Goal: Task Accomplishment & Management: Use online tool/utility

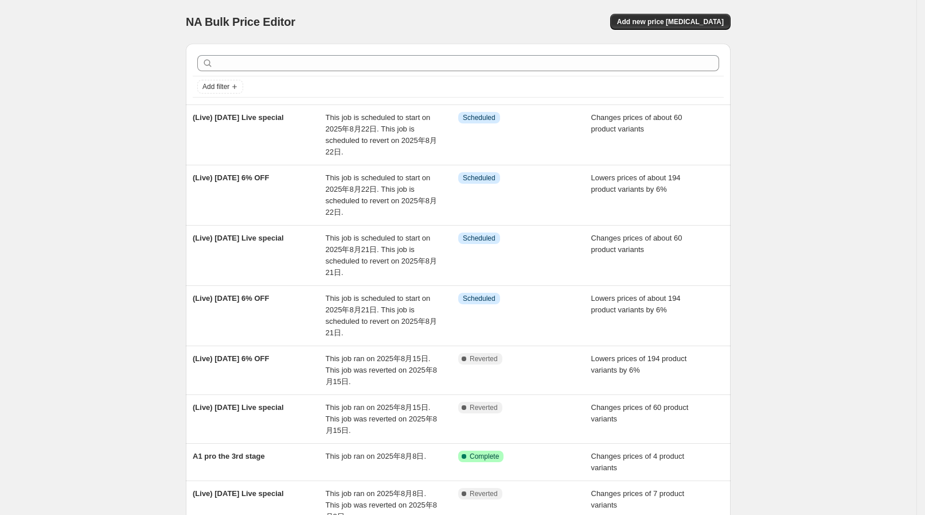
drag, startPoint x: 835, startPoint y: 275, endPoint x: 835, endPoint y: 243, distance: 32.1
click at [835, 275] on div "NA Bulk Price Editor. This page is ready NA Bulk Price Editor Add new price [ME…" at bounding box center [458, 370] width 917 height 740
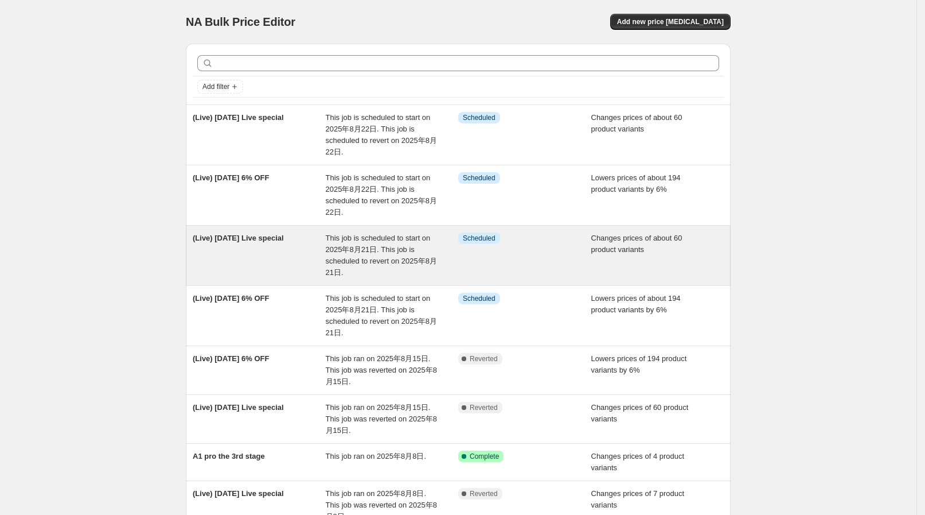
click at [361, 264] on span "This job is scheduled to start on 2025年8月21日. This job is scheduled to revert o…" at bounding box center [381, 255] width 111 height 43
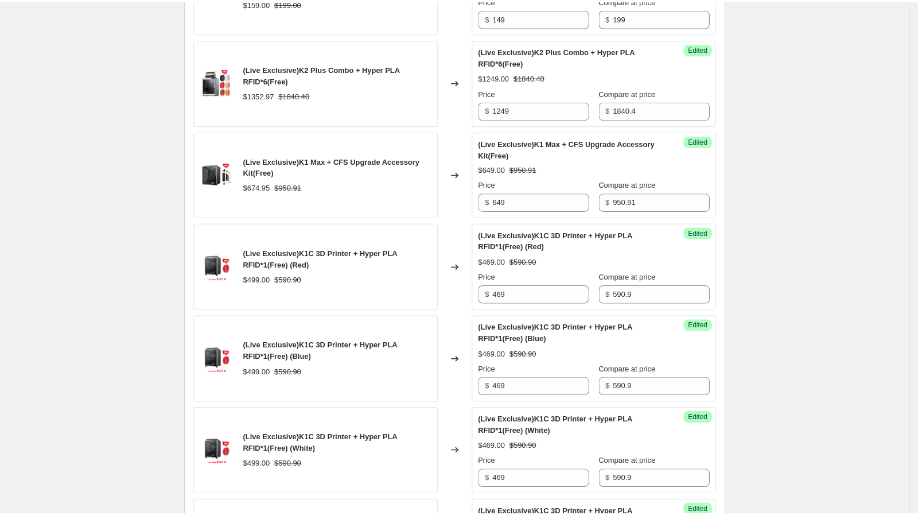
scroll to position [1003, 0]
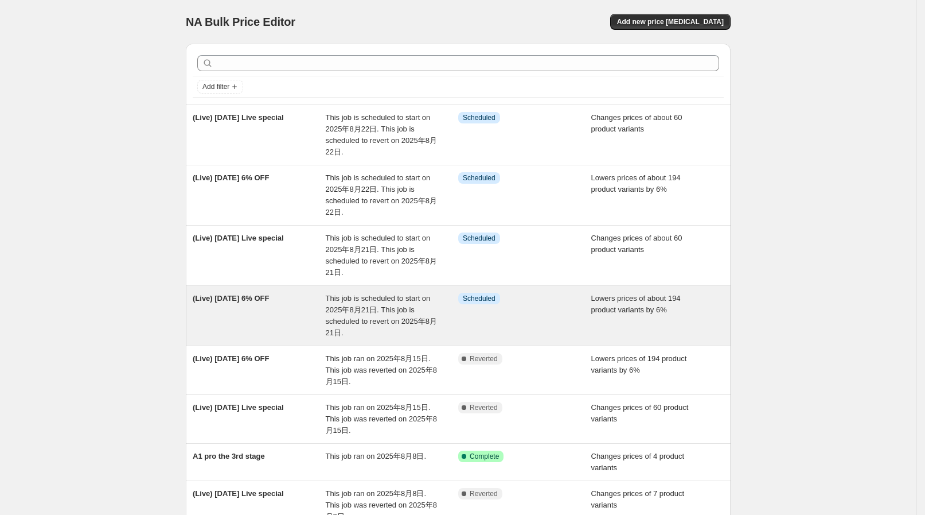
click at [376, 299] on span "This job is scheduled to start on 2025年8月21日. This job is scheduled to revert o…" at bounding box center [381, 315] width 111 height 43
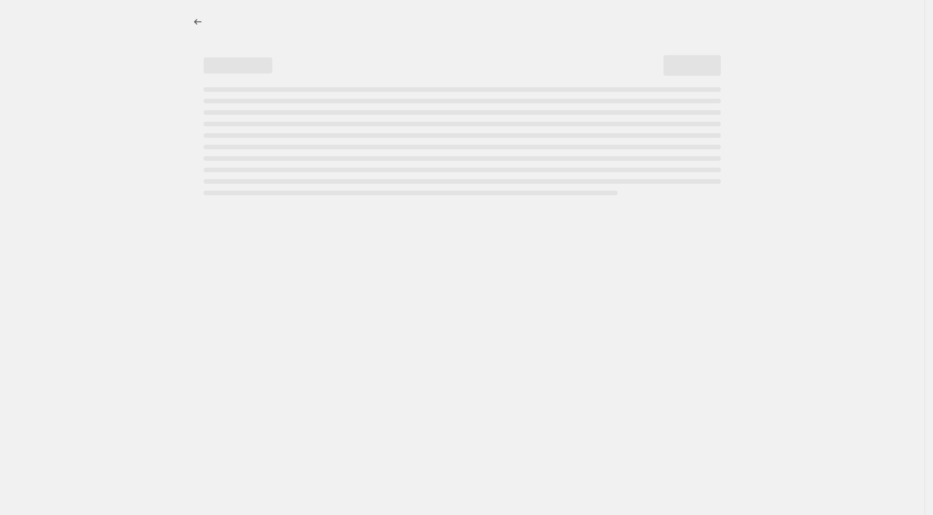
select select "percentage"
select select "collection"
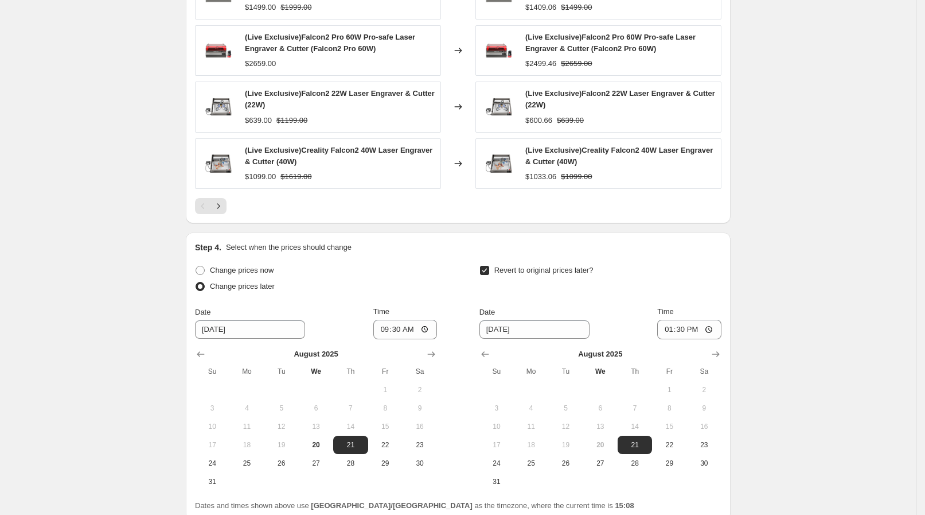
scroll to position [848, 0]
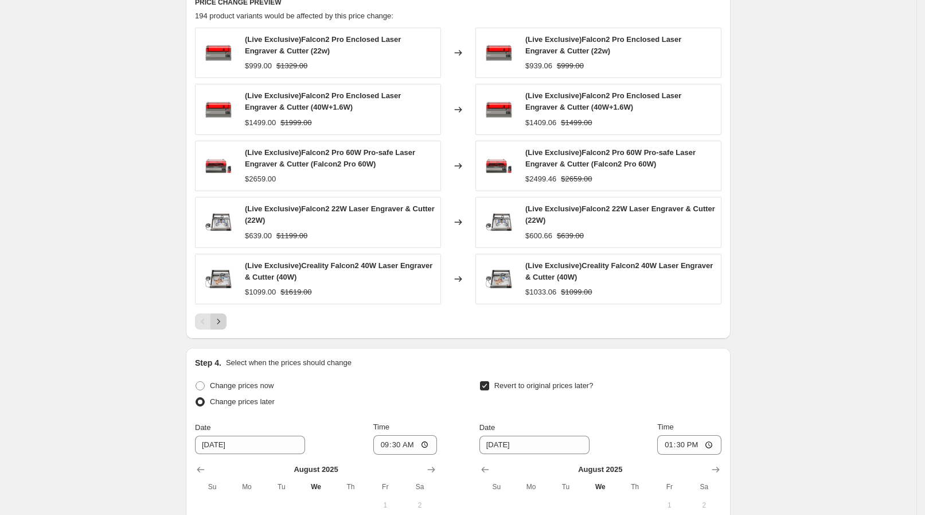
click at [223, 320] on icon "Next" at bounding box center [218, 321] width 11 height 11
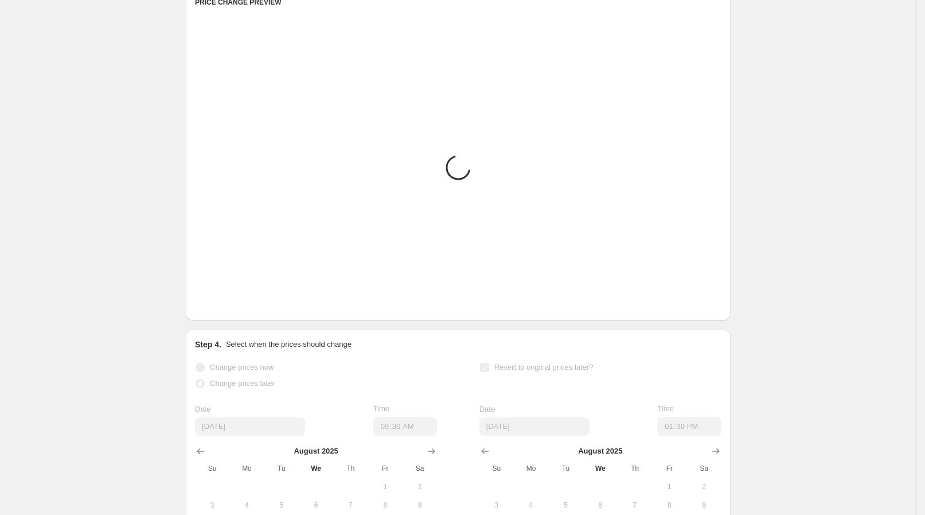
scroll to position [776, 0]
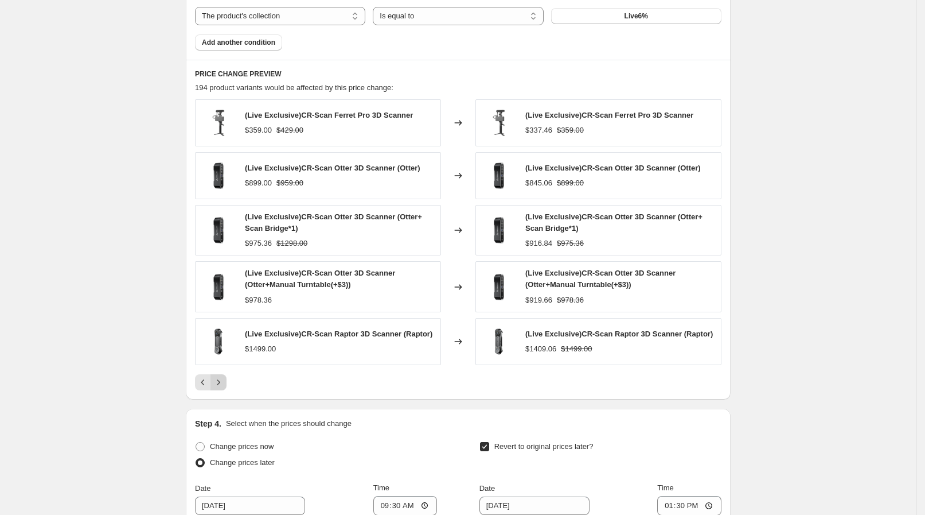
click at [224, 386] on icon "Next" at bounding box center [218, 381] width 11 height 11
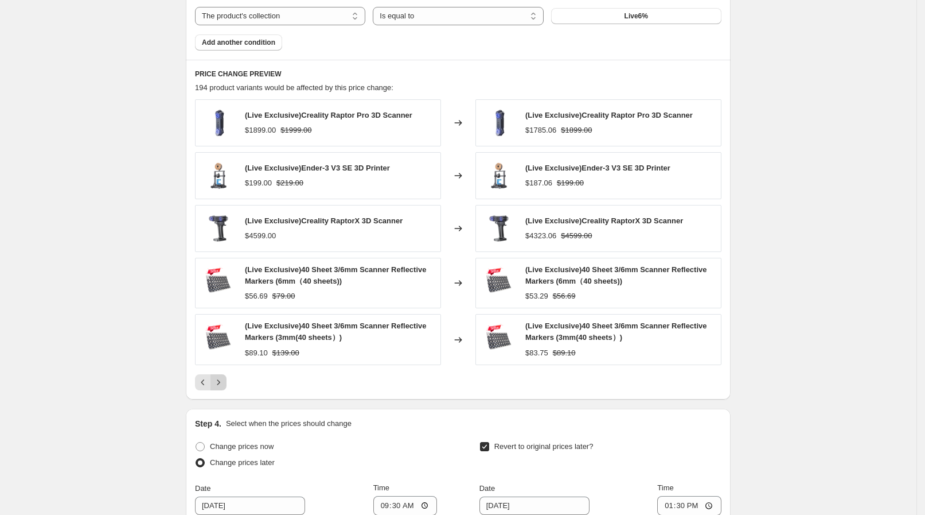
click at [224, 386] on icon "Next" at bounding box center [218, 381] width 11 height 11
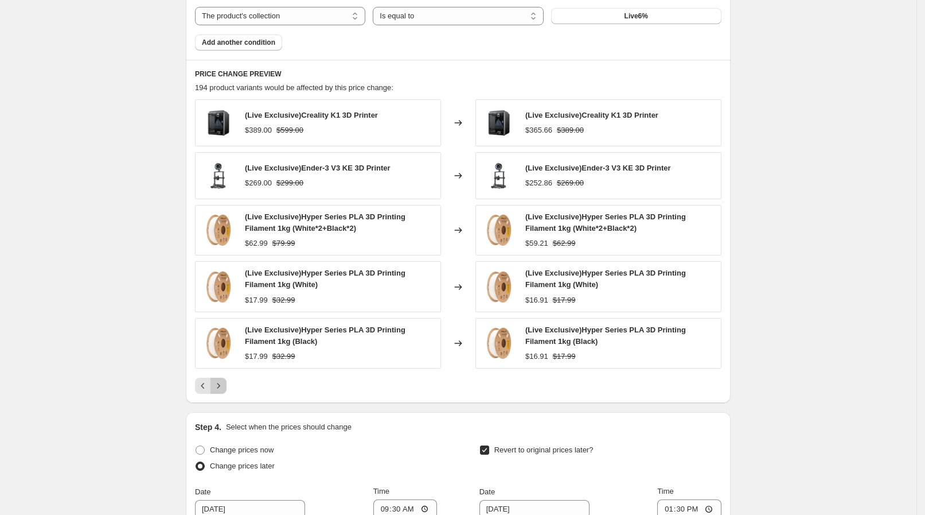
click at [224, 386] on icon "Next" at bounding box center [218, 385] width 11 height 11
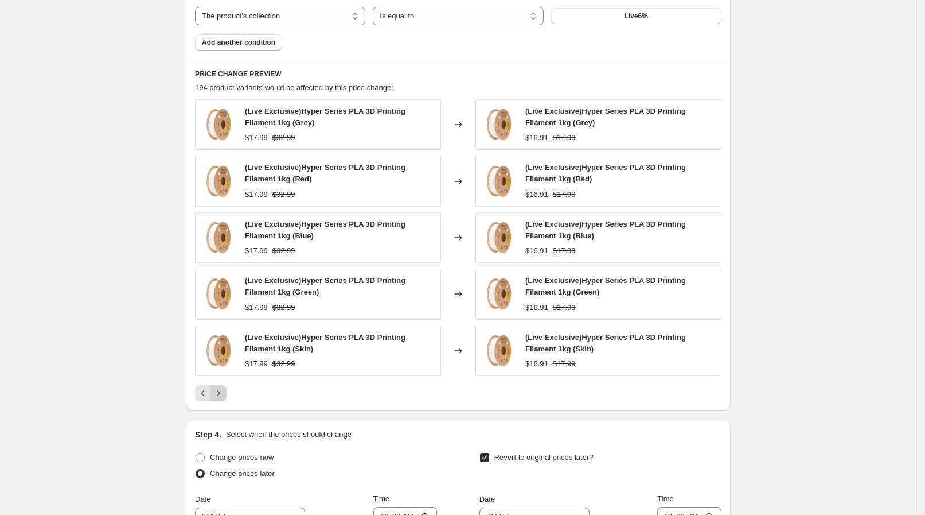
click at [224, 387] on icon "Next" at bounding box center [218, 392] width 11 height 11
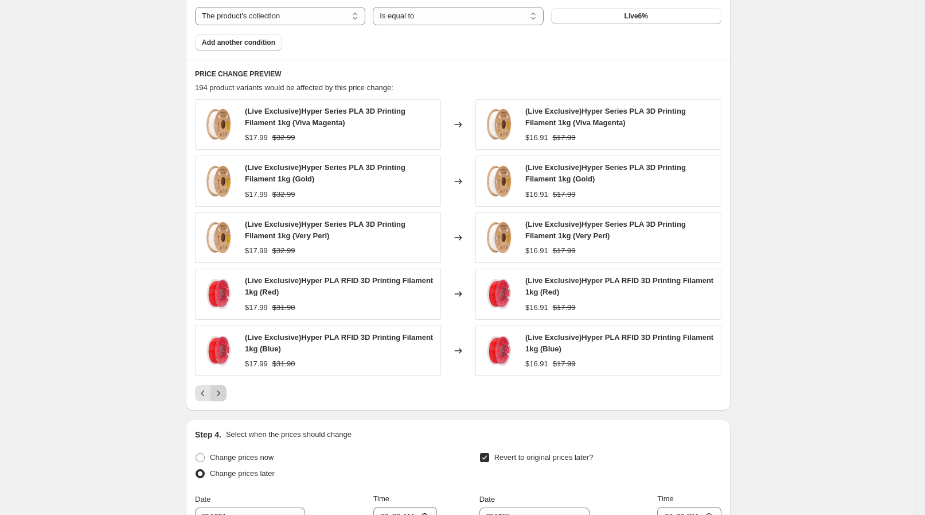
click at [224, 387] on icon "Next" at bounding box center [218, 392] width 11 height 11
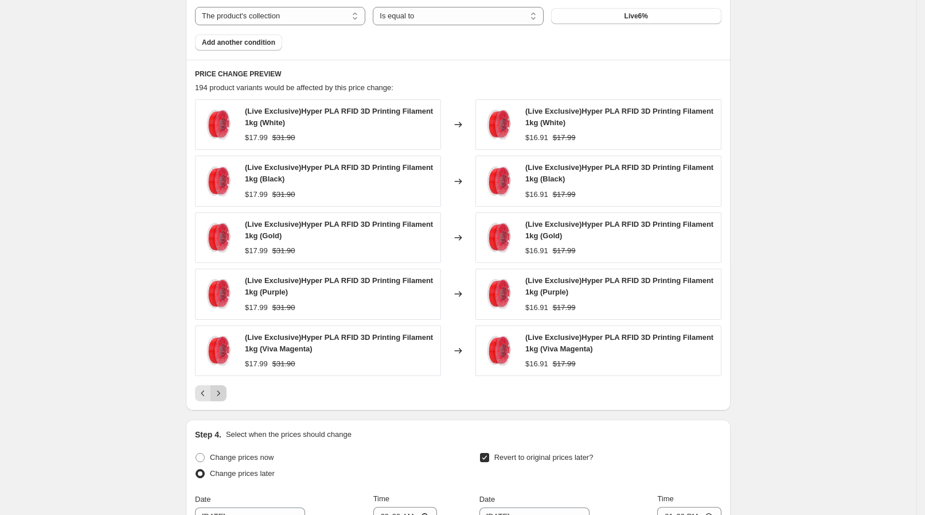
click at [224, 387] on icon "Next" at bounding box center [218, 392] width 11 height 11
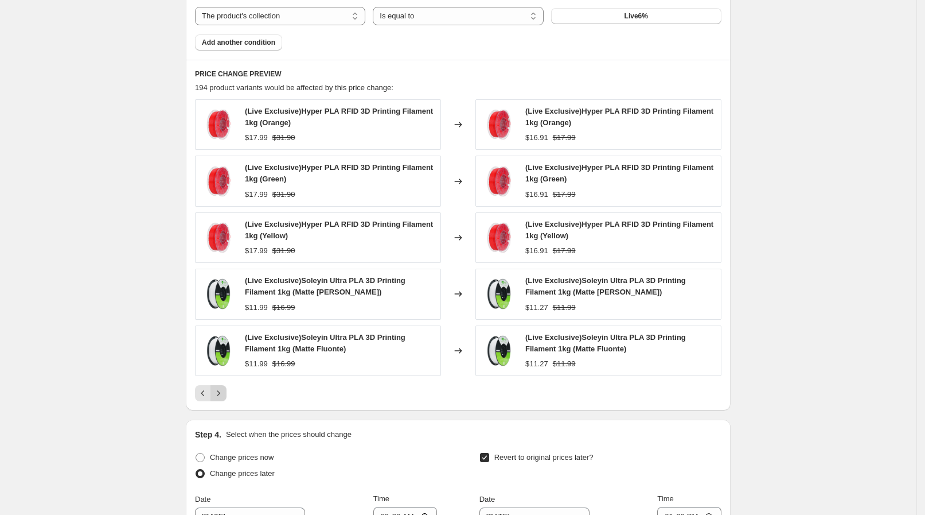
click at [224, 387] on icon "Next" at bounding box center [218, 392] width 11 height 11
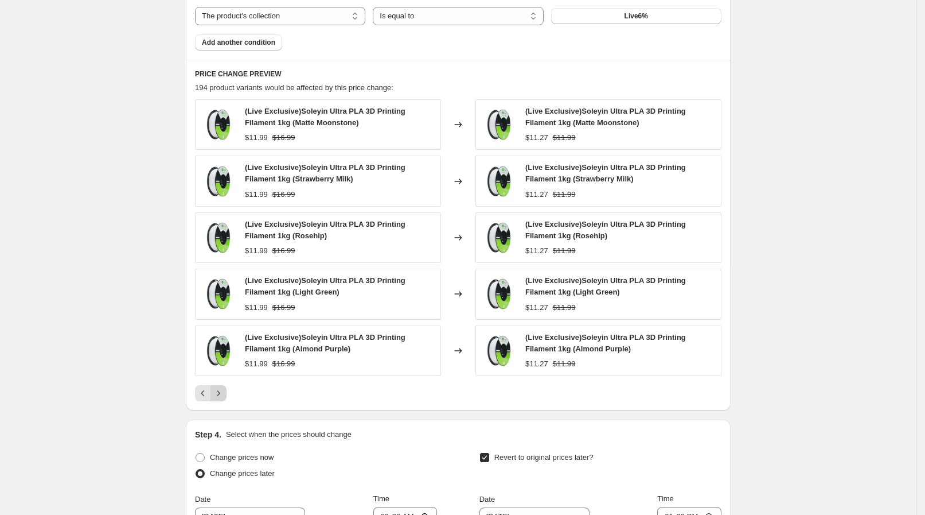
click at [224, 387] on icon "Next" at bounding box center [218, 392] width 11 height 11
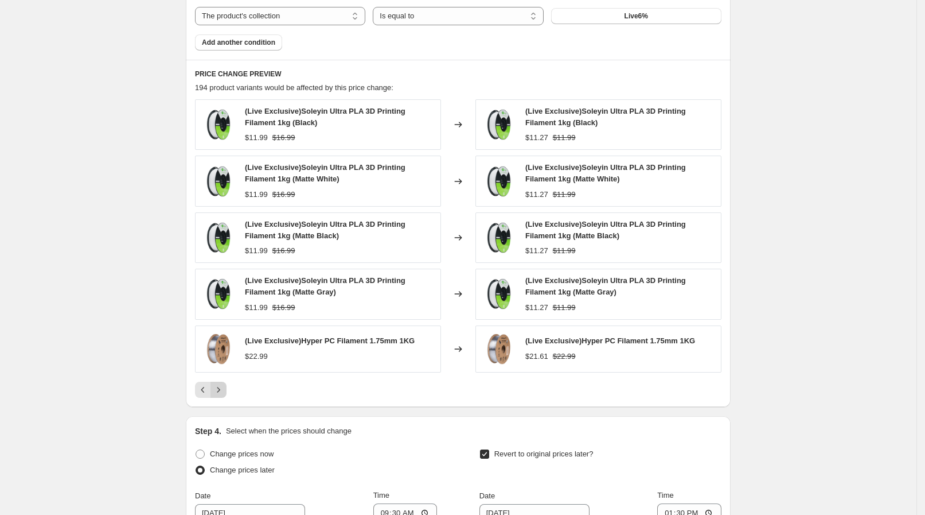
click at [224, 386] on icon "Next" at bounding box center [218, 389] width 11 height 11
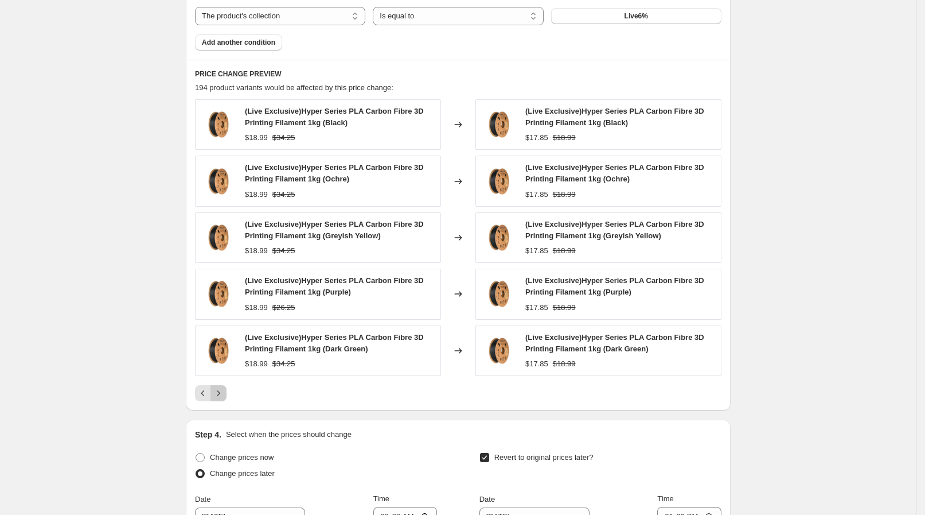
click at [224, 387] on icon "Next" at bounding box center [218, 392] width 11 height 11
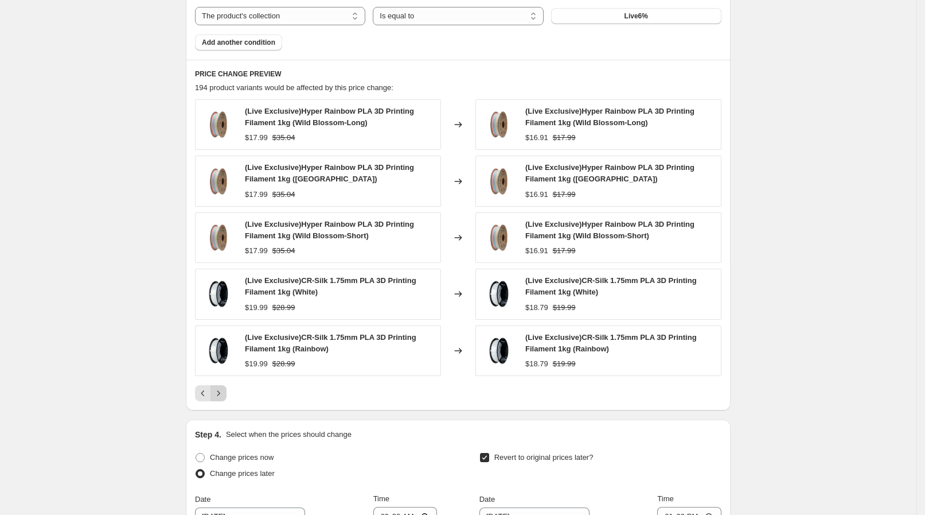
click at [224, 387] on icon "Next" at bounding box center [218, 392] width 11 height 11
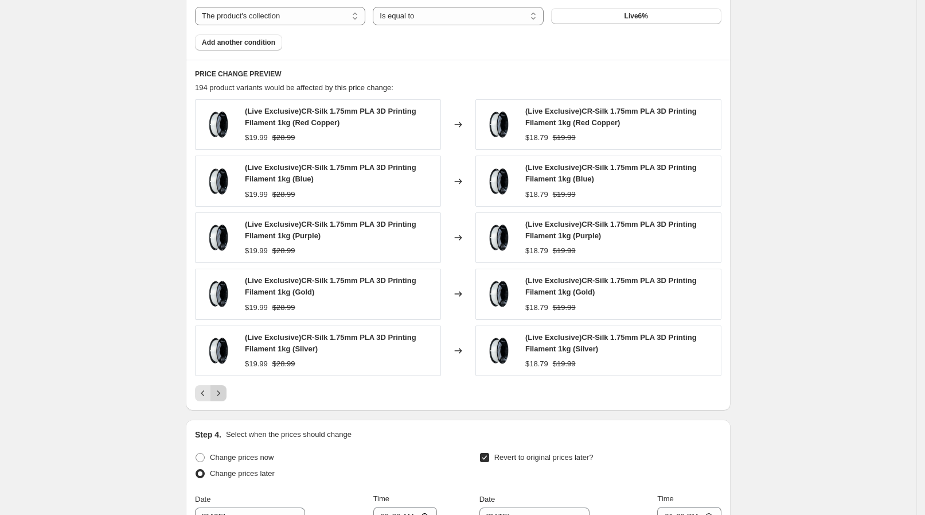
click at [224, 387] on icon "Next" at bounding box center [218, 392] width 11 height 11
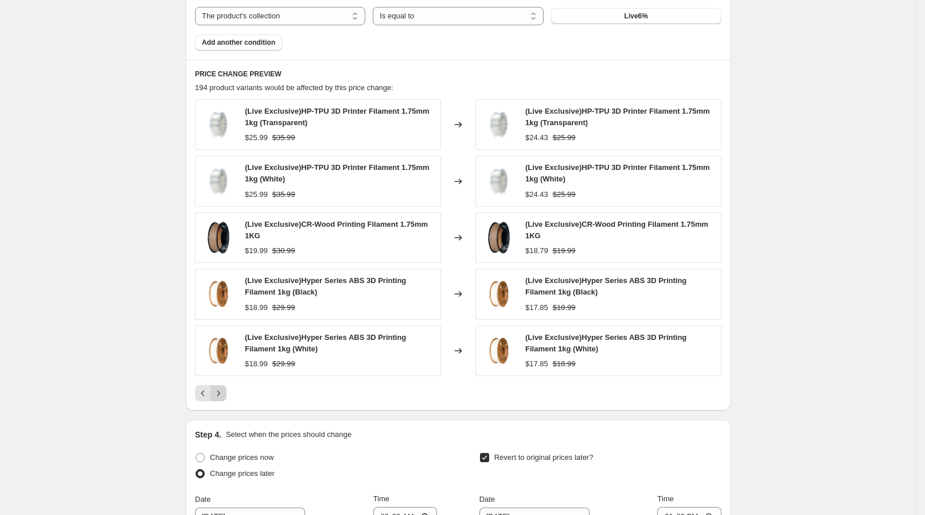
click at [224, 387] on icon "Next" at bounding box center [218, 392] width 11 height 11
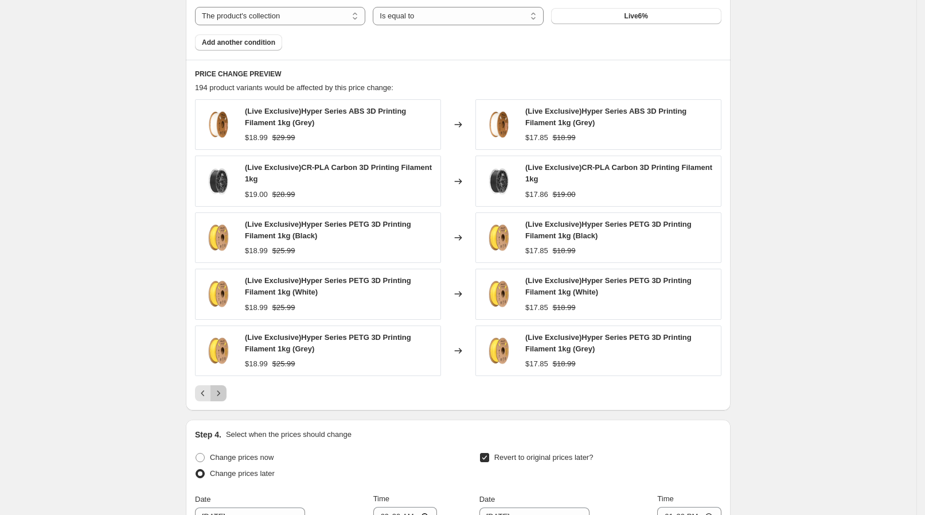
click at [224, 387] on icon "Next" at bounding box center [218, 392] width 11 height 11
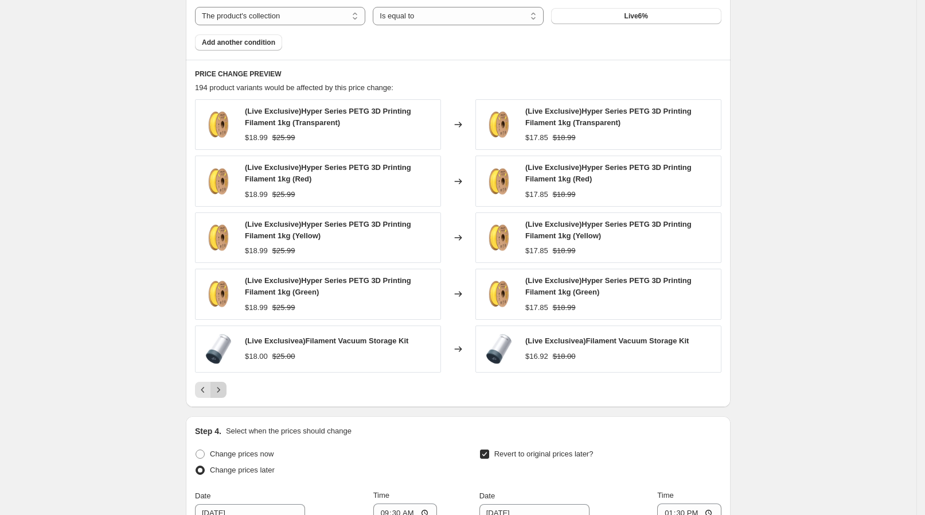
click at [224, 386] on icon "Next" at bounding box center [218, 389] width 11 height 11
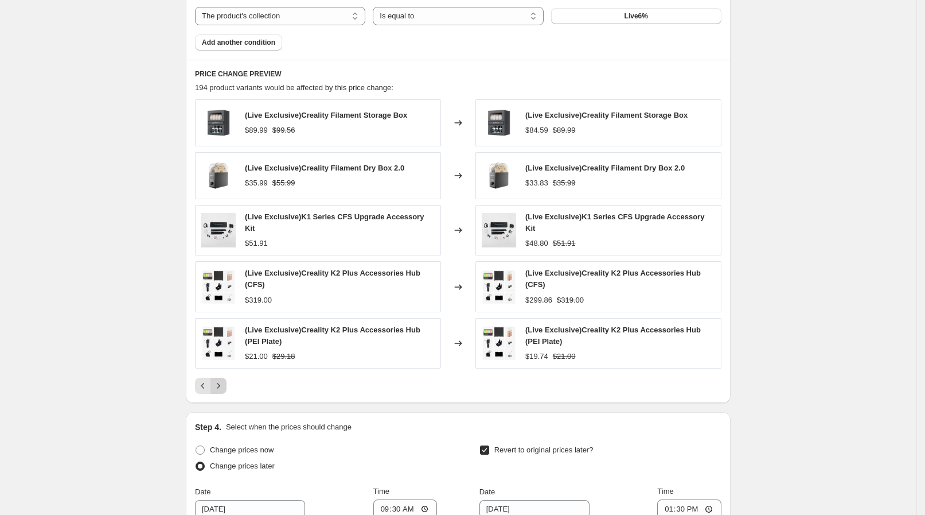
click at [226, 386] on div "PRICE CHANGE PREVIEW 194 product variants would be affected by this price chang…" at bounding box center [458, 232] width 545 height 344
click at [220, 380] on icon "Next" at bounding box center [218, 385] width 11 height 11
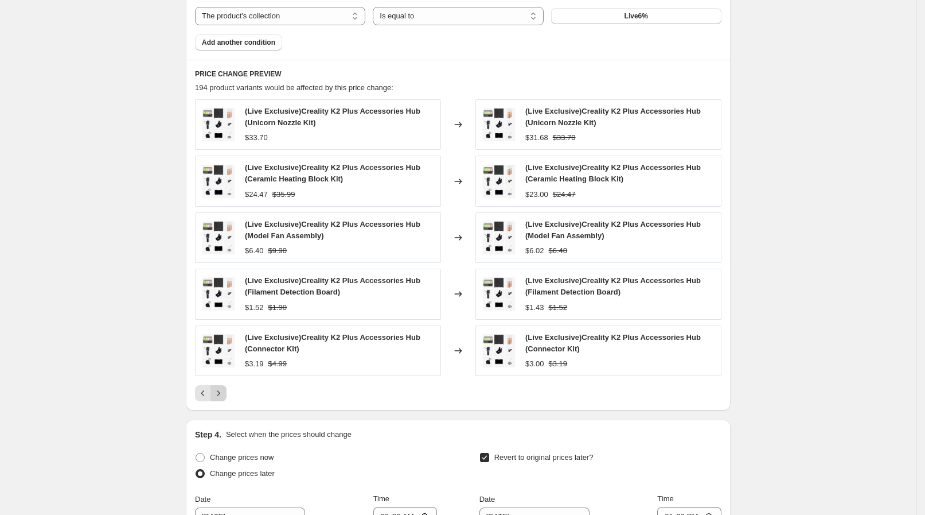
click at [221, 388] on icon "Next" at bounding box center [218, 392] width 11 height 11
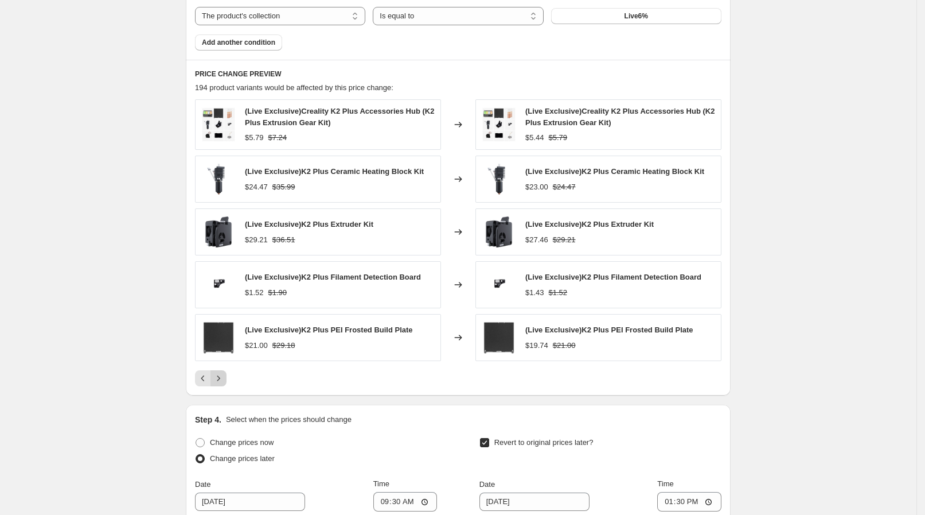
click at [221, 388] on div "PRICE CHANGE PREVIEW 194 product variants would be affected by this price chang…" at bounding box center [458, 228] width 545 height 336
click at [218, 378] on icon "Next" at bounding box center [218, 377] width 11 height 11
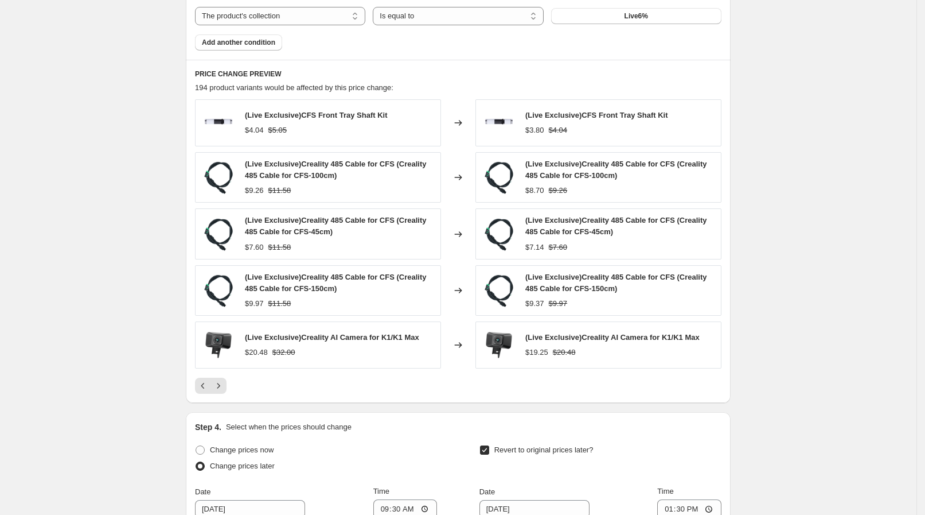
click at [142, 384] on div "(Live) [DATE] 6% OFF. This page is ready (Live) [DATE] 6% OFF Info Scheduled Co…" at bounding box center [458, 9] width 917 height 1571
click at [223, 388] on icon "Next" at bounding box center [218, 385] width 11 height 11
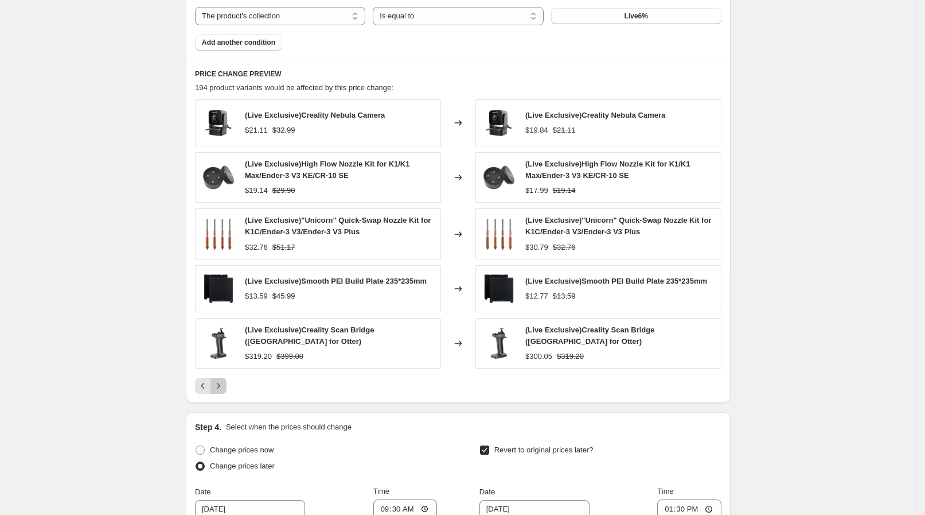
click at [223, 388] on icon "Next" at bounding box center [218, 385] width 11 height 11
click at [223, 388] on div "PRICE CHANGE PREVIEW 194 product variants would be affected by this price chang…" at bounding box center [458, 232] width 545 height 344
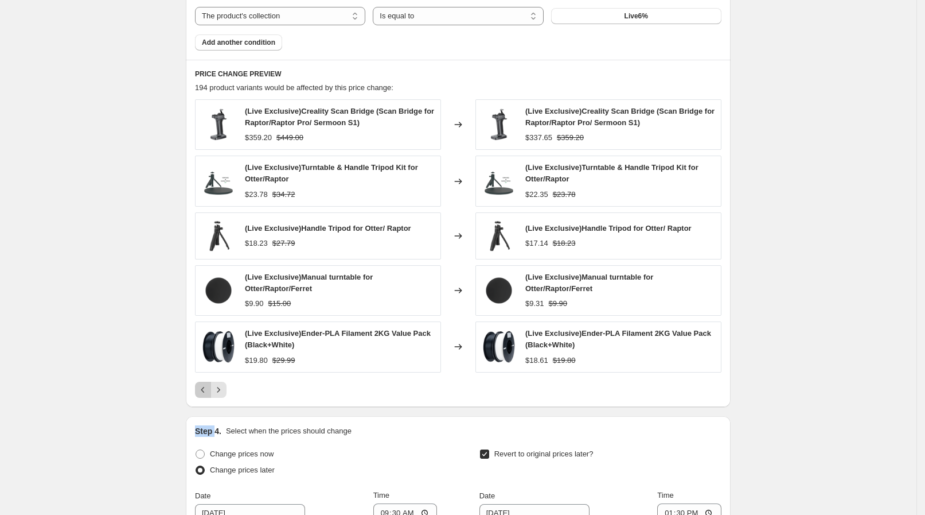
click at [203, 384] on icon "Previous" at bounding box center [202, 389] width 11 height 11
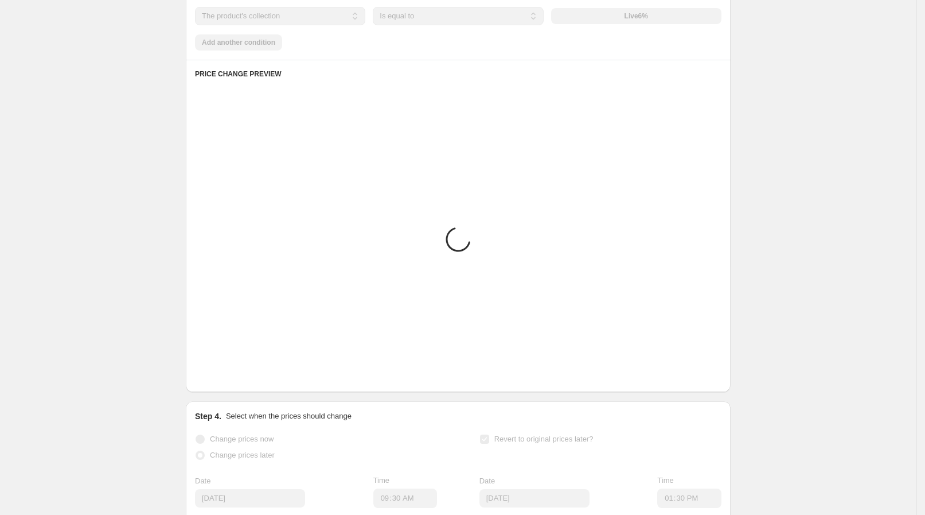
click at [141, 386] on div "(Live) [DATE] 6% OFF. This page is ready (Live) [DATE] 6% OFF Info Scheduled Co…" at bounding box center [458, 4] width 917 height 1561
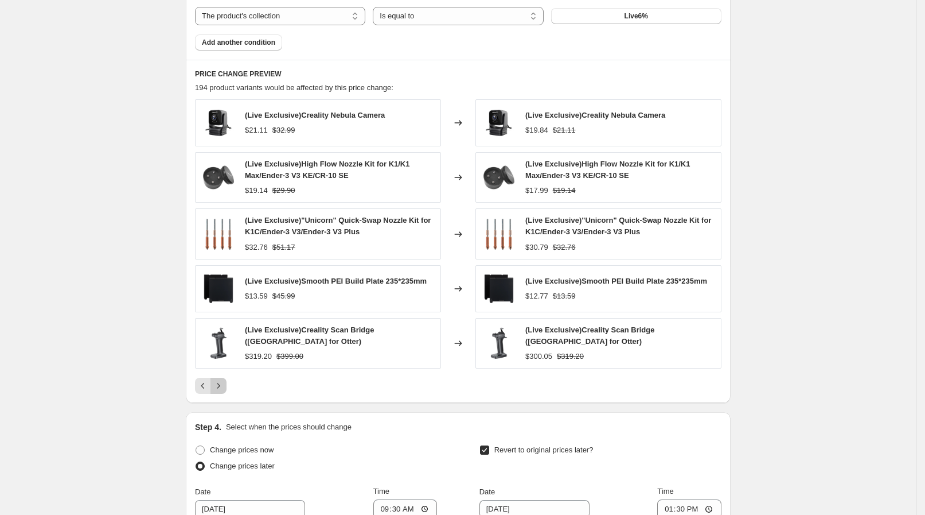
click at [220, 387] on icon "Next" at bounding box center [218, 385] width 11 height 11
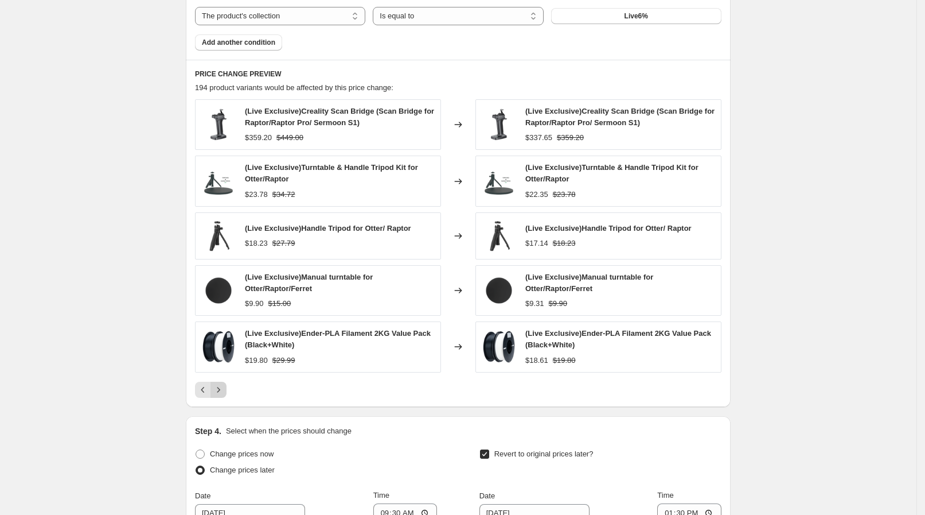
click at [224, 387] on icon "Next" at bounding box center [218, 389] width 11 height 11
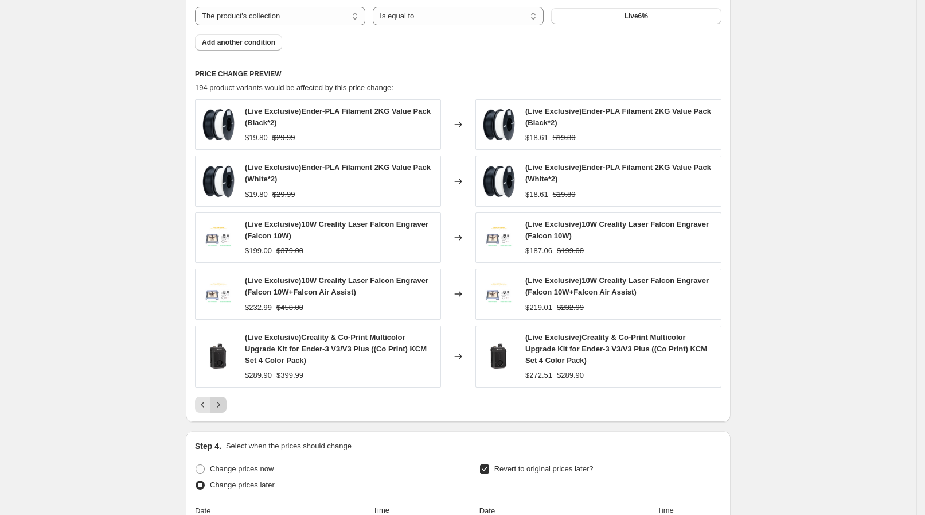
click at [220, 396] on button "Next" at bounding box center [219, 404] width 16 height 16
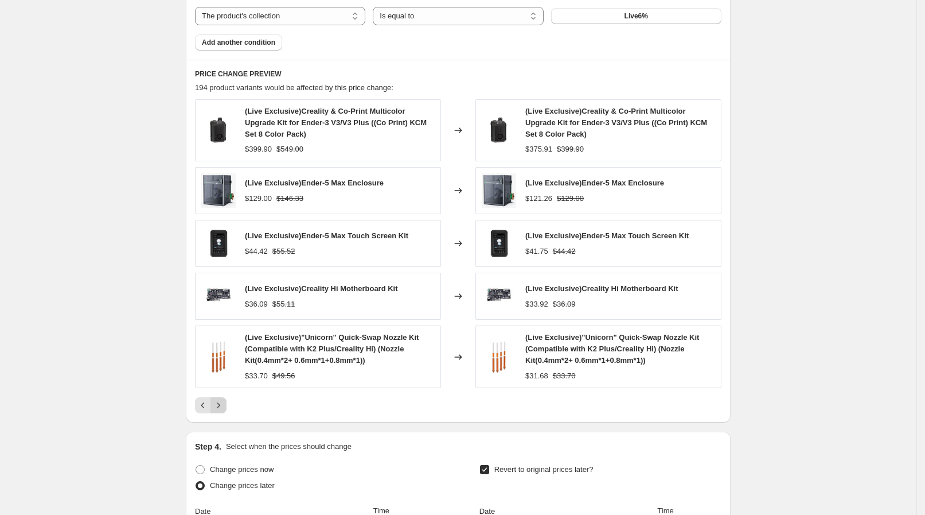
click at [220, 397] on button "Next" at bounding box center [219, 405] width 16 height 16
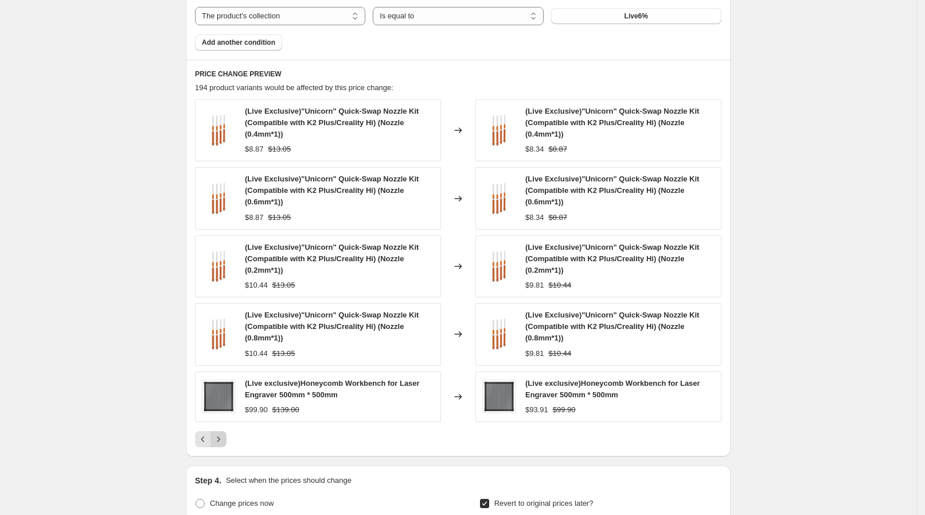
click at [223, 434] on icon "Next" at bounding box center [218, 438] width 11 height 11
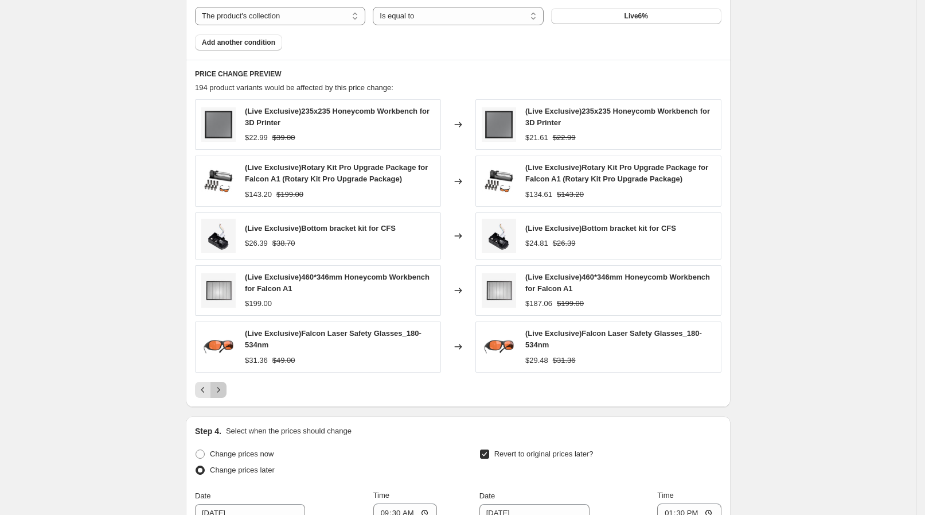
click at [222, 384] on icon "Next" at bounding box center [218, 389] width 11 height 11
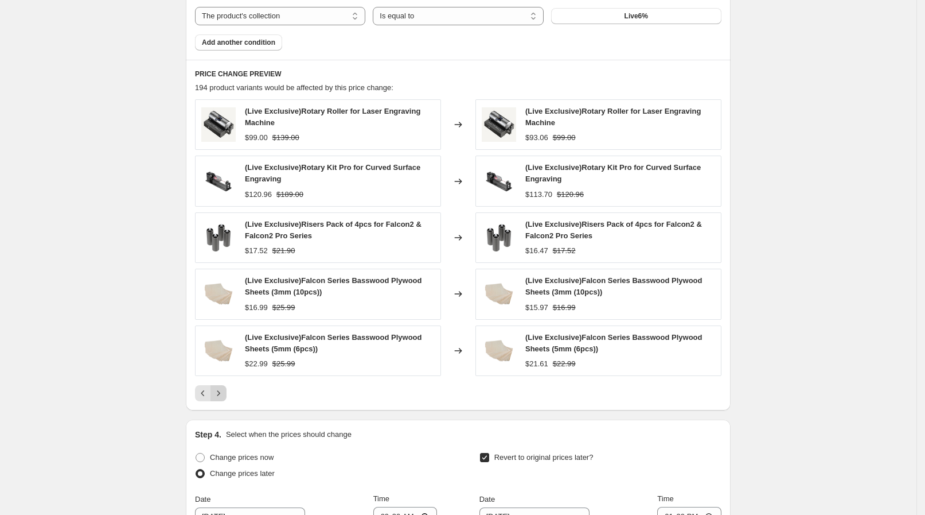
click at [222, 385] on button "Next" at bounding box center [219, 393] width 16 height 16
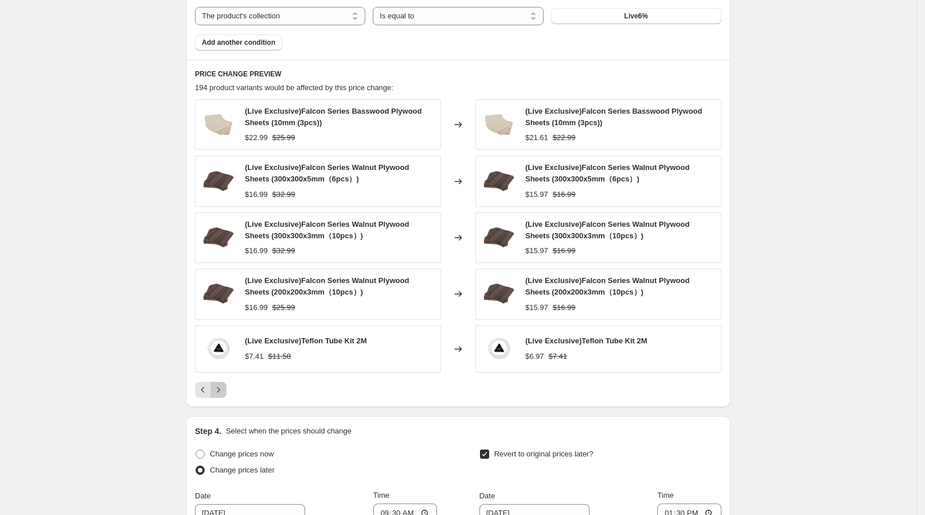
click at [223, 384] on icon "Next" at bounding box center [218, 389] width 11 height 11
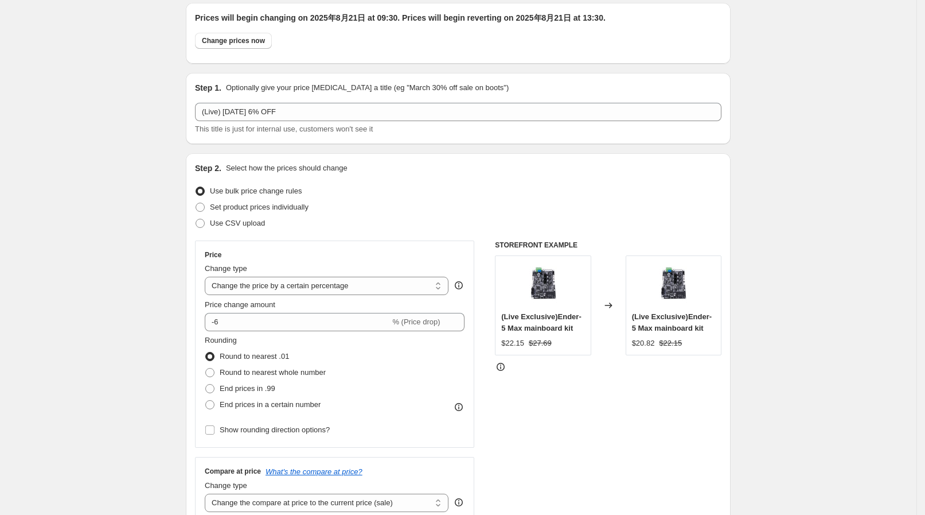
scroll to position [0, 0]
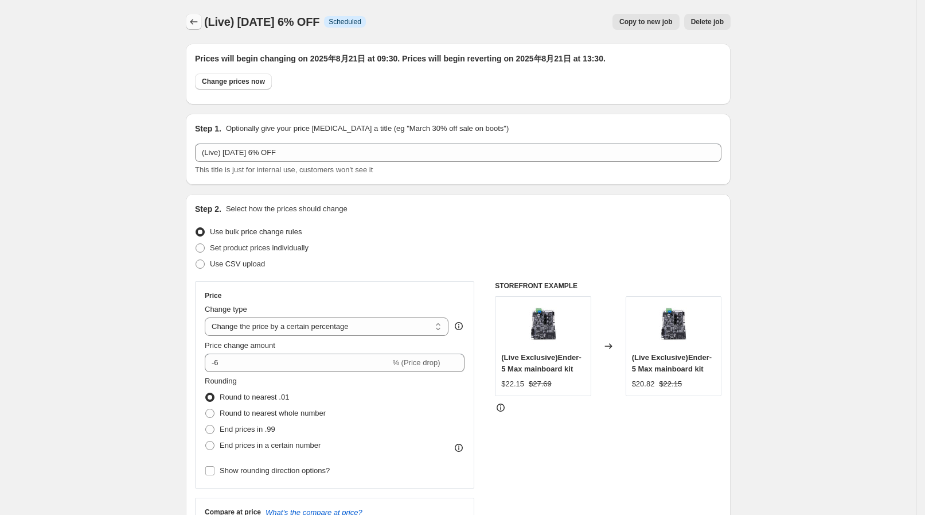
click at [195, 17] on icon "Price change jobs" at bounding box center [193, 21] width 11 height 11
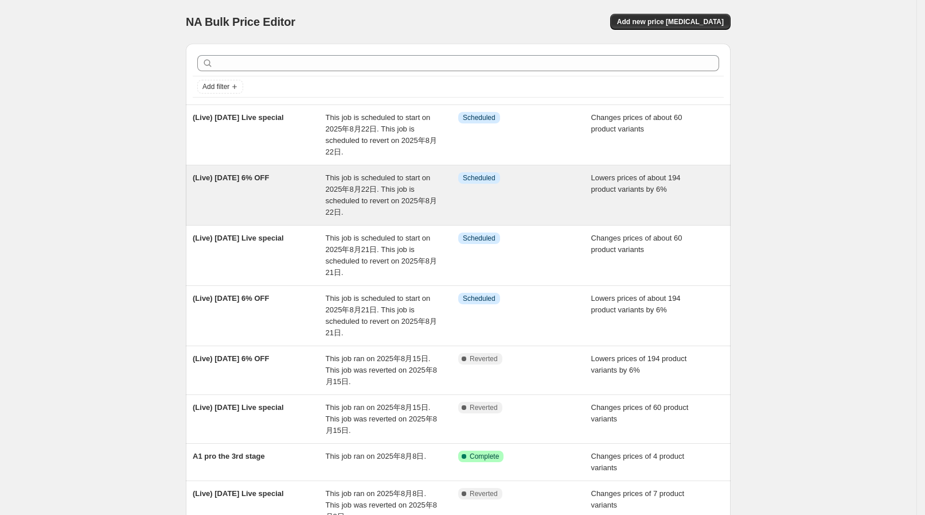
click at [321, 184] on div "(Live) [DATE] 6% OFF" at bounding box center [259, 195] width 133 height 46
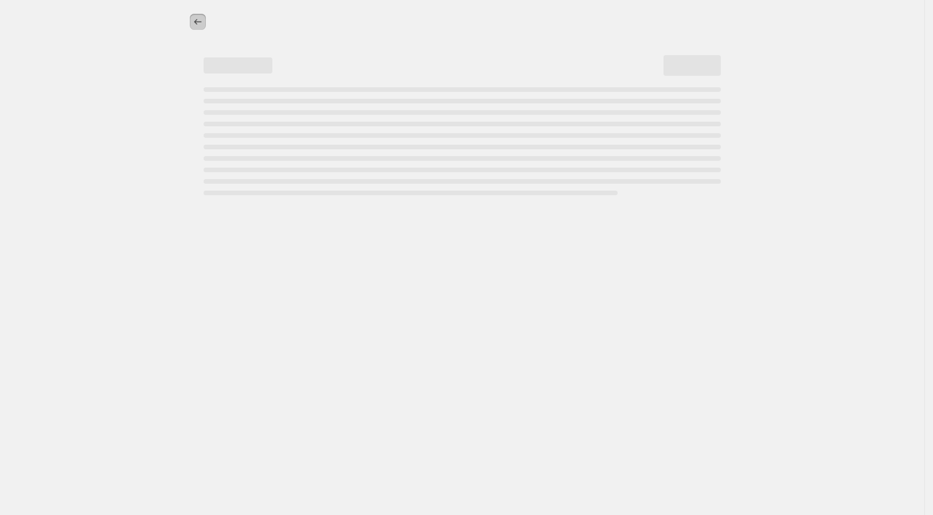
click at [196, 20] on icon "Price change jobs" at bounding box center [197, 22] width 7 height 6
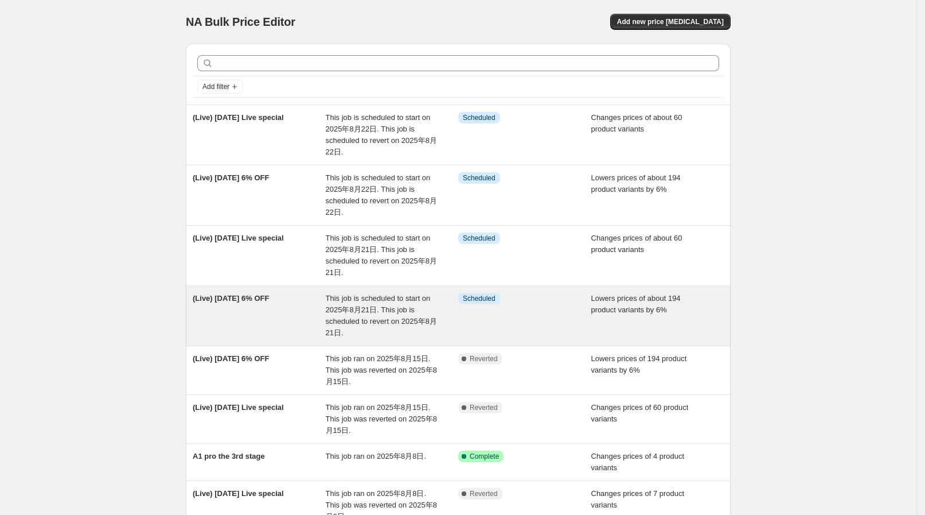
click at [387, 307] on span "This job is scheduled to start on 2025年8月21日. This job is scheduled to revert o…" at bounding box center [381, 315] width 111 height 43
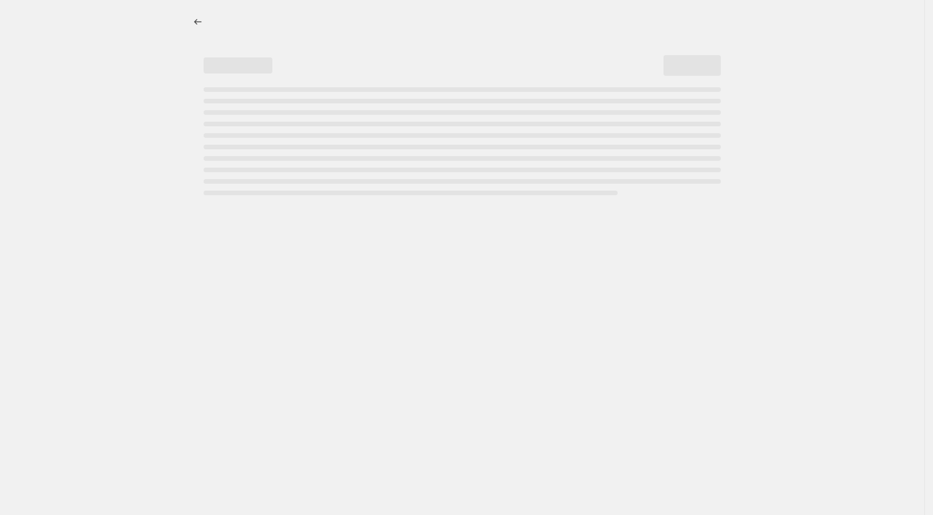
select select "percentage"
select select "collection"
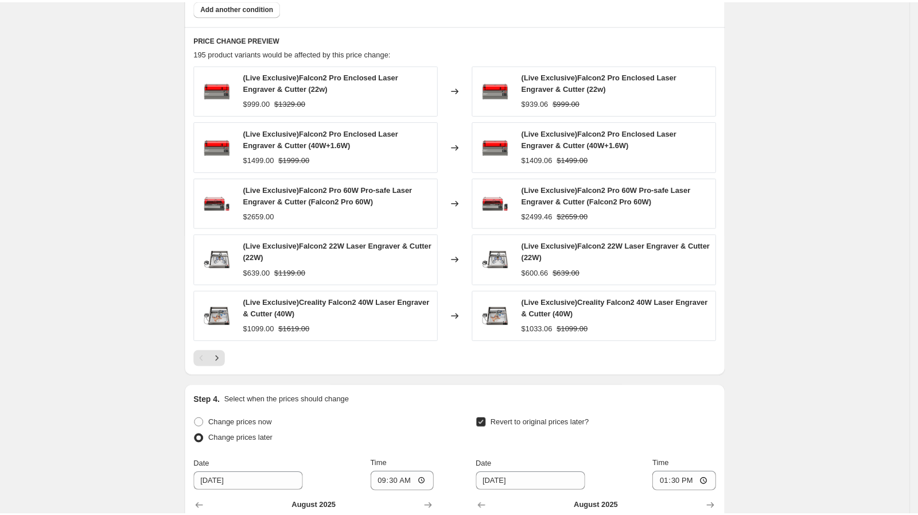
scroll to position [789, 0]
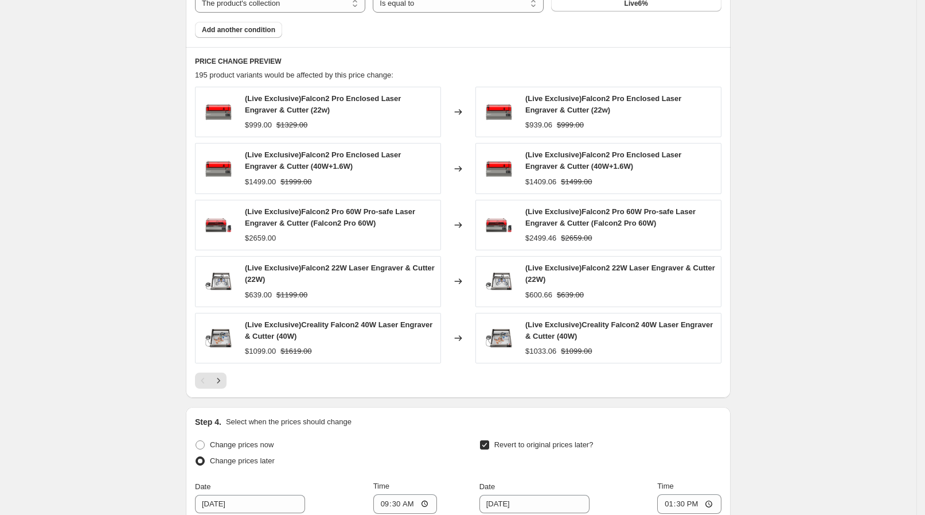
click at [227, 372] on div "Pagination" at bounding box center [219, 380] width 16 height 16
click at [223, 383] on icon "Next" at bounding box center [218, 380] width 11 height 11
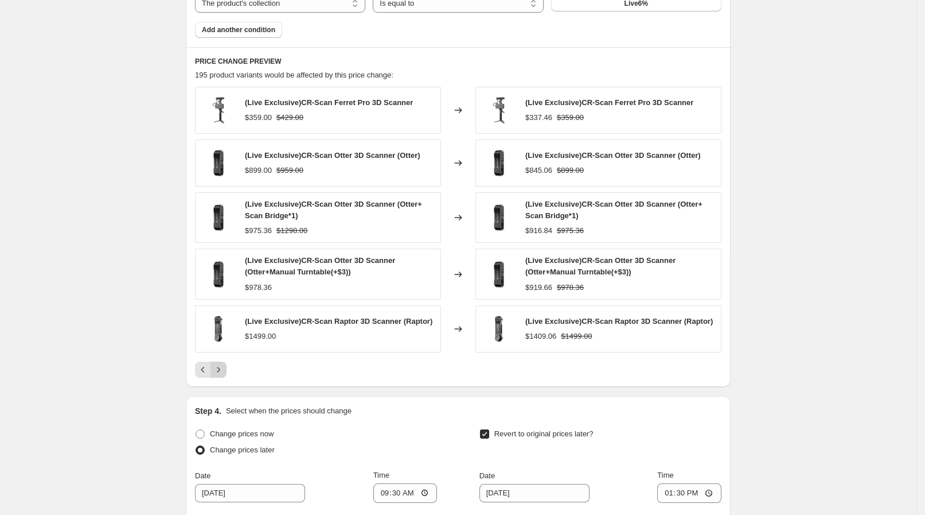
click at [227, 371] on button "Next" at bounding box center [219, 369] width 16 height 16
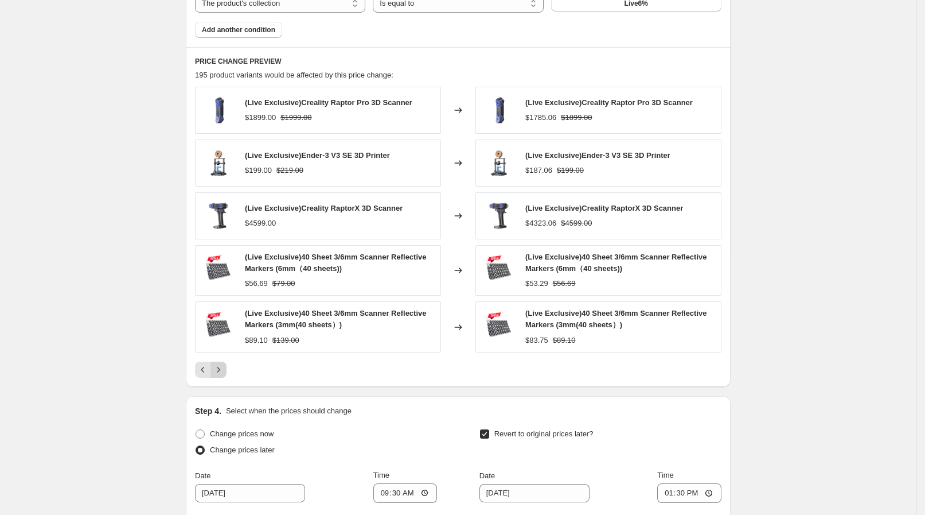
click at [224, 371] on icon "Next" at bounding box center [218, 369] width 11 height 11
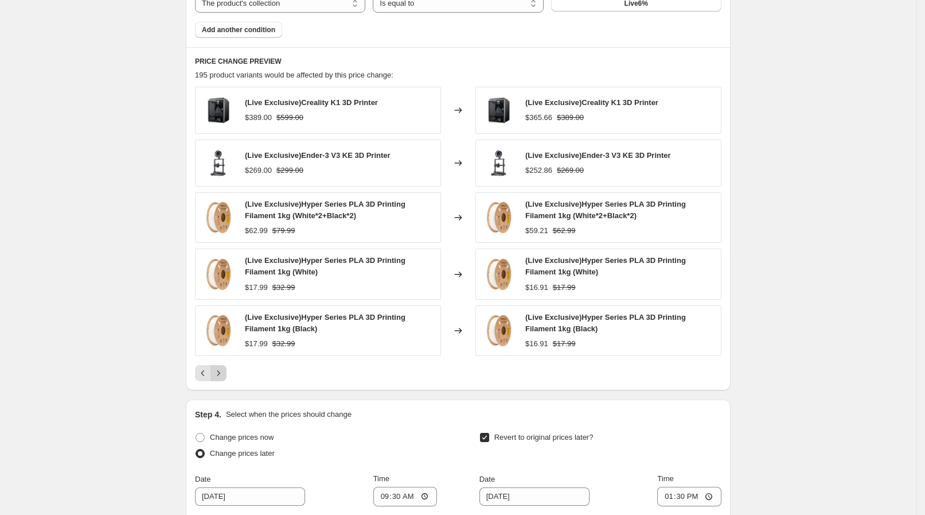
click at [224, 371] on icon "Next" at bounding box center [218, 372] width 11 height 11
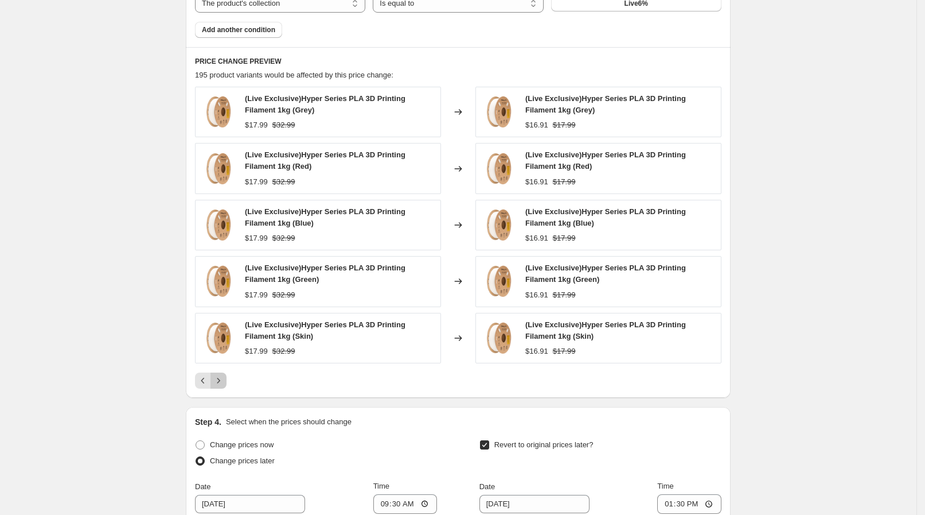
click at [226, 372] on button "Next" at bounding box center [219, 380] width 16 height 16
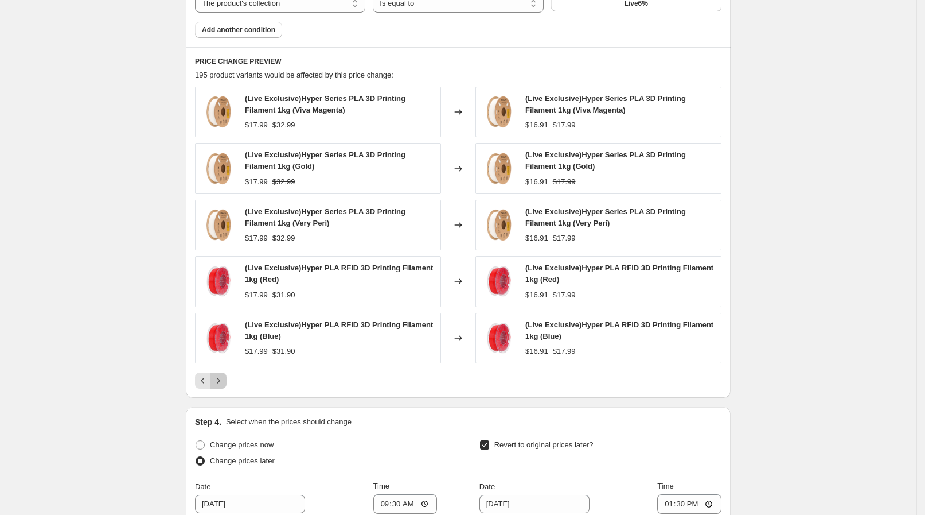
click at [226, 372] on button "Next" at bounding box center [219, 380] width 16 height 16
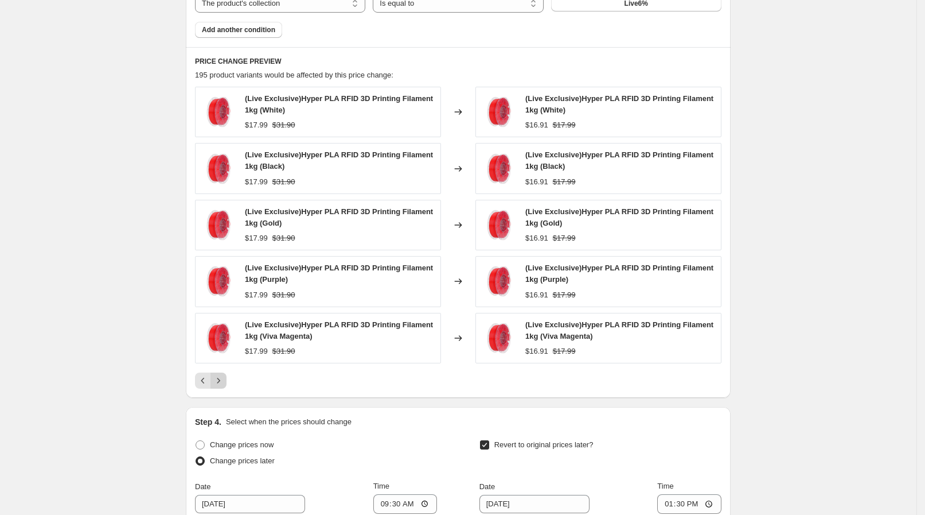
click at [226, 372] on button "Next" at bounding box center [219, 380] width 16 height 16
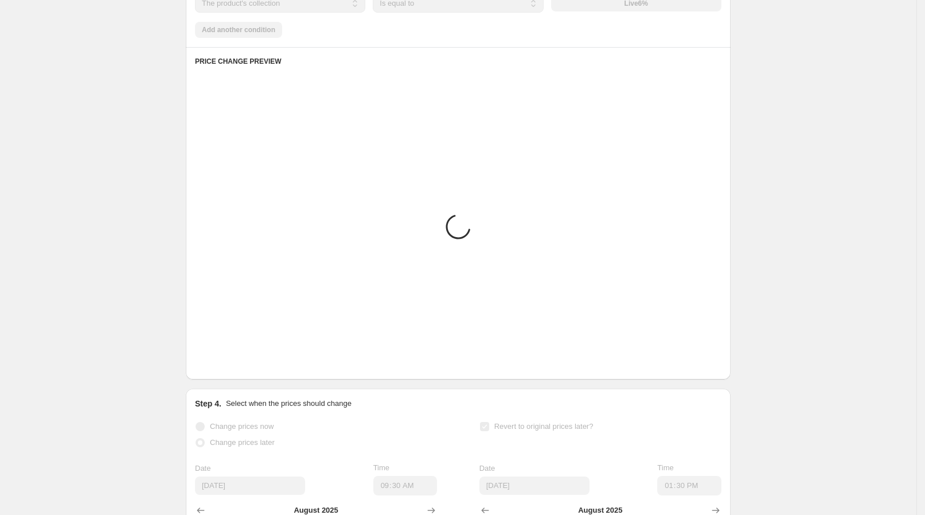
click at [226, 370] on button "Next" at bounding box center [219, 362] width 16 height 16
click at [226, 371] on div "PRICE CHANGE PREVIEW Placeholder Loading product variants... Loading... Placeho…" at bounding box center [458, 213] width 545 height 332
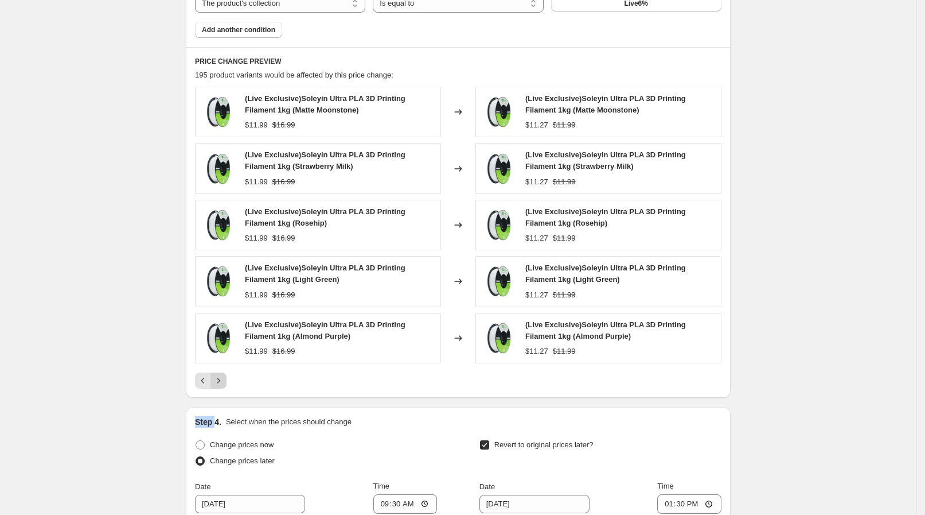
click at [226, 372] on button "Next" at bounding box center [219, 380] width 16 height 16
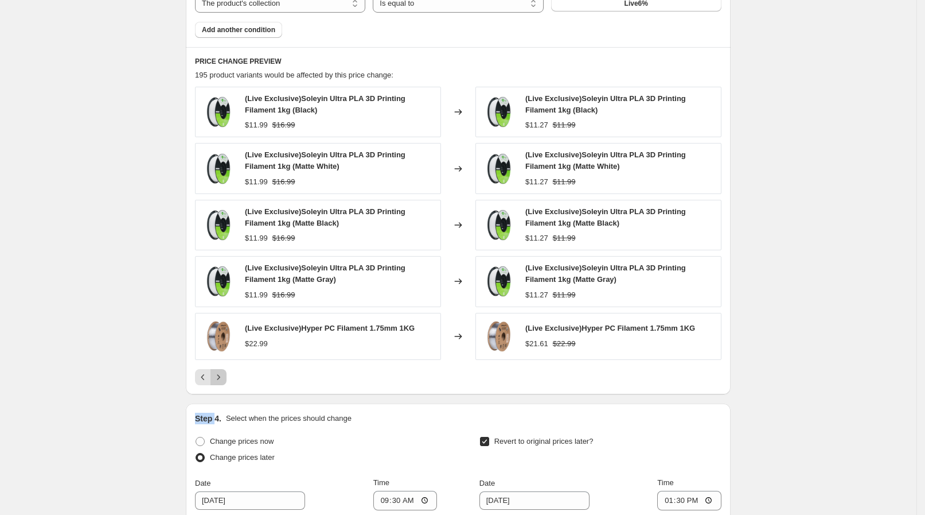
click at [224, 371] on icon "Next" at bounding box center [218, 376] width 11 height 11
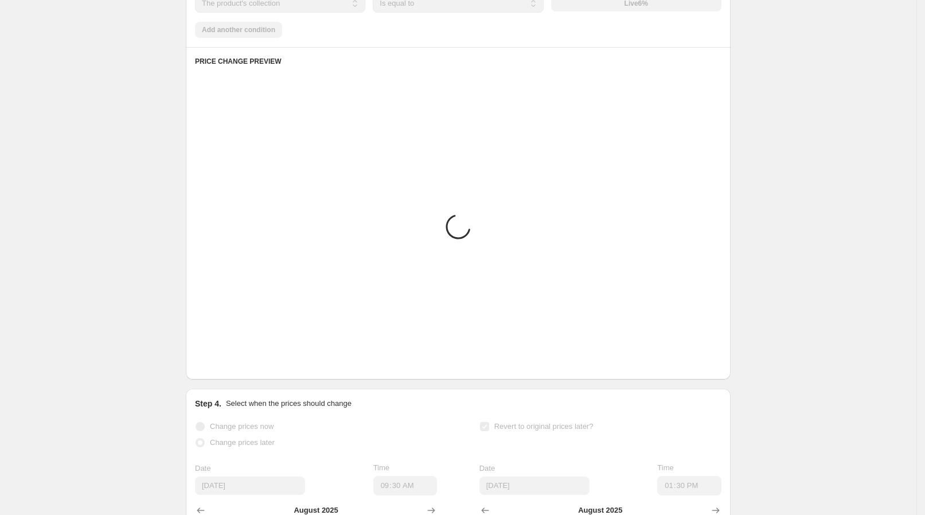
click at [226, 371] on div "PRICE CHANGE PREVIEW Placeholder Loading product variants... Loading... Placeho…" at bounding box center [458, 213] width 545 height 332
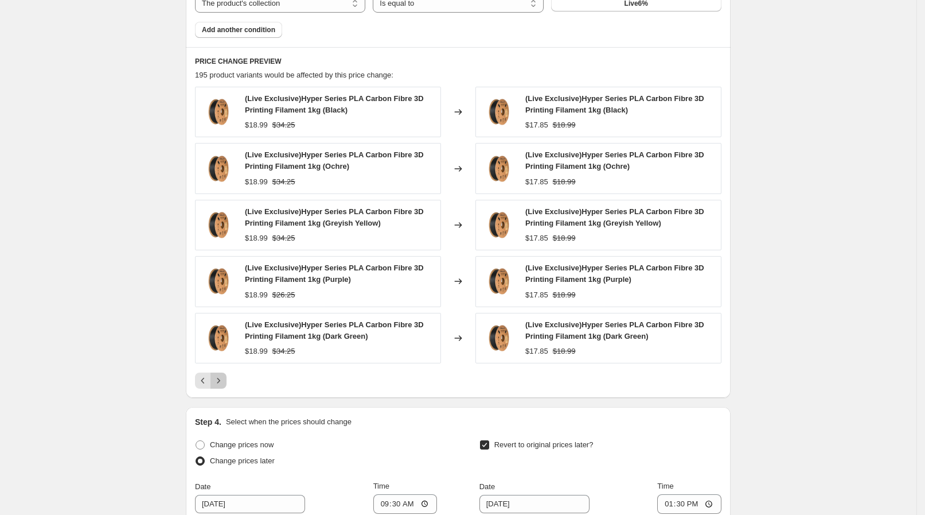
click at [226, 372] on button "Next" at bounding box center [219, 380] width 16 height 16
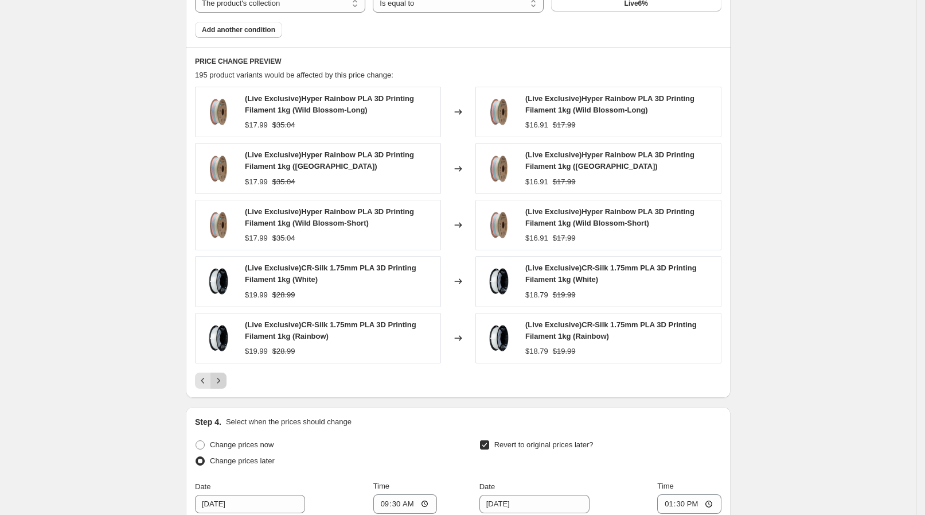
click at [226, 372] on button "Next" at bounding box center [219, 380] width 16 height 16
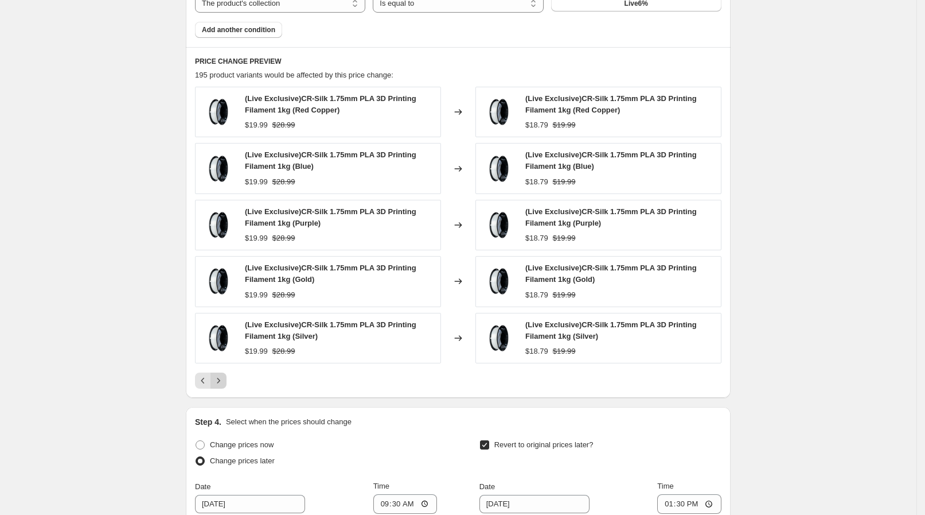
click at [226, 372] on button "Next" at bounding box center [219, 380] width 16 height 16
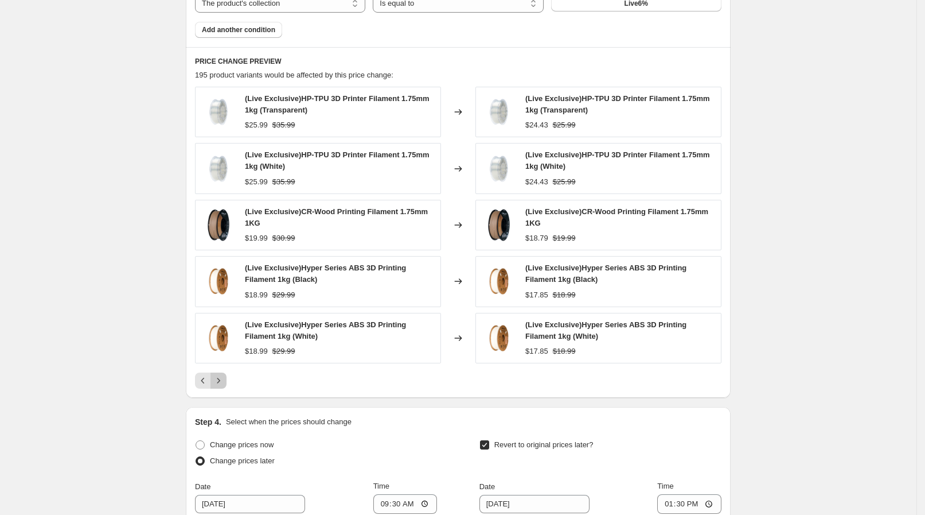
click at [226, 372] on button "Next" at bounding box center [219, 380] width 16 height 16
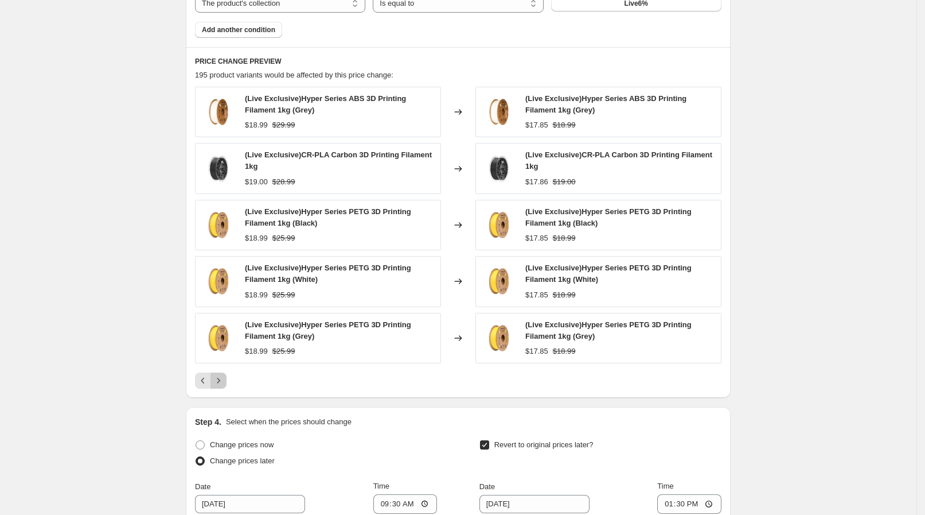
click at [226, 372] on button "Next" at bounding box center [219, 380] width 16 height 16
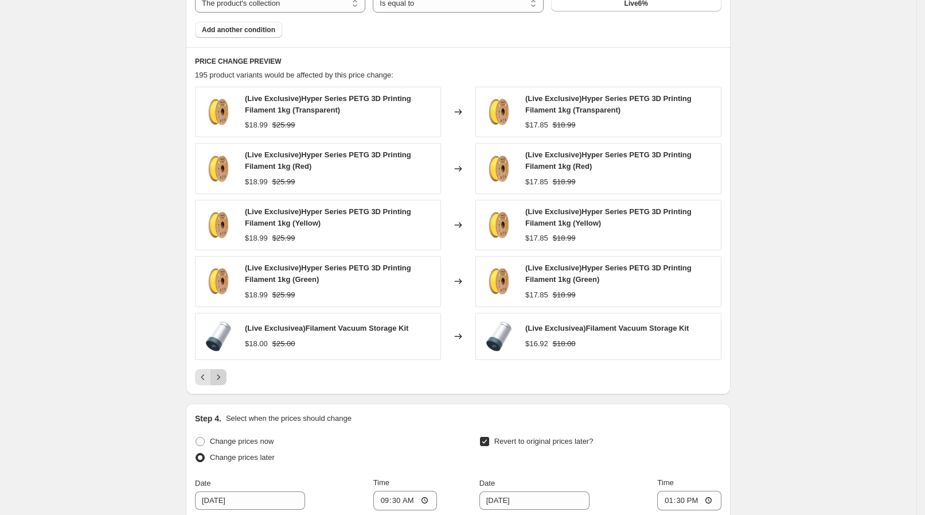
click at [224, 371] on icon "Next" at bounding box center [218, 376] width 11 height 11
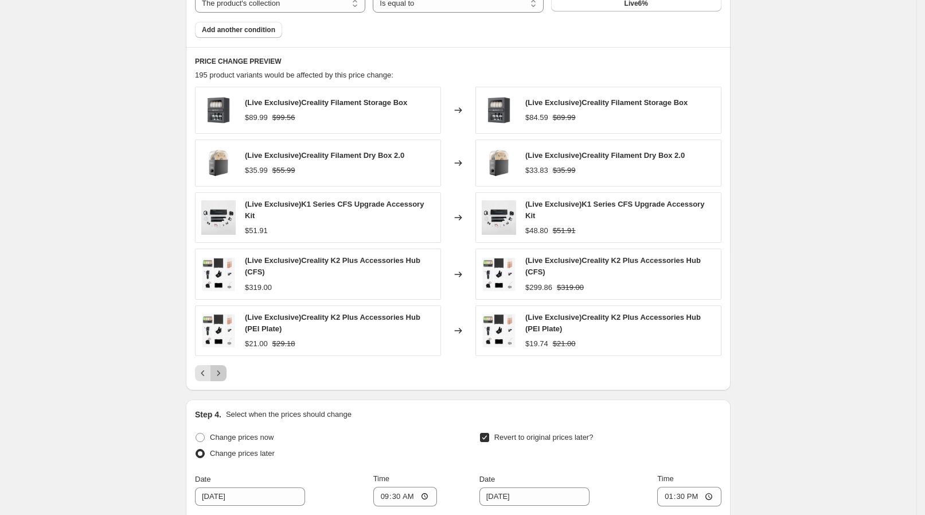
click at [226, 371] on button "Next" at bounding box center [219, 373] width 16 height 16
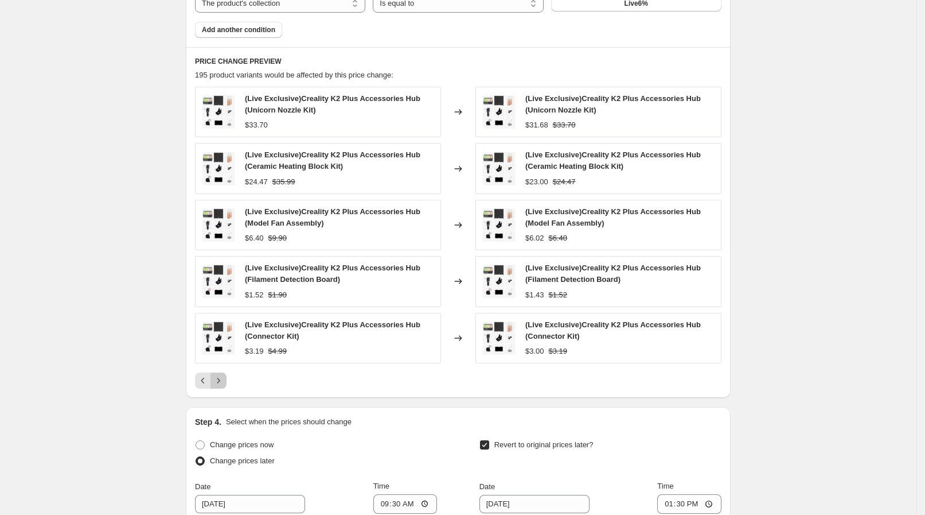
click at [226, 372] on button "Next" at bounding box center [219, 380] width 16 height 16
click at [226, 371] on div "PRICE CHANGE PREVIEW 195 product variants would be affected by this price chang…" at bounding box center [458, 222] width 545 height 351
click at [226, 372] on button "Next" at bounding box center [219, 380] width 16 height 16
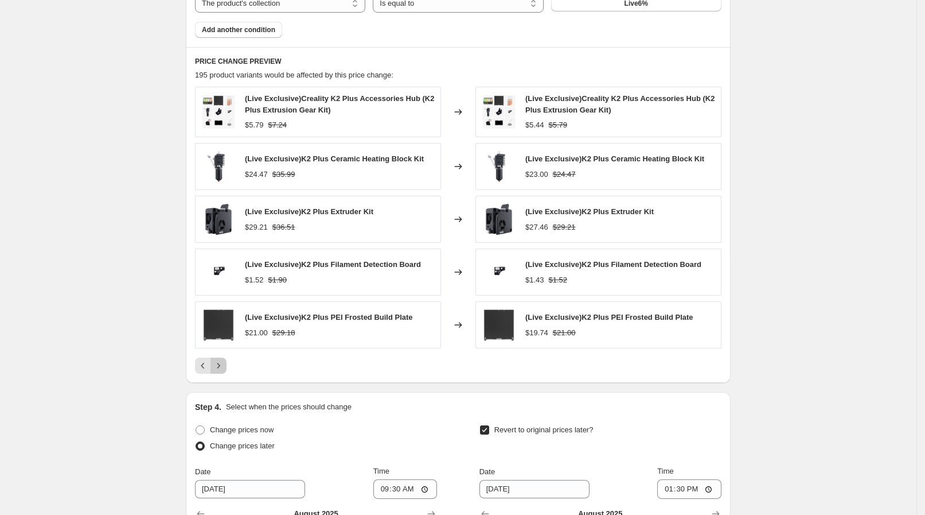
click at [226, 371] on button "Next" at bounding box center [219, 365] width 16 height 16
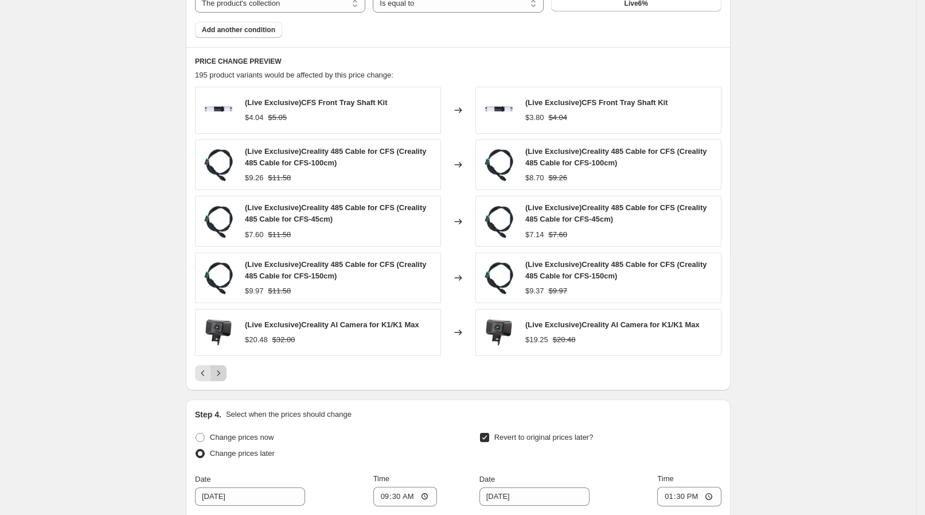
click at [224, 371] on icon "Next" at bounding box center [218, 372] width 11 height 11
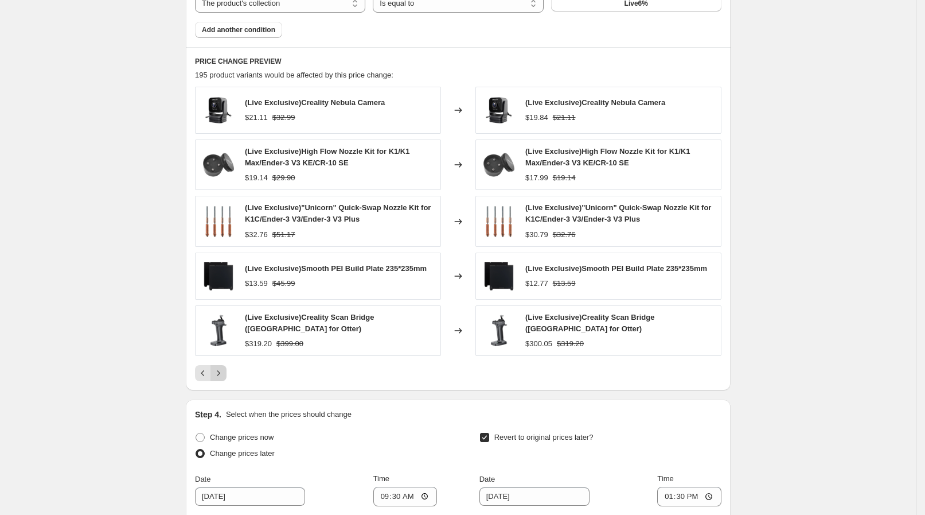
click at [224, 371] on icon "Next" at bounding box center [218, 372] width 11 height 11
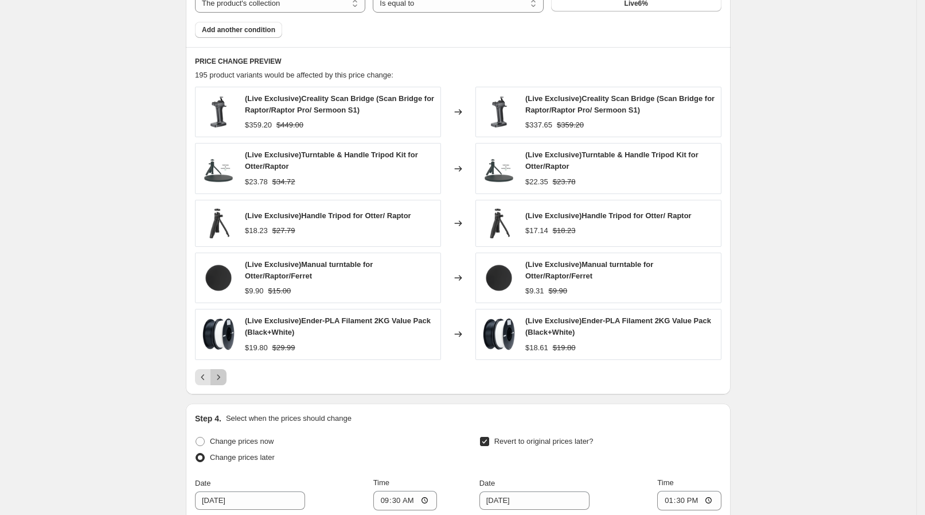
click at [224, 371] on icon "Next" at bounding box center [218, 376] width 11 height 11
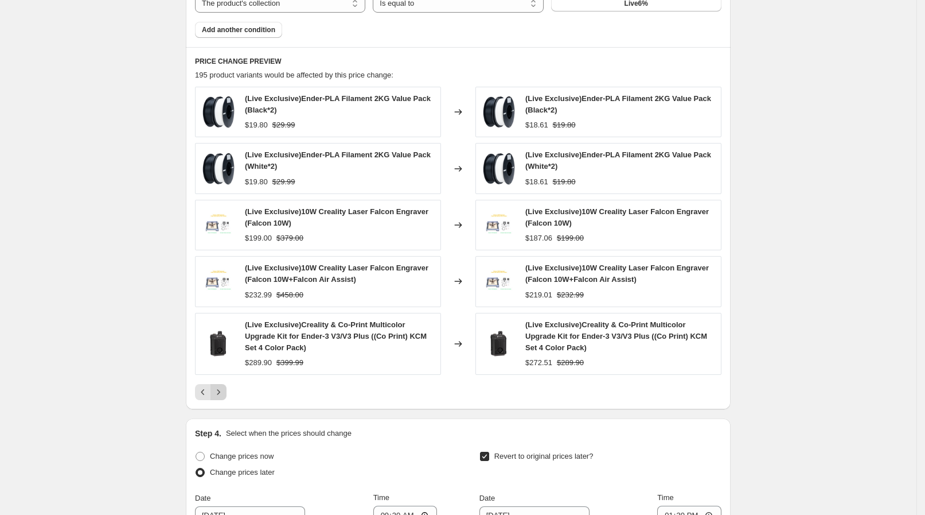
click at [226, 371] on div "(Live Exclusive)Creality & Co-Print Multicolor Upgrade Kit for Ender-3 V3/V3 Pl…" at bounding box center [318, 344] width 246 height 62
click at [224, 388] on icon "Next" at bounding box center [218, 391] width 11 height 11
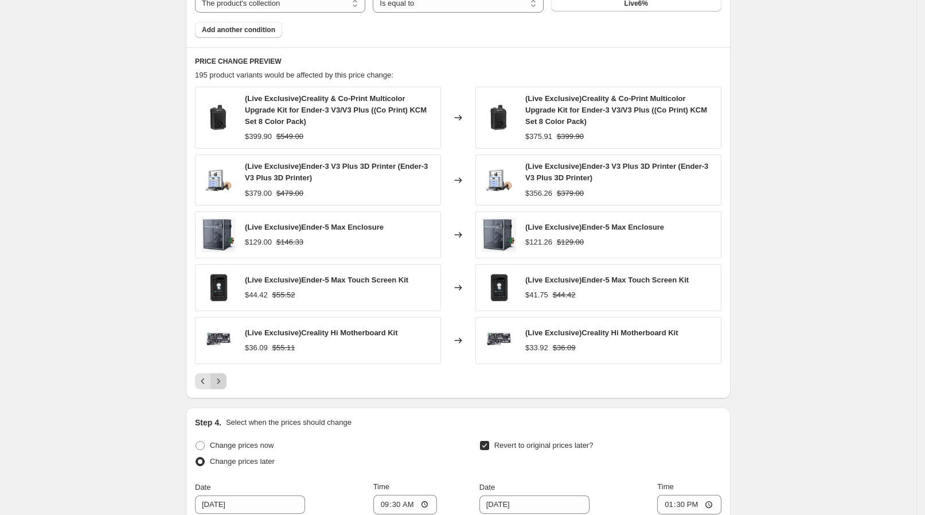
click at [226, 388] on div "PRICE CHANGE PREVIEW 195 product variants would be affected by this price chang…" at bounding box center [458, 222] width 545 height 351
click at [222, 384] on icon "Next" at bounding box center [218, 380] width 11 height 11
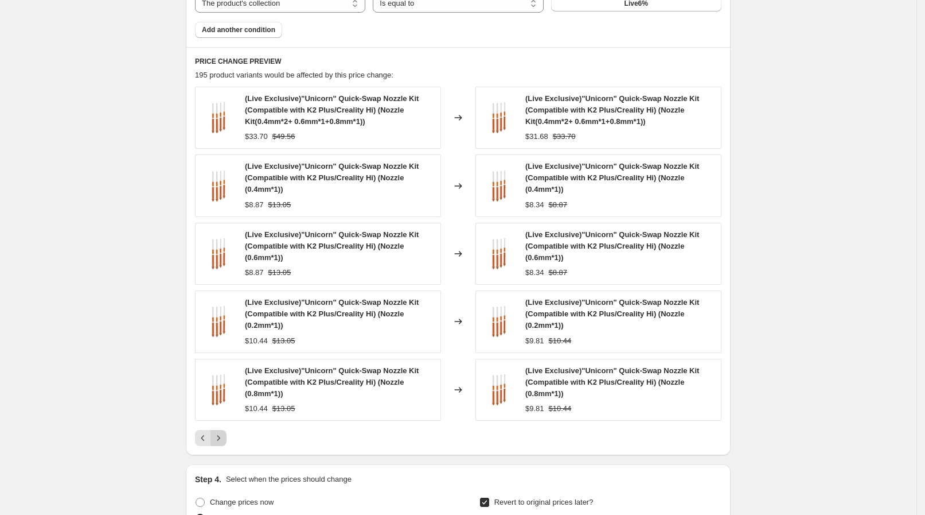
click at [222, 384] on img at bounding box center [218, 389] width 34 height 34
click at [220, 436] on icon "Next" at bounding box center [218, 437] width 3 height 5
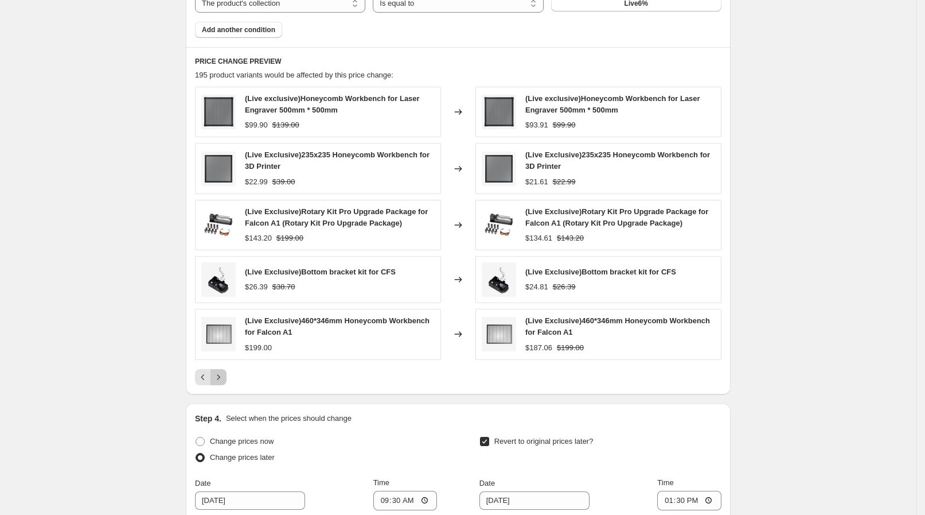
click at [224, 373] on icon "Next" at bounding box center [218, 376] width 11 height 11
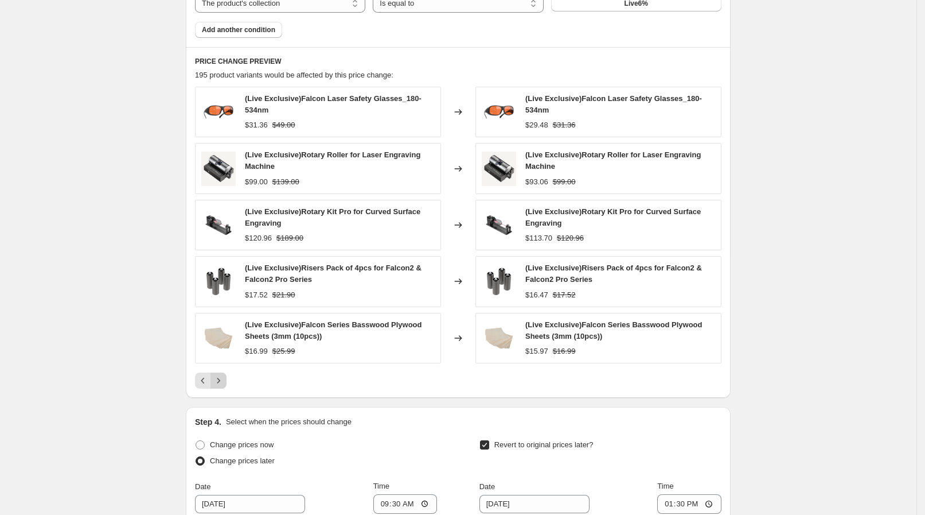
click at [224, 375] on icon "Next" at bounding box center [218, 380] width 11 height 11
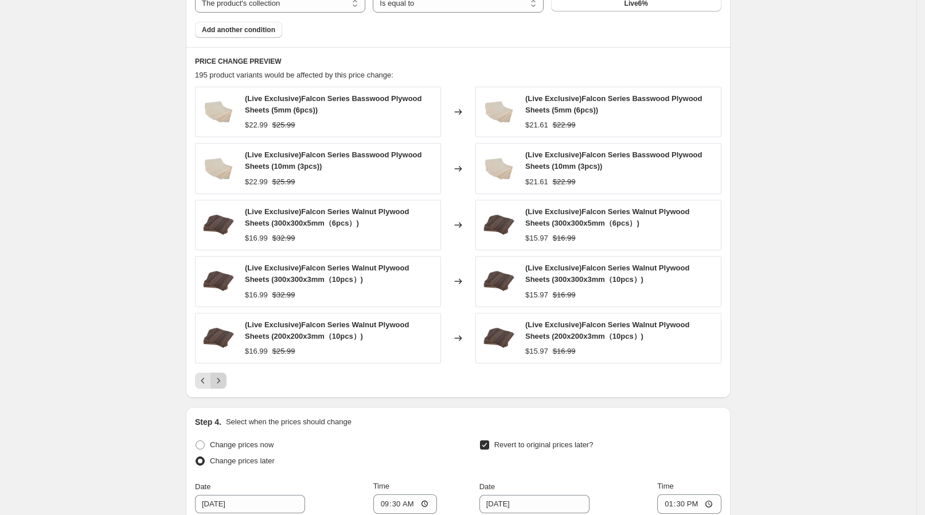
click at [224, 375] on icon "Next" at bounding box center [218, 380] width 11 height 11
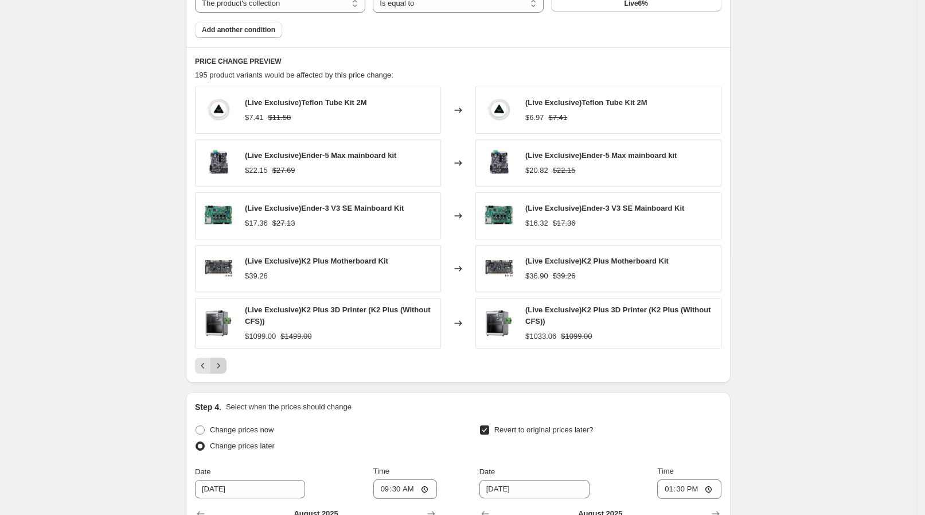
click at [224, 373] on div "PRICE CHANGE PREVIEW 195 product variants would be affected by this price chang…" at bounding box center [458, 215] width 545 height 336
click at [225, 371] on button "Next" at bounding box center [219, 365] width 16 height 16
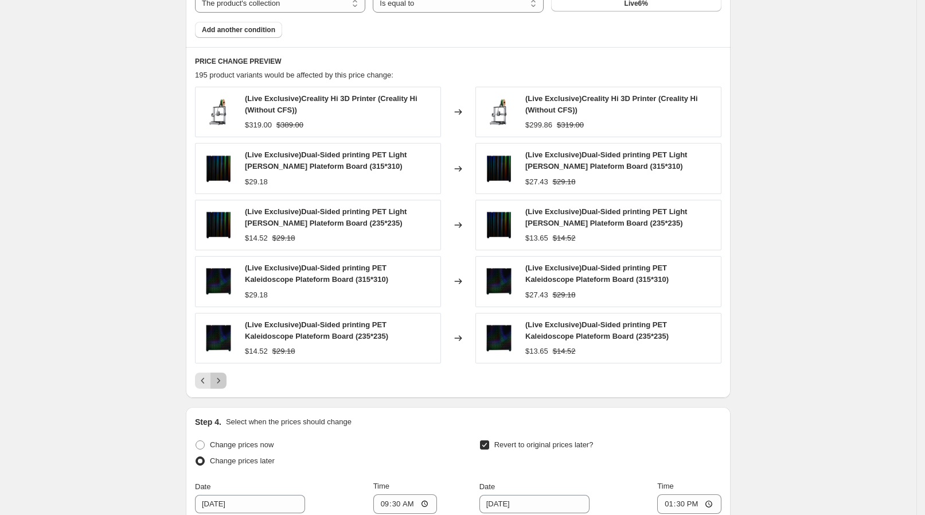
click at [224, 376] on icon "Next" at bounding box center [218, 380] width 11 height 11
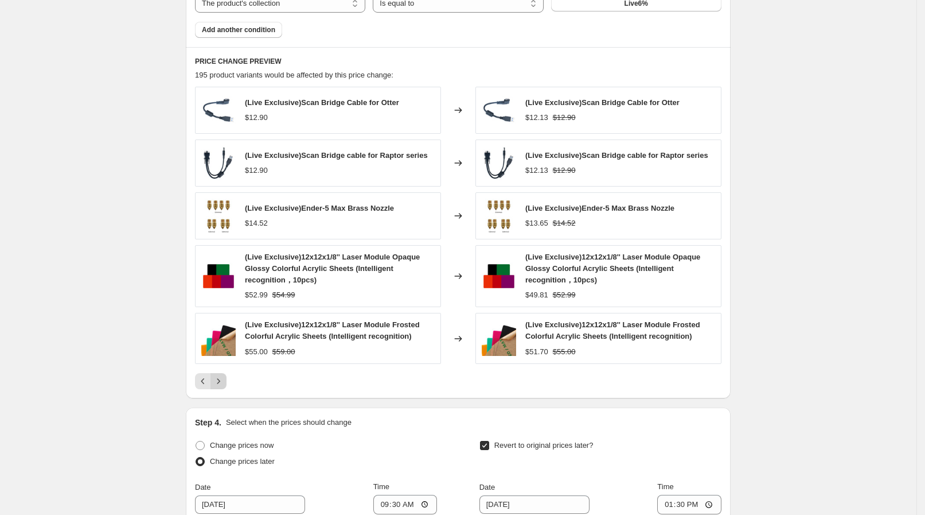
click at [224, 376] on button "Next" at bounding box center [219, 381] width 16 height 16
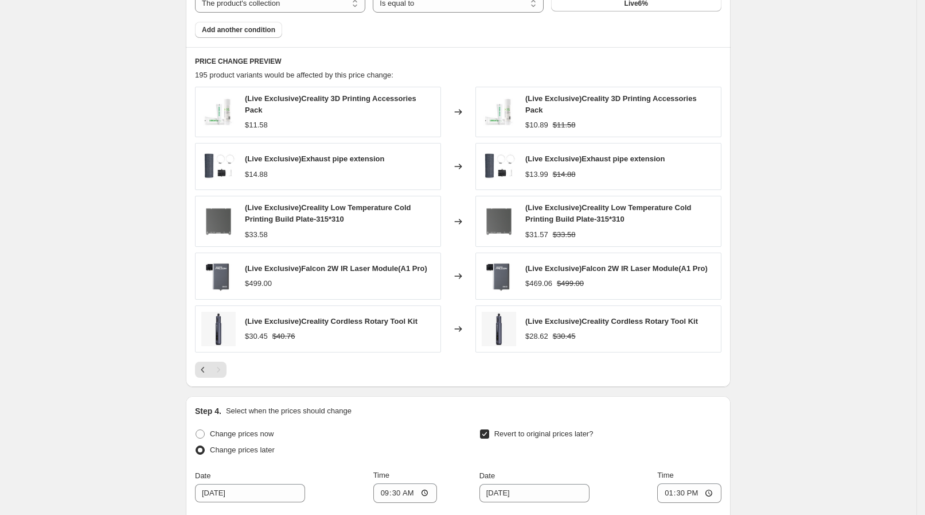
click at [224, 373] on div "PRICE CHANGE PREVIEW 195 product variants would be affected by this price chang…" at bounding box center [458, 217] width 545 height 340
click at [225, 372] on div "Pagination" at bounding box center [219, 369] width 16 height 16
click at [225, 371] on div "Pagination" at bounding box center [219, 369] width 16 height 16
click at [227, 365] on div "Pagination" at bounding box center [219, 369] width 16 height 16
click at [227, 364] on div "Pagination" at bounding box center [219, 369] width 16 height 16
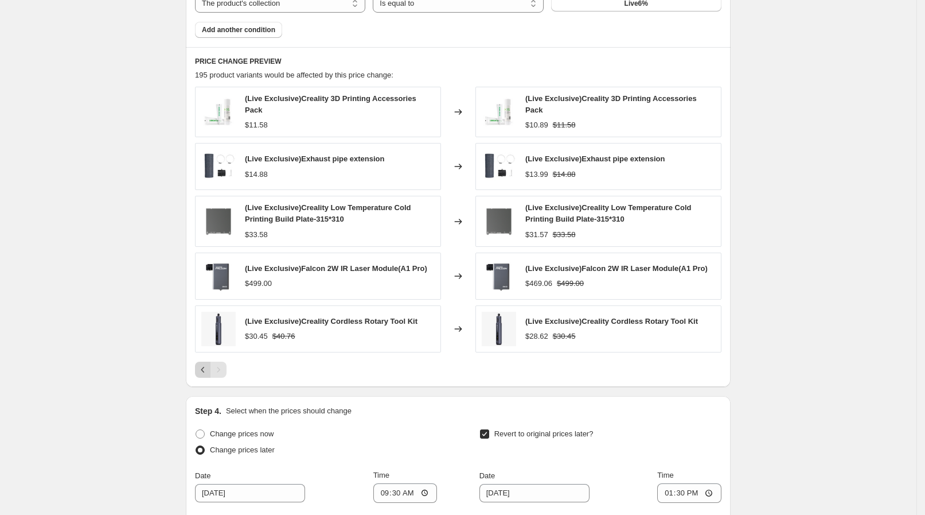
click at [201, 364] on icon "Previous" at bounding box center [202, 369] width 11 height 11
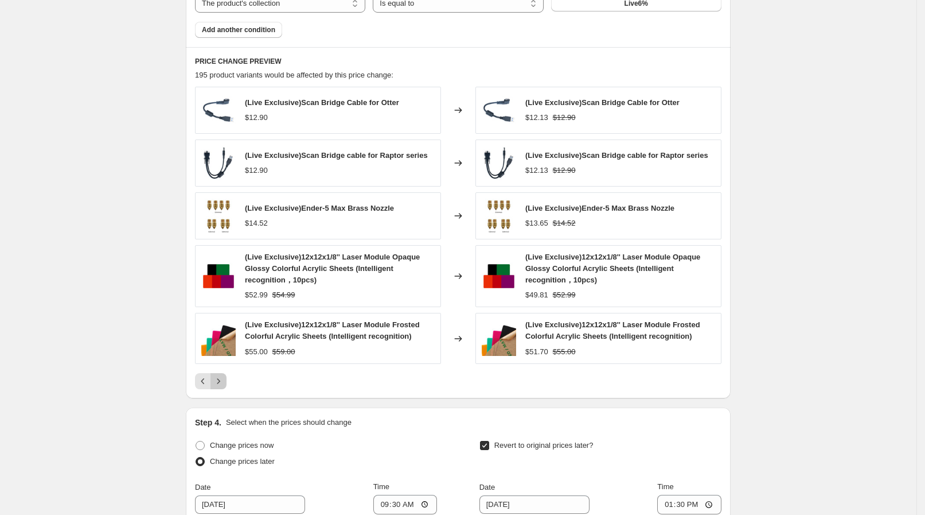
click at [224, 379] on icon "Next" at bounding box center [218, 380] width 11 height 11
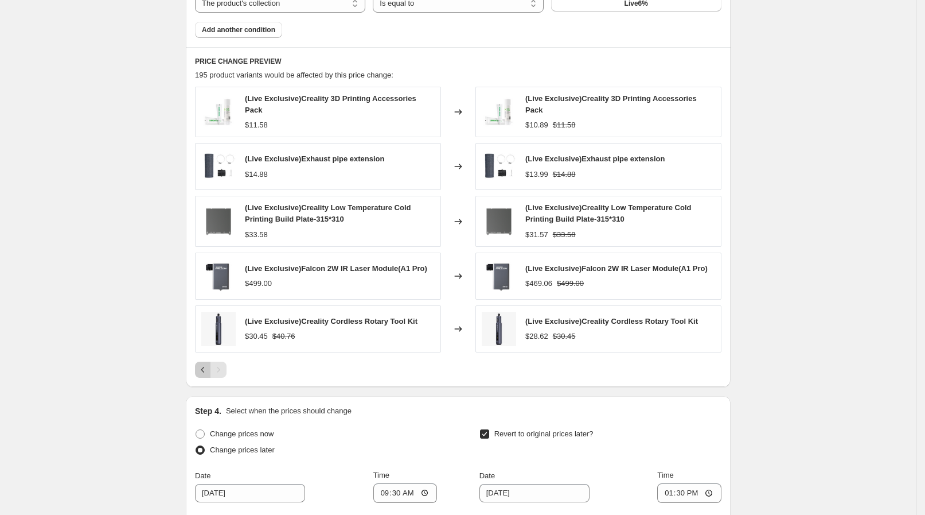
click at [209, 365] on icon "Previous" at bounding box center [202, 369] width 11 height 11
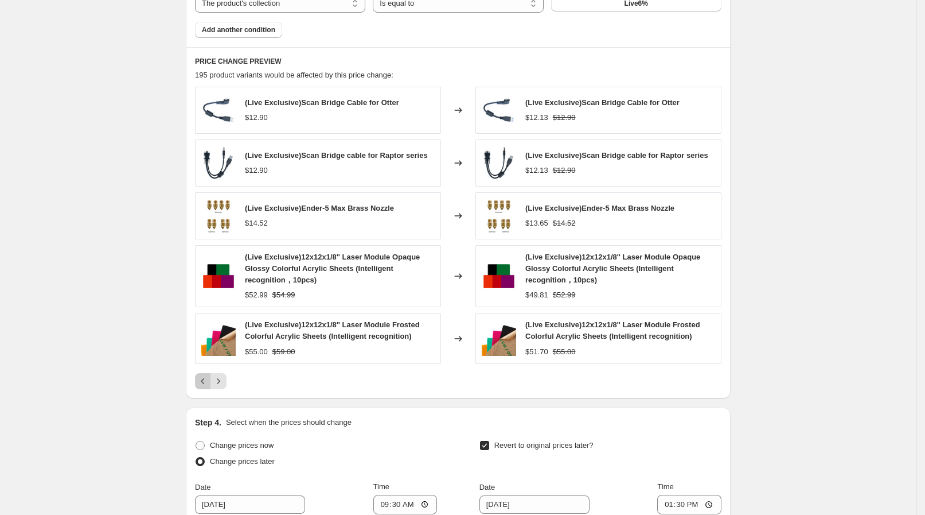
click at [208, 375] on icon "Previous" at bounding box center [202, 380] width 11 height 11
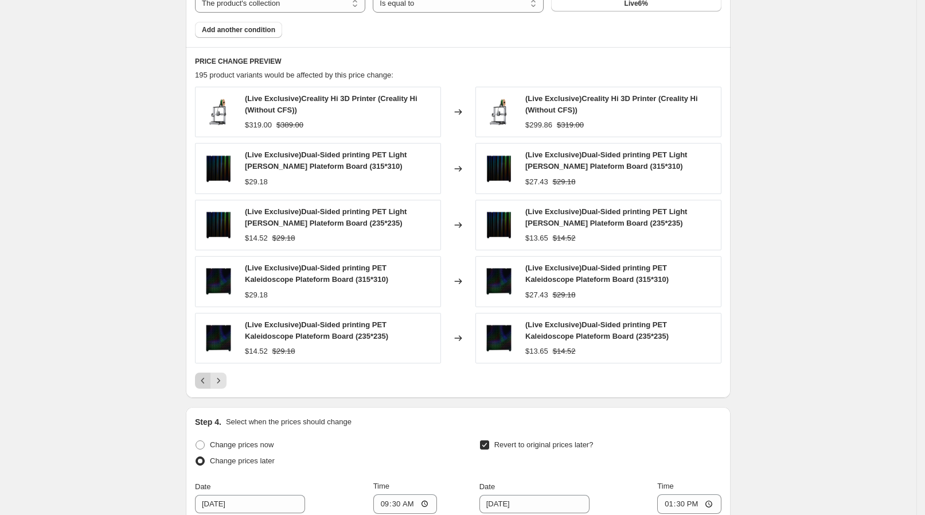
click at [208, 375] on icon "Previous" at bounding box center [202, 380] width 11 height 11
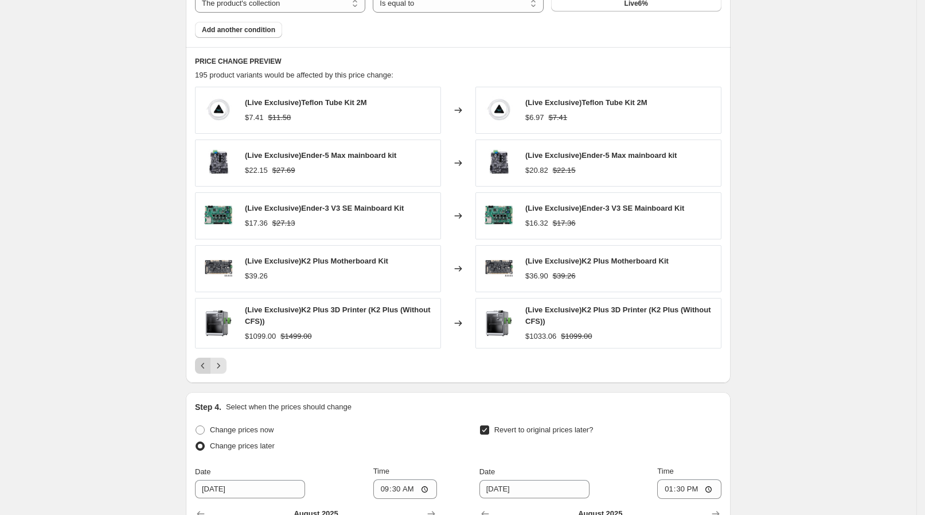
click at [208, 375] on div "PRICE CHANGE PREVIEW 195 product variants would be affected by this price chang…" at bounding box center [458, 215] width 545 height 336
click at [207, 367] on icon "Previous" at bounding box center [202, 365] width 11 height 11
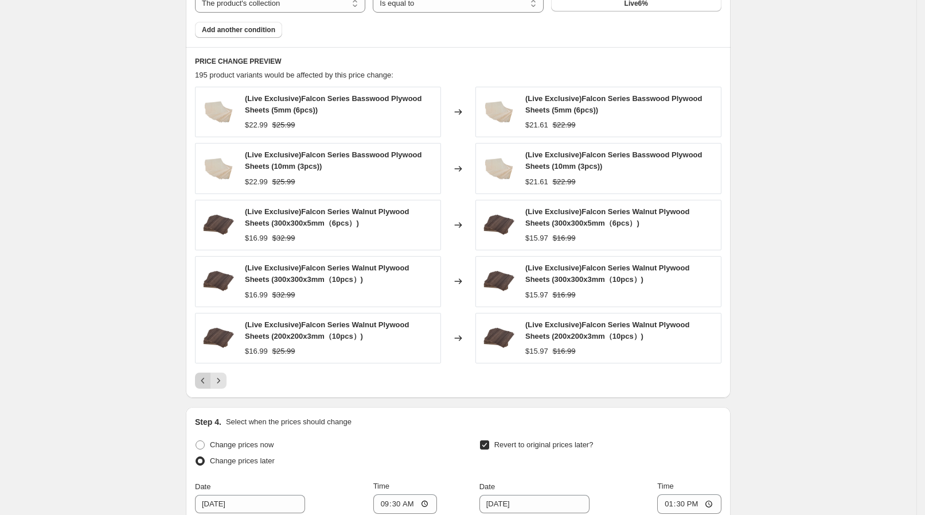
click at [207, 367] on div "(Live Exclusive)Falcon Series Basswood Plywood Sheets (5mm (6pcs)) $22.99 $25.9…" at bounding box center [458, 238] width 527 height 302
click at [205, 372] on button "Previous" at bounding box center [203, 380] width 16 height 16
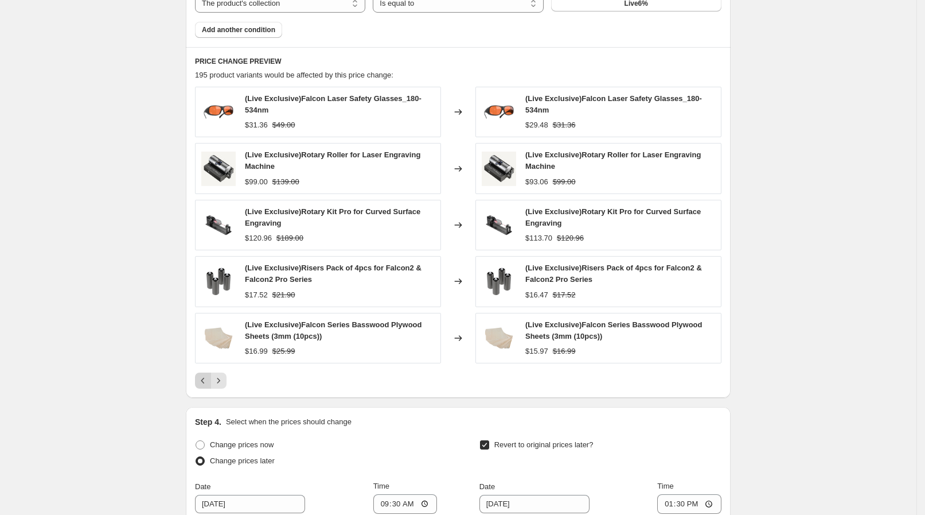
click at [205, 372] on button "Previous" at bounding box center [203, 380] width 16 height 16
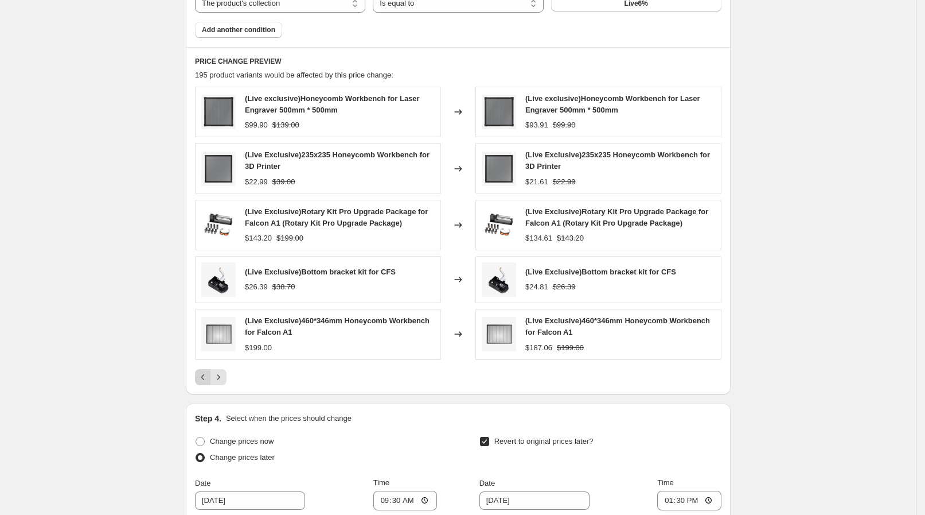
click at [205, 371] on icon "Previous" at bounding box center [202, 376] width 11 height 11
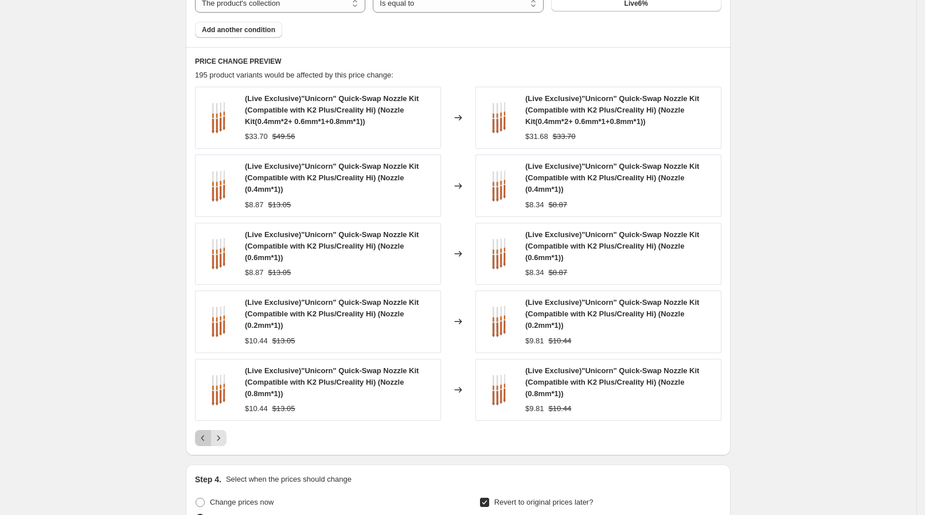
click at [209, 430] on button "Previous" at bounding box center [203, 438] width 16 height 16
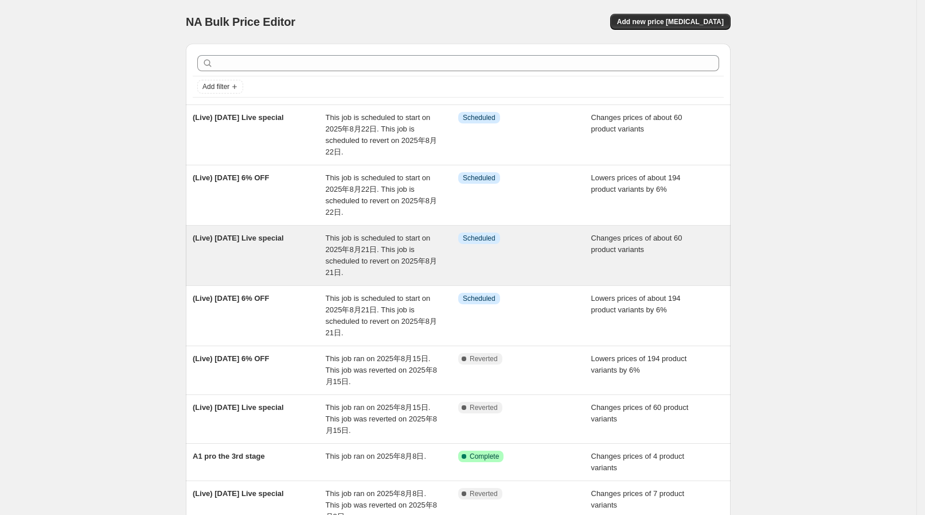
click at [425, 264] on span "This job is scheduled to start on 2025年8月21日. This job is scheduled to revert o…" at bounding box center [381, 255] width 111 height 43
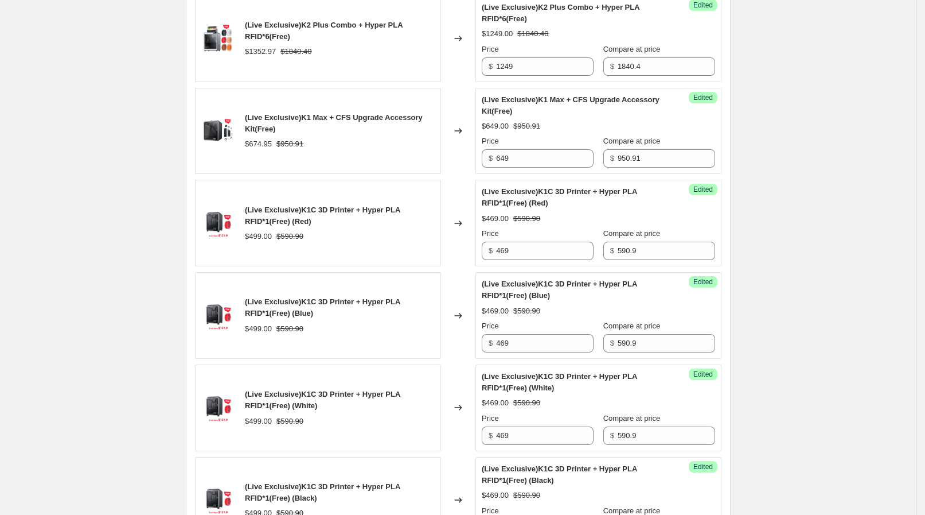
scroll to position [1075, 0]
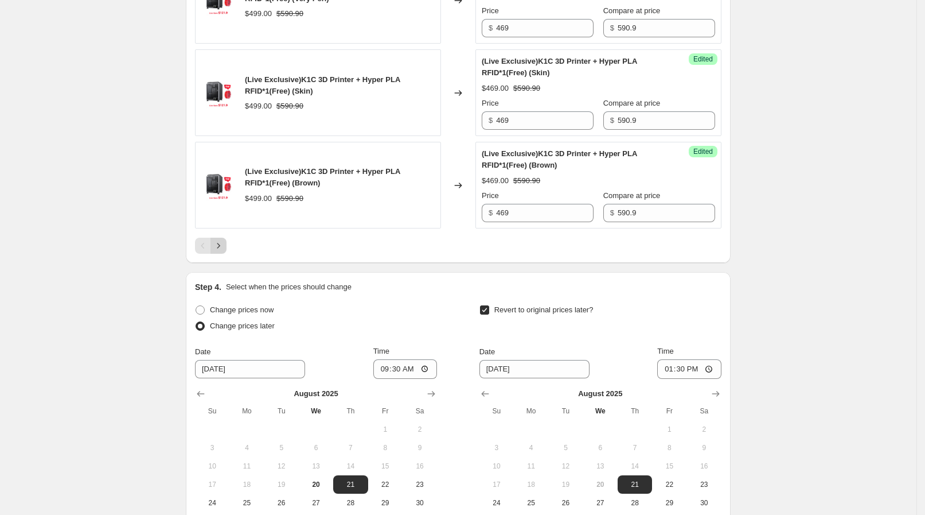
click at [224, 240] on icon "Next" at bounding box center [218, 245] width 11 height 11
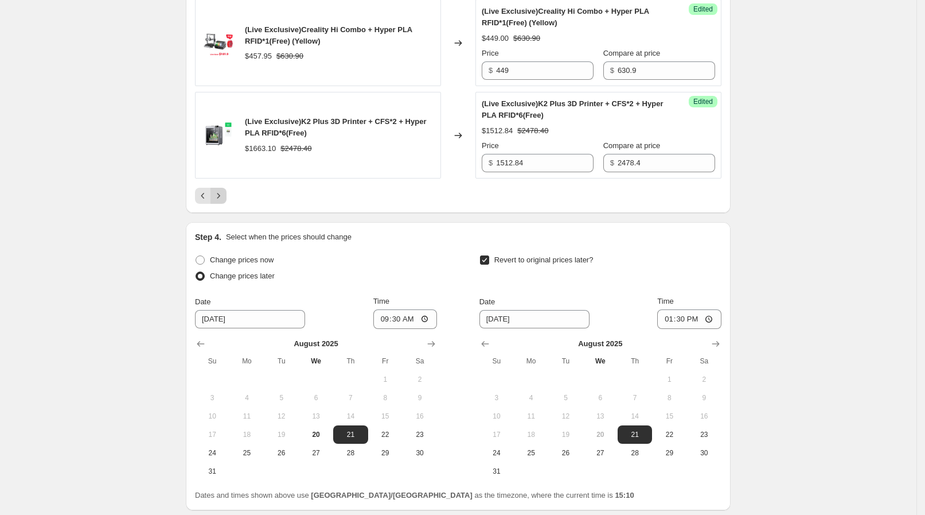
click at [224, 191] on icon "Next" at bounding box center [218, 195] width 11 height 11
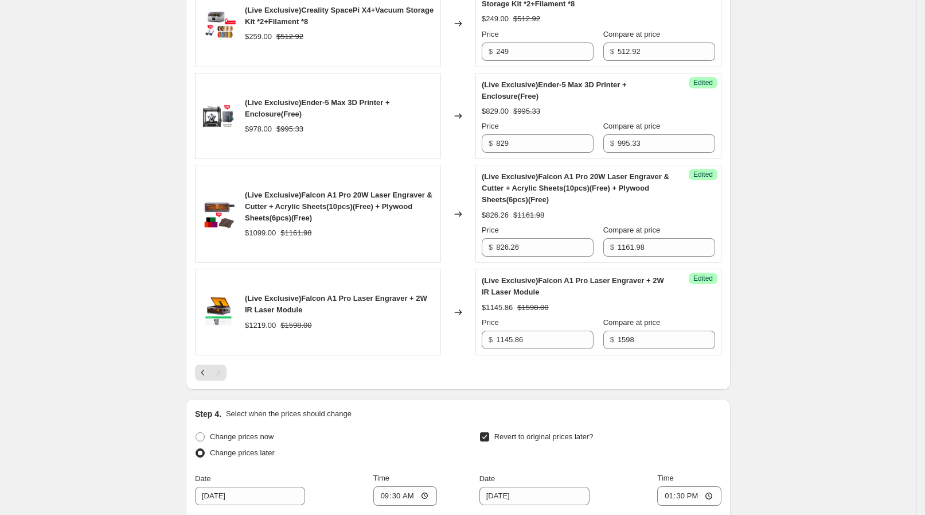
scroll to position [2009, 0]
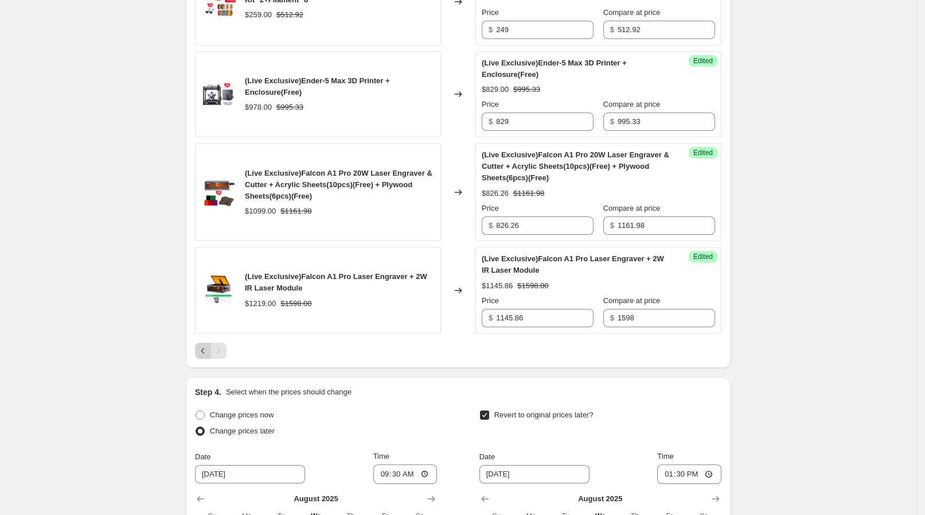
click at [201, 345] on icon "Previous" at bounding box center [202, 350] width 11 height 11
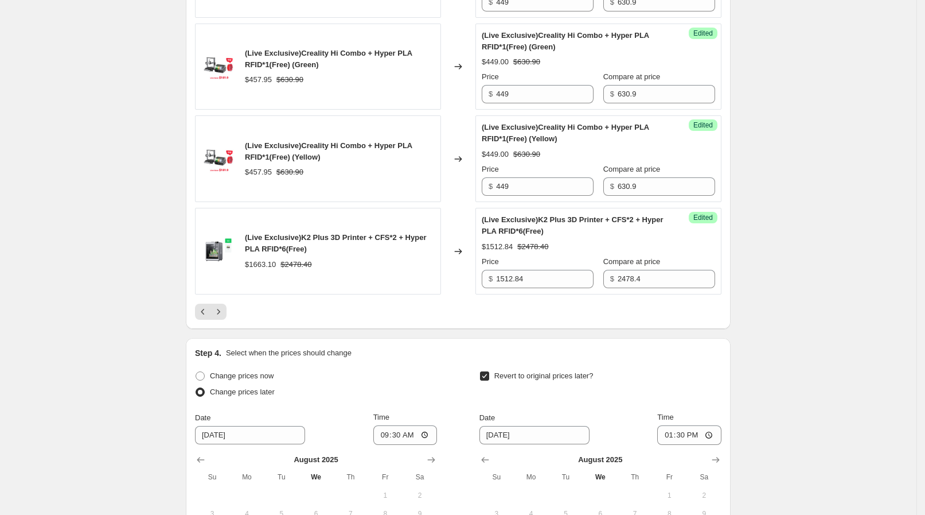
scroll to position [2080, 0]
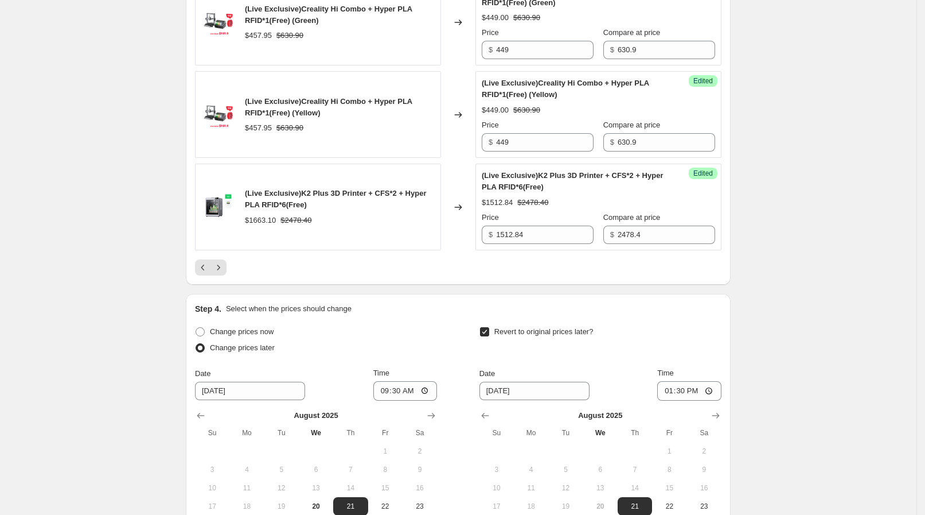
click at [203, 266] on icon "Previous" at bounding box center [202, 267] width 11 height 11
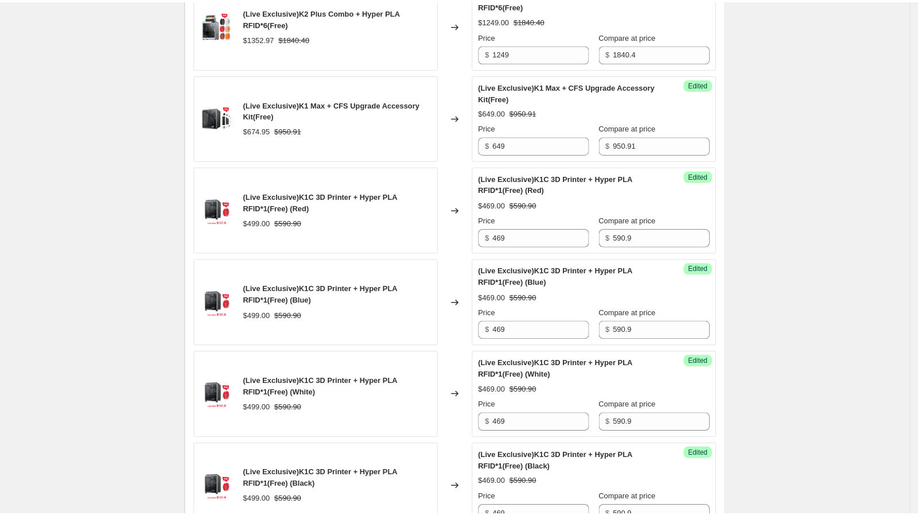
scroll to position [1003, 0]
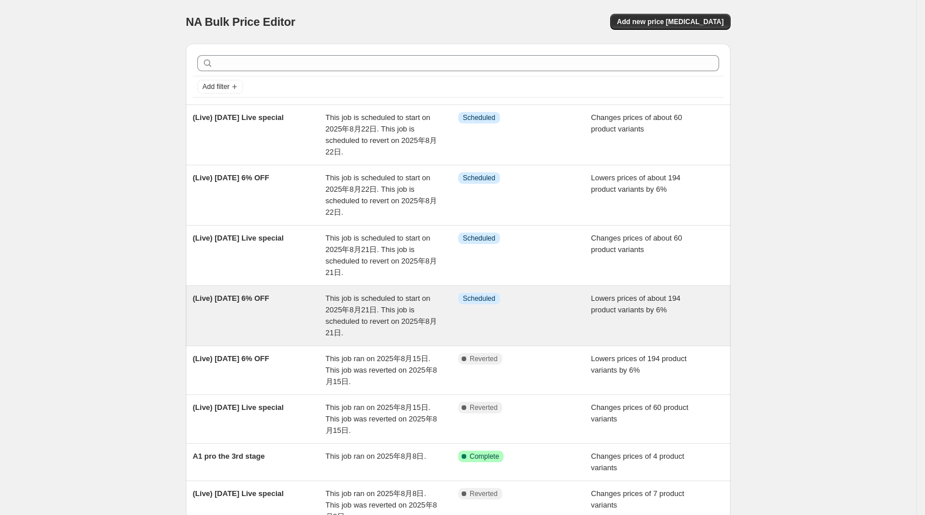
click at [316, 290] on div "(Live) [DATE] 6% OFF This job is scheduled to start on 2025年8月21日. This job is …" at bounding box center [458, 316] width 545 height 60
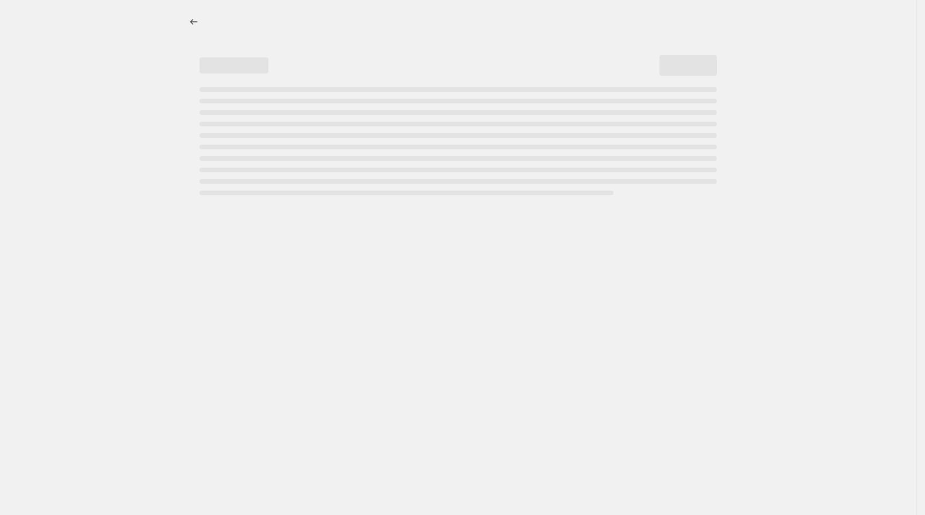
select select "percentage"
select select "collection"
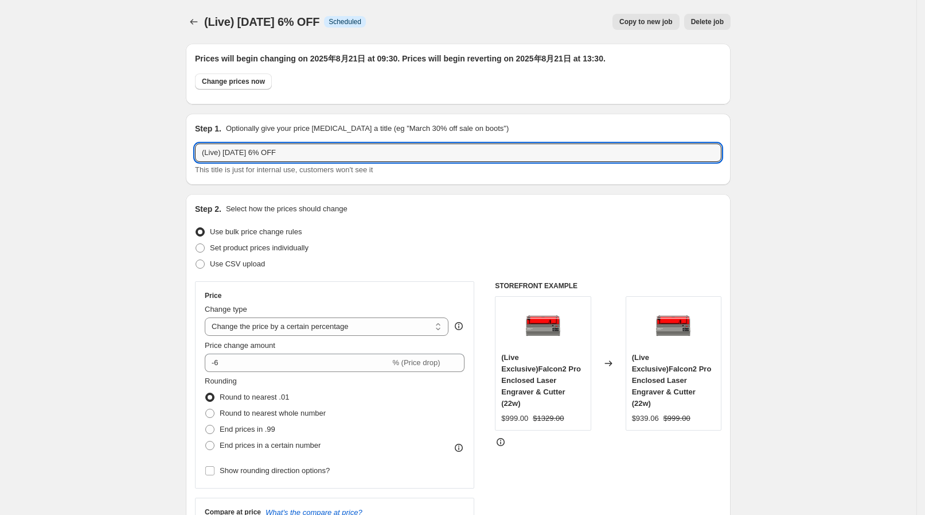
drag, startPoint x: 250, startPoint y: 145, endPoint x: 174, endPoint y: 142, distance: 75.2
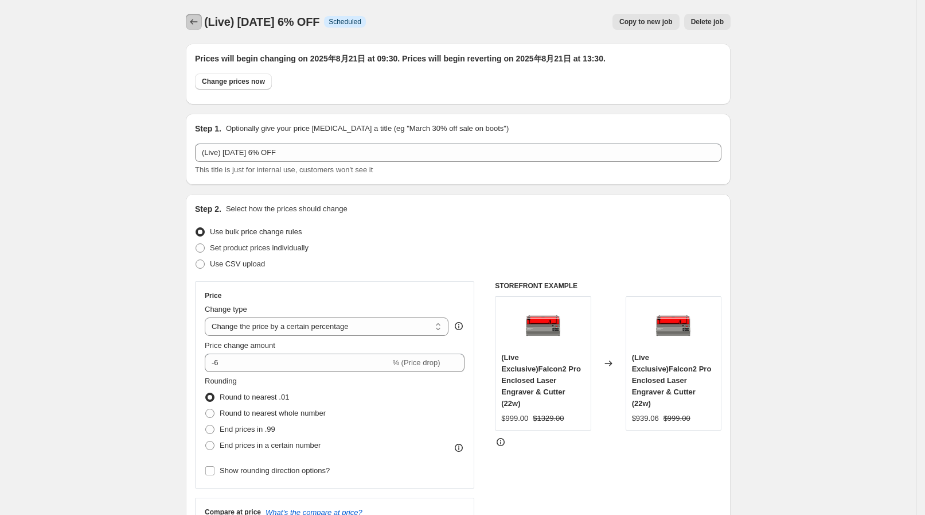
click at [200, 24] on icon "Price change jobs" at bounding box center [193, 21] width 11 height 11
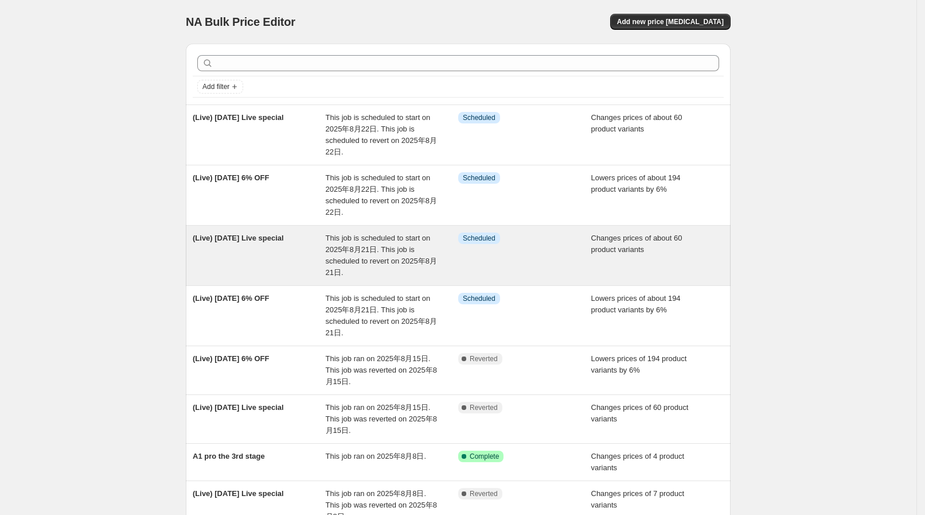
click at [285, 254] on div "(Live) [DATE] Live special" at bounding box center [259, 255] width 133 height 46
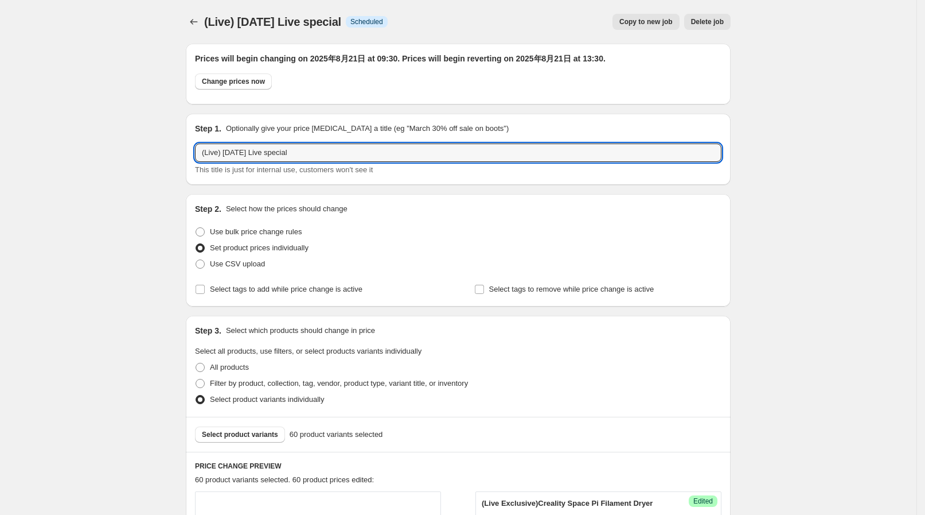
drag, startPoint x: 292, startPoint y: 148, endPoint x: 187, endPoint y: 151, distance: 105.0
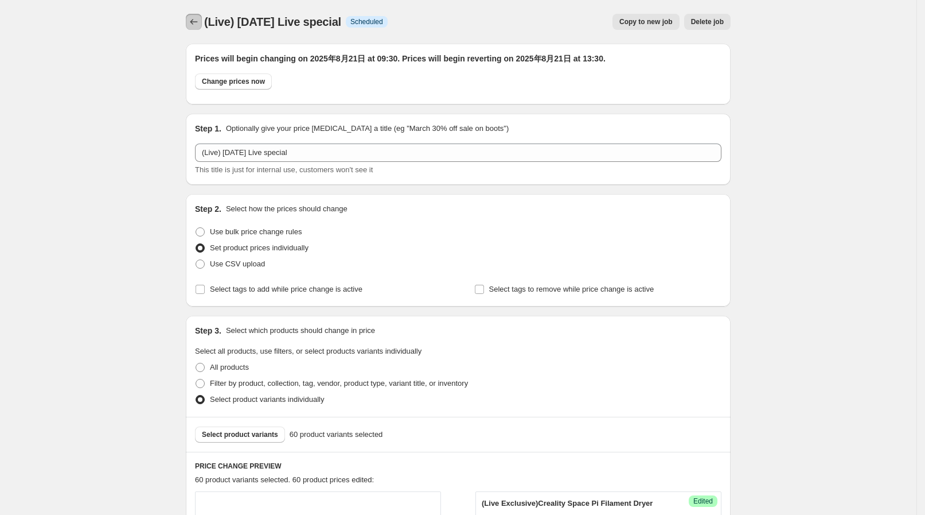
click at [200, 22] on icon "Price change jobs" at bounding box center [193, 21] width 11 height 11
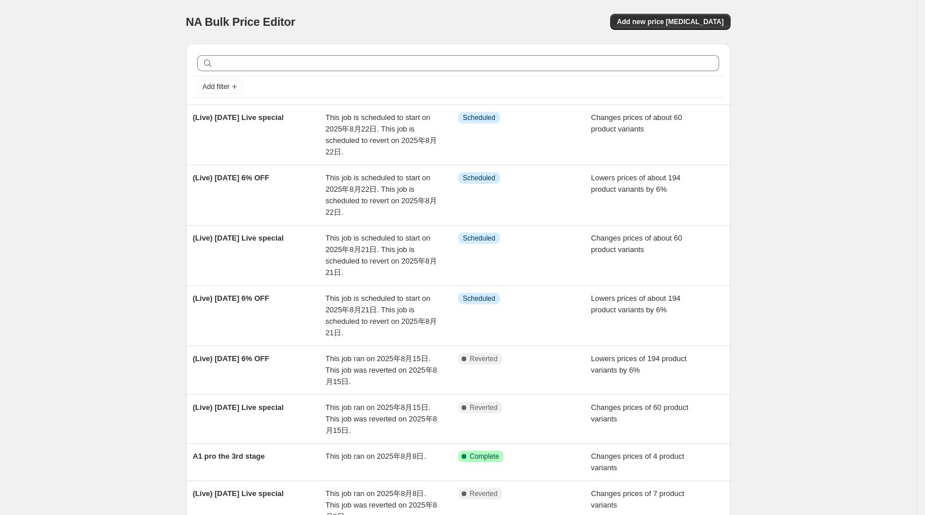
click at [685, 5] on div "NA Bulk Price Editor. This page is ready NA Bulk Price Editor Add new price cha…" at bounding box center [458, 22] width 545 height 44
click at [678, 14] on button "Add new price [MEDICAL_DATA]" at bounding box center [670, 22] width 120 height 16
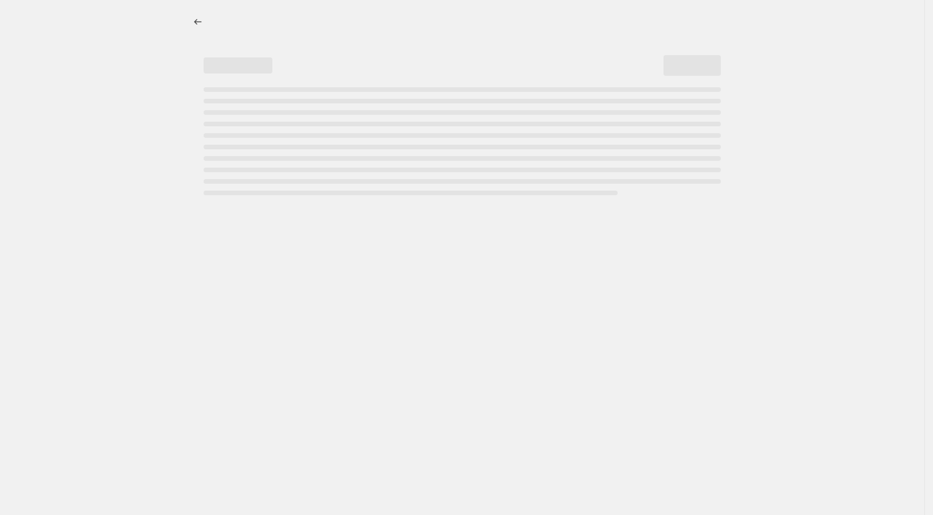
select select "percentage"
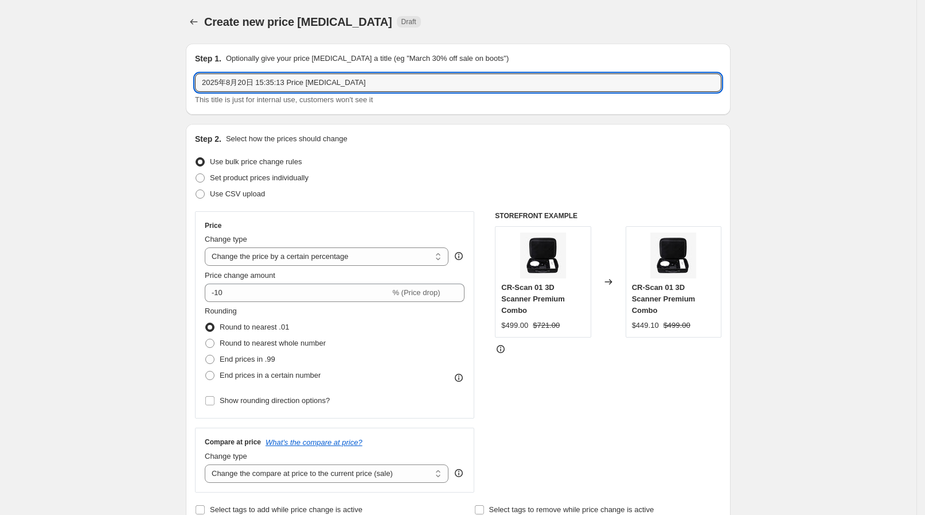
paste input "(Live) [DATE] Live special"
drag, startPoint x: 356, startPoint y: 84, endPoint x: 165, endPoint y: 79, distance: 190.5
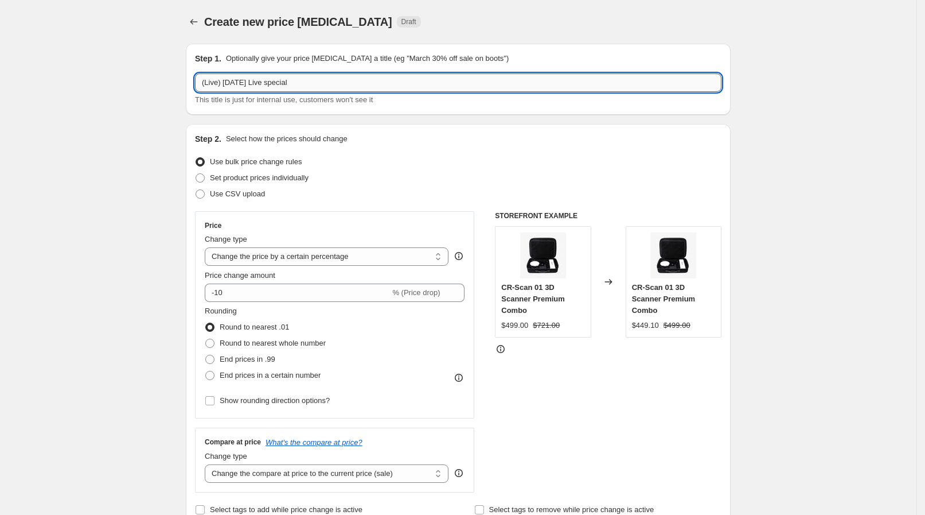
click at [251, 85] on input "(Live) [DATE] Live special" at bounding box center [458, 82] width 527 height 18
click at [250, 86] on input "(Live) [DATE] Live special" at bounding box center [458, 82] width 527 height 18
drag, startPoint x: 252, startPoint y: 86, endPoint x: 263, endPoint y: 85, distance: 11.0
click at [263, 85] on input "(Live) [DATE] Live special" at bounding box center [458, 82] width 527 height 18
type input "(Live) Aug 21 Flash sale special"
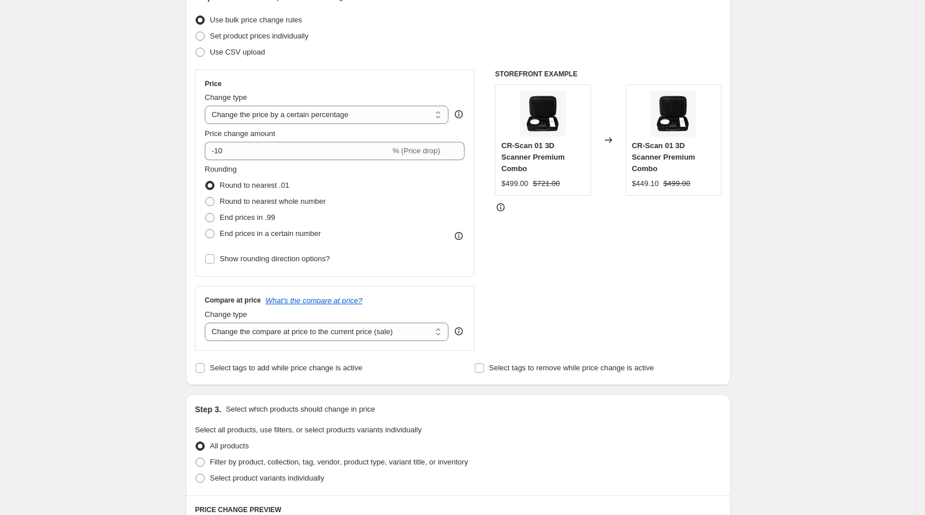
scroll to position [143, 0]
click at [291, 34] on span "Set product prices individually" at bounding box center [259, 34] width 99 height 9
click at [196, 31] on input "Set product prices individually" at bounding box center [196, 30] width 1 height 1
radio input "true"
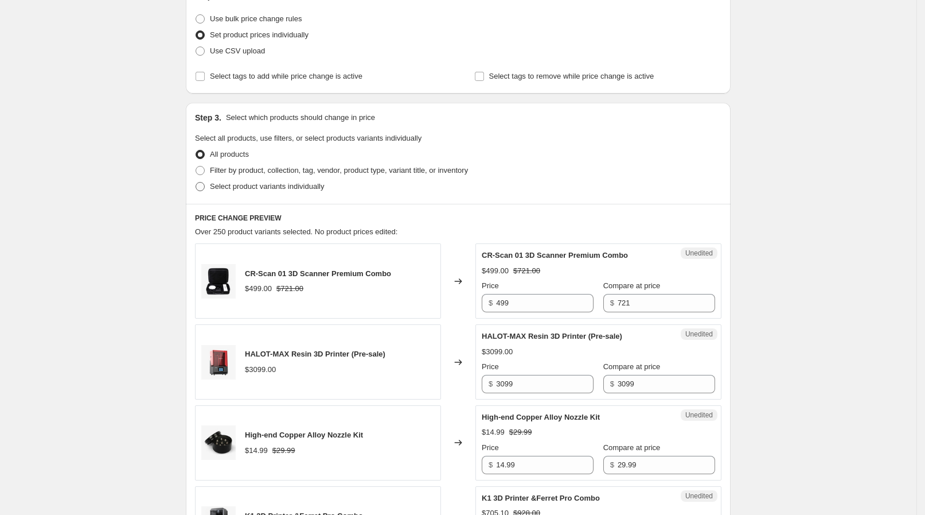
click at [295, 182] on span "Select product variants individually" at bounding box center [267, 186] width 114 height 9
click at [196, 182] on input "Select product variants individually" at bounding box center [196, 182] width 1 height 1
radio input "true"
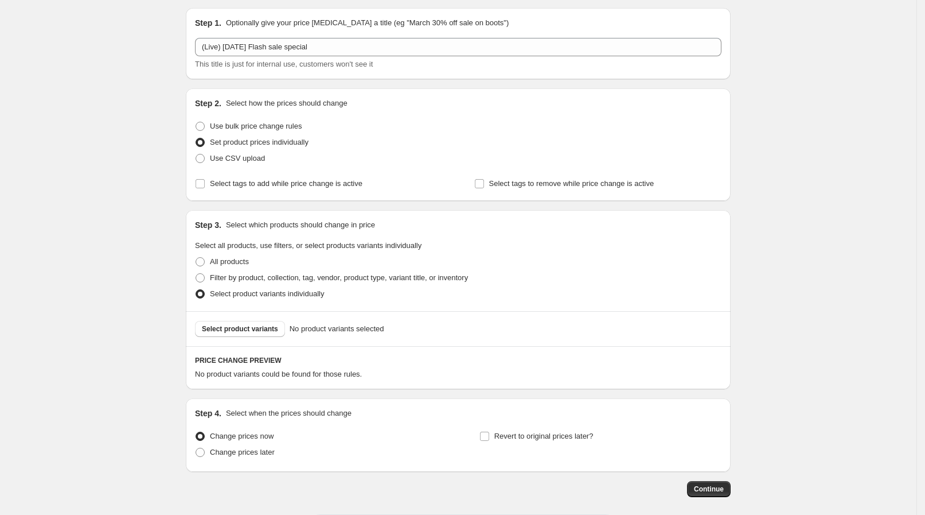
scroll to position [0, 0]
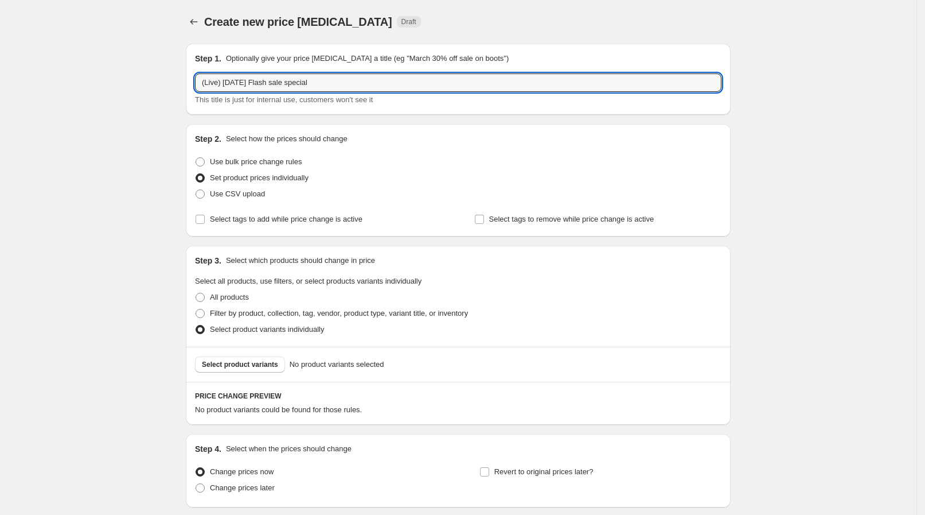
drag, startPoint x: 227, startPoint y: 88, endPoint x: 458, endPoint y: 96, distance: 231.3
click at [458, 96] on div "(Live) Aug 21 Flash sale special This title is just for internal use, customers…" at bounding box center [458, 89] width 527 height 32
click at [141, 216] on div "Create new price change job. This page is ready Create new price change job Dra…" at bounding box center [458, 301] width 917 height 602
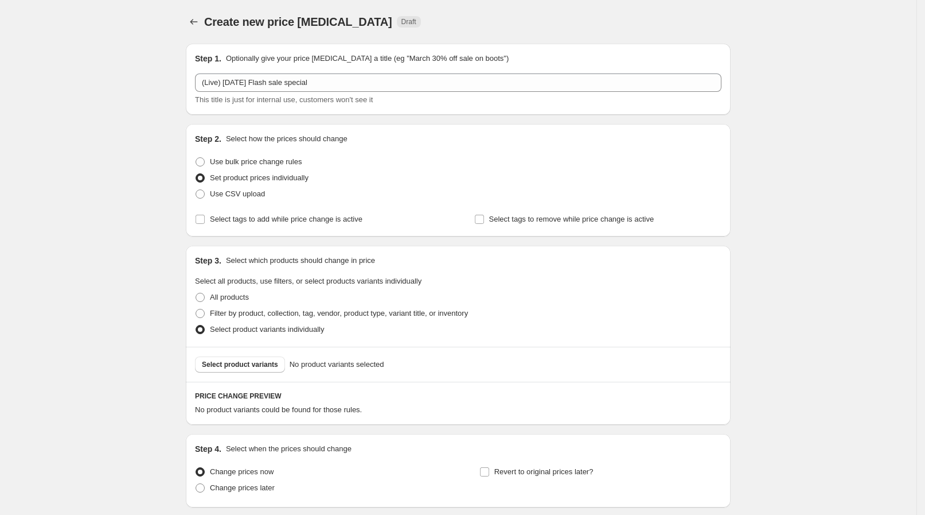
scroll to position [87, 0]
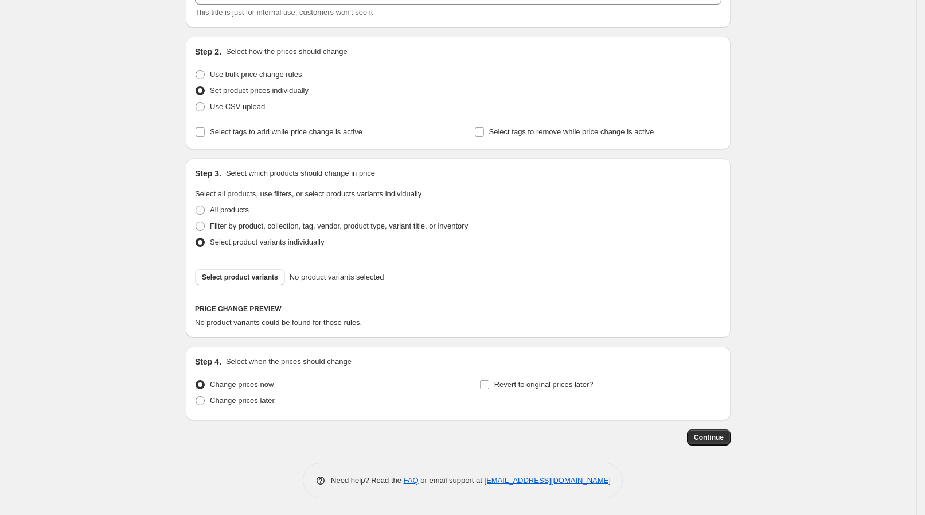
click at [252, 264] on div "Select product variants No product variants selected" at bounding box center [458, 276] width 545 height 35
click at [248, 278] on span "Select product variants" at bounding box center [240, 277] width 76 height 9
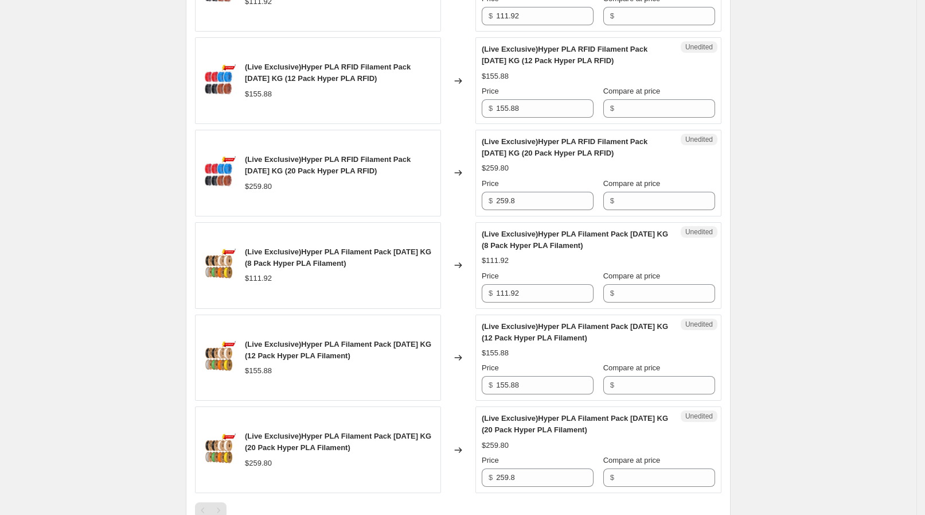
scroll to position [306, 0]
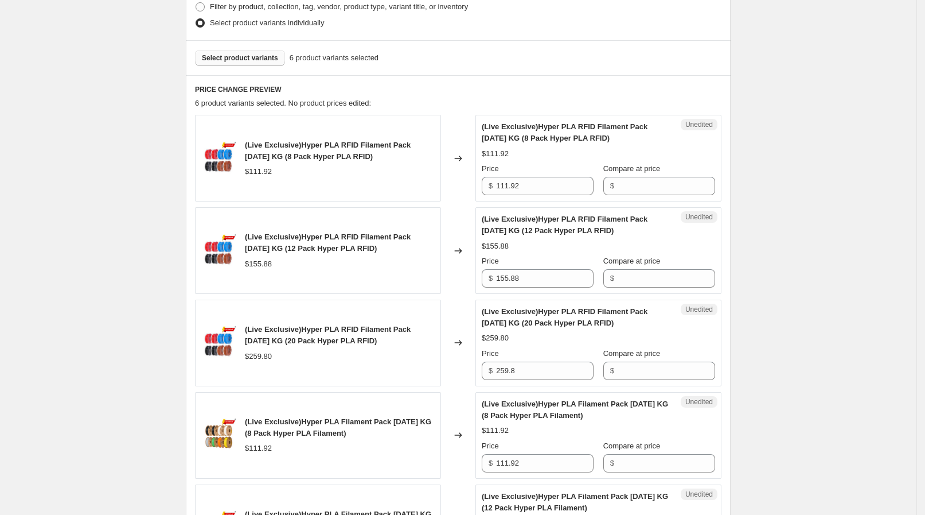
click at [245, 57] on span "Select product variants" at bounding box center [240, 57] width 76 height 9
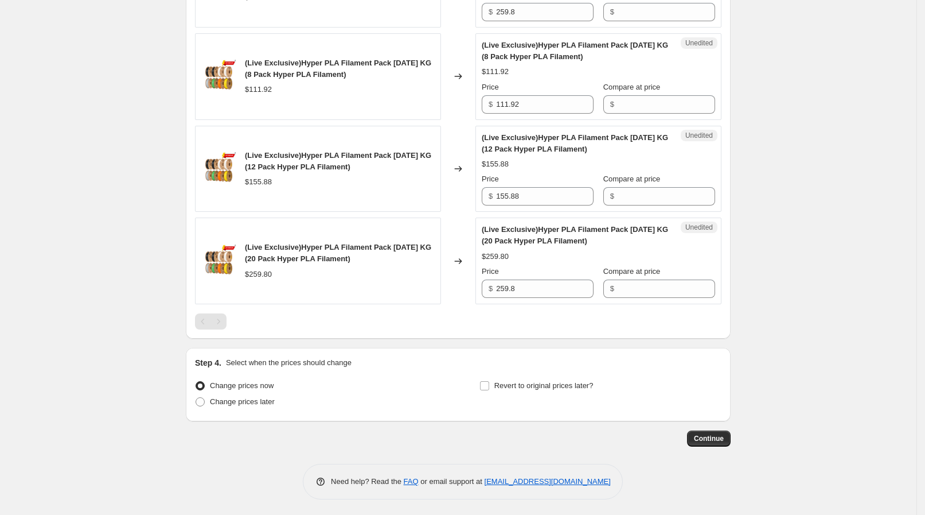
scroll to position [235, 0]
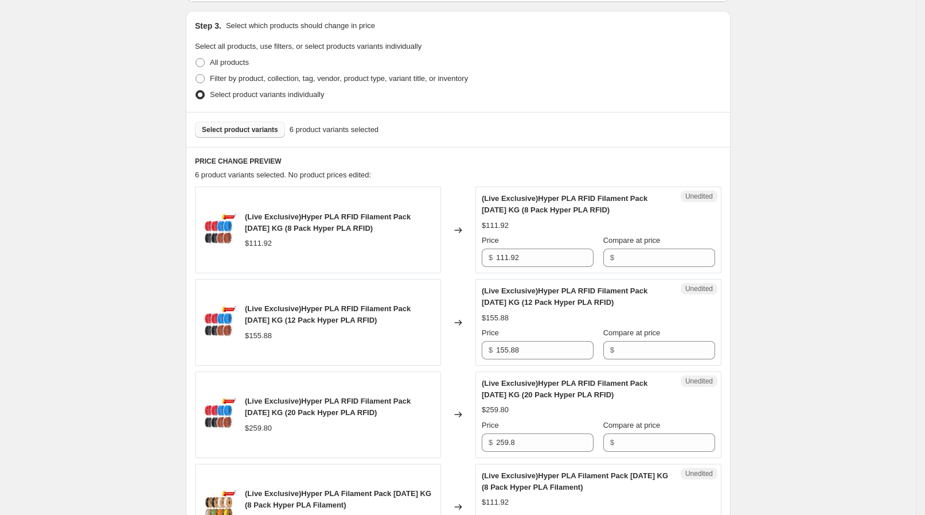
click at [258, 126] on span "Select product variants" at bounding box center [240, 129] width 76 height 9
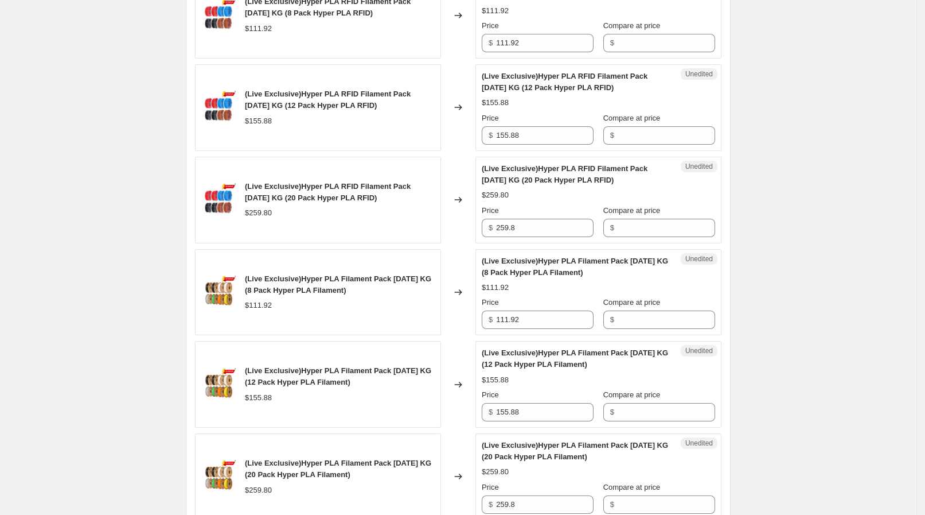
scroll to position [243, 0]
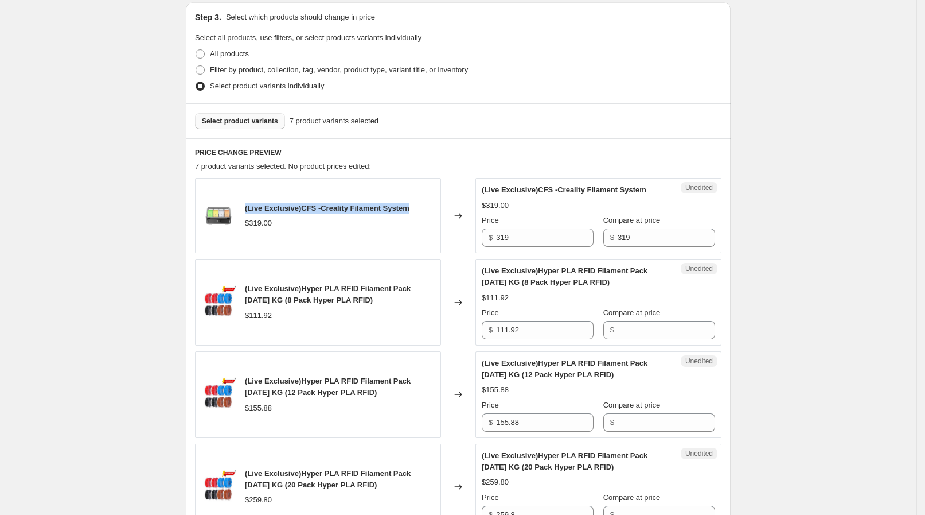
drag, startPoint x: 250, startPoint y: 207, endPoint x: 418, endPoint y: 209, distance: 168.1
click at [418, 209] on div "(Live Exclusive)CFS -Creality Filament System $319.00" at bounding box center [318, 215] width 246 height 75
copy span "(Live Exclusive)CFS -Creality Filament System"
click at [261, 142] on div "PRICE CHANGE PREVIEW 7 product variants selected. No product prices edited: (Li…" at bounding box center [458, 489] width 545 height 703
click at [254, 100] on div "Step 3. Select which products should change in price Select all products, use f…" at bounding box center [458, 52] width 545 height 101
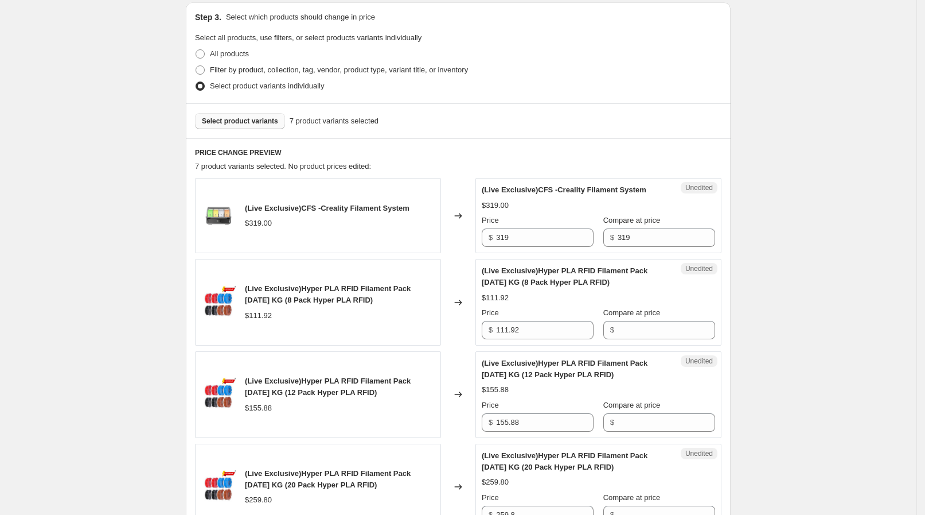
click at [251, 119] on span "Select product variants" at bounding box center [240, 120] width 76 height 9
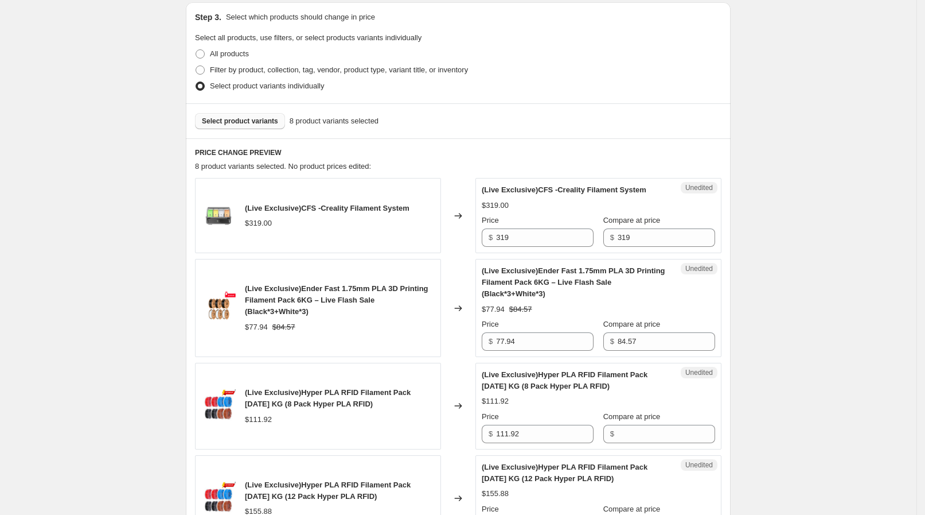
scroll to position [316, 0]
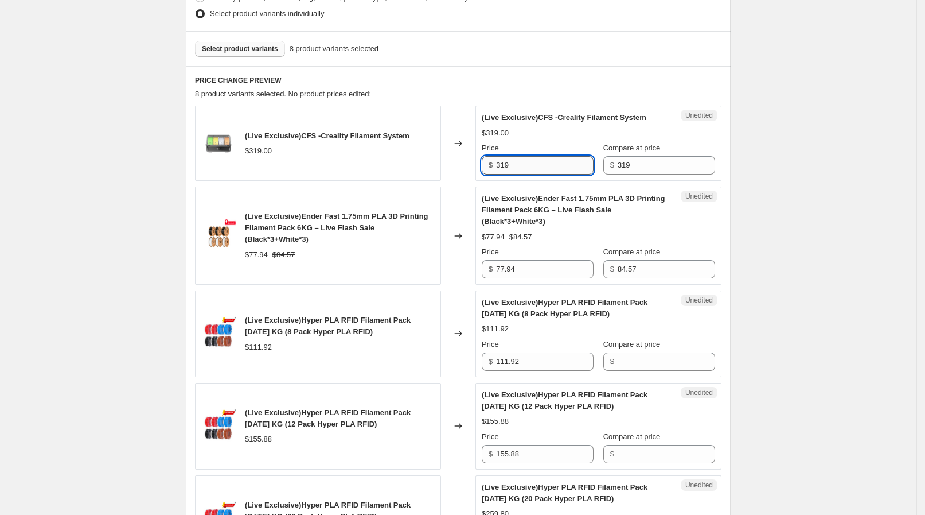
click at [509, 160] on input "319" at bounding box center [545, 165] width 98 height 18
drag, startPoint x: 511, startPoint y: 162, endPoint x: 475, endPoint y: 164, distance: 36.2
click at [475, 164] on div "(Live Exclusive)CFS -Creality Filament System $319.00 Changed to Unedited (Live…" at bounding box center [458, 143] width 527 height 75
paste input "299.86"
click at [466, 221] on div "Changed to" at bounding box center [458, 235] width 34 height 98
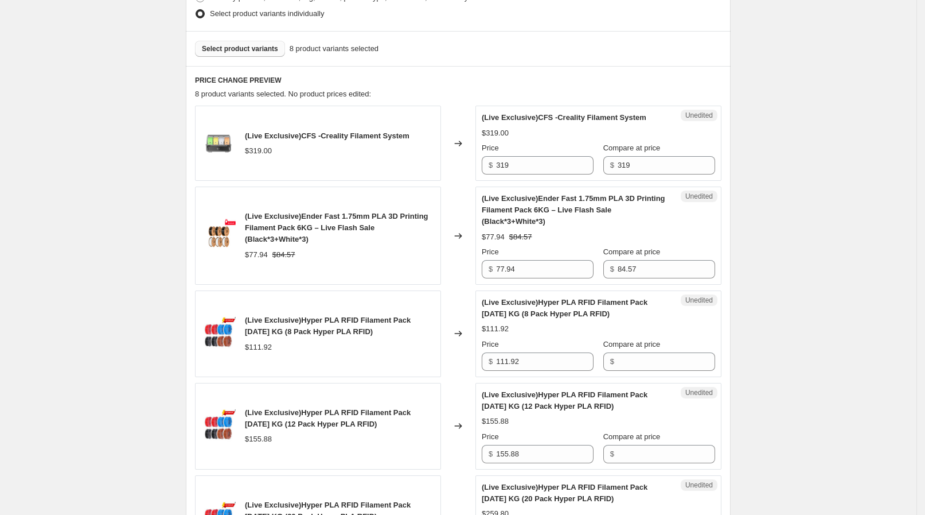
click at [531, 179] on div "Unedited (Live Exclusive)CFS -Creality Filament System $319.00 Price $ 319 Comp…" at bounding box center [599, 143] width 246 height 75
click at [530, 166] on input "319" at bounding box center [545, 165] width 98 height 18
paste input "299.86"
type input "31929"
paste input "299.86"
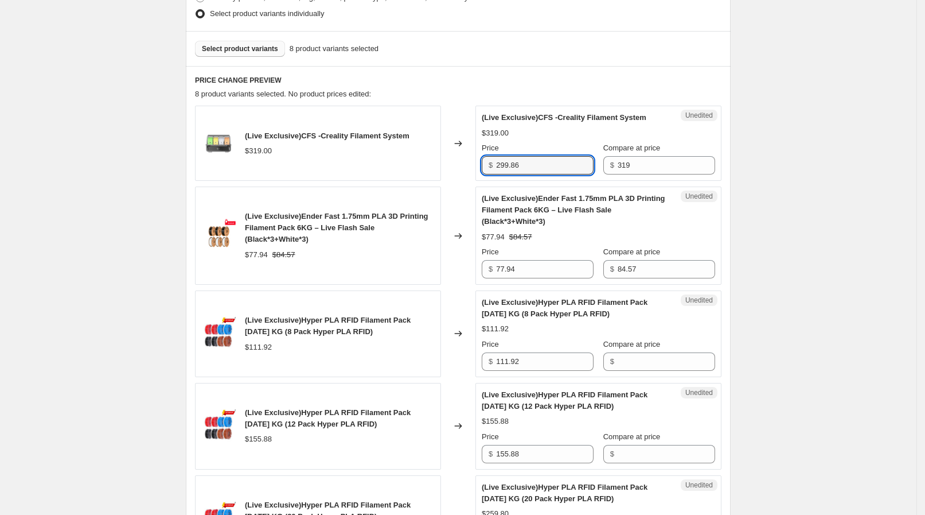
type input "299.86"
click at [372, 234] on div "(Live Exclusive)Ender Fast 1.75mm PLA 3D Printing Filament Pack 6KG – Live Flas…" at bounding box center [340, 228] width 190 height 34
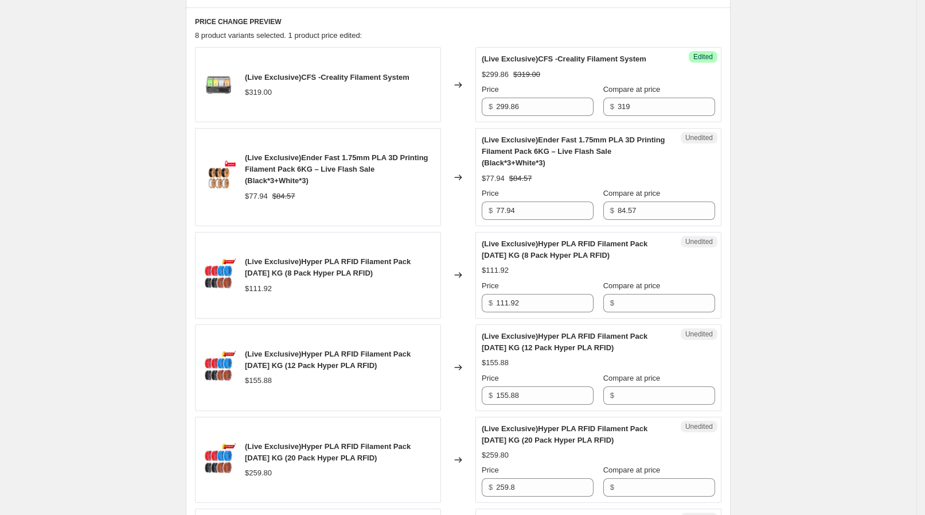
scroll to position [387, 0]
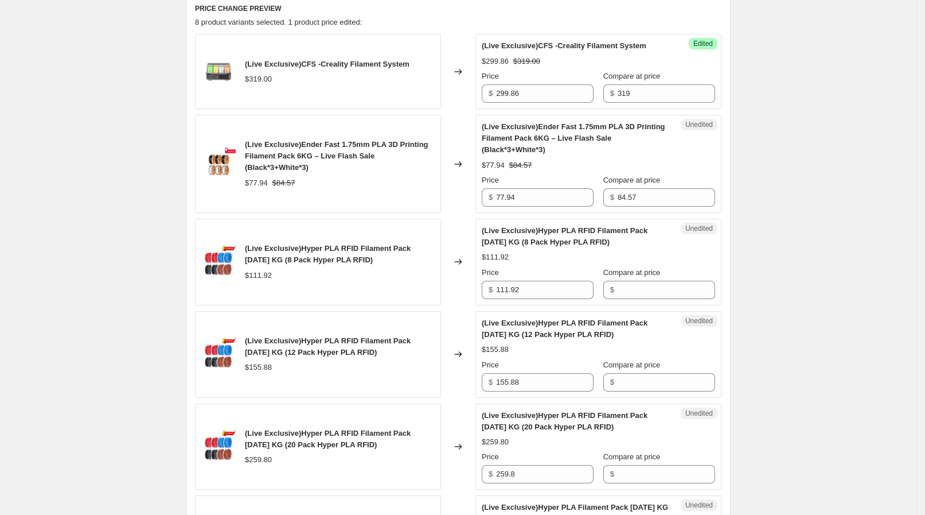
click at [382, 197] on div "(Live Exclusive)Ender Fast 1.75mm PLA 3D Printing Filament Pack 6KG – Live Flas…" at bounding box center [318, 164] width 246 height 98
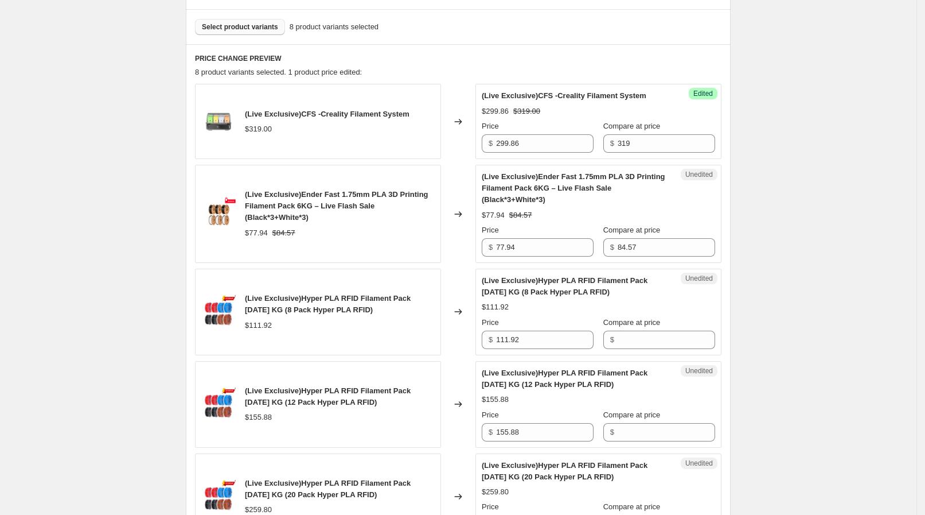
scroll to position [316, 0]
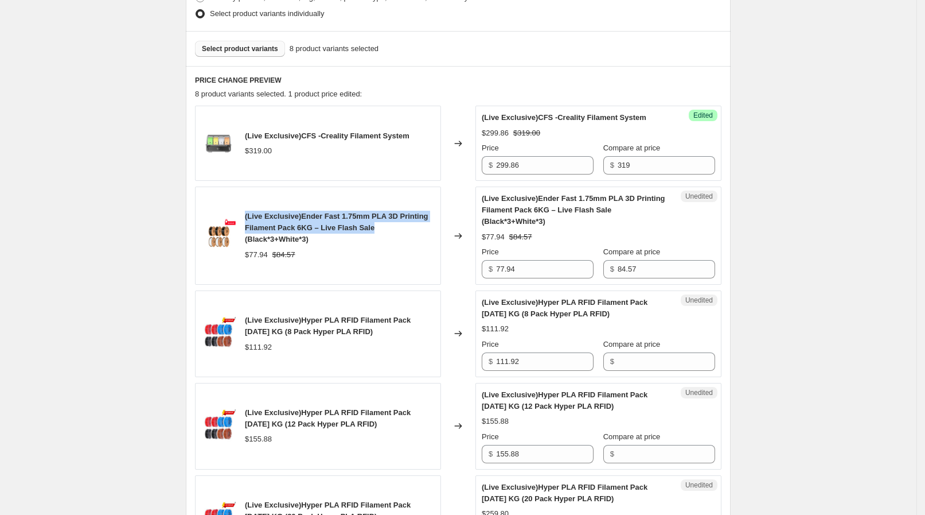
drag, startPoint x: 244, startPoint y: 219, endPoint x: 395, endPoint y: 228, distance: 151.7
click at [395, 228] on div "(Live Exclusive)Ender Fast 1.75mm PLA 3D Printing Filament Pack 6KG – Live Flas…" at bounding box center [318, 235] width 246 height 98
copy span "(Live Exclusive)Ender Fast 1.75mm PLA 3D Printing Filament Pack 6KG – Live Flas…"
click at [225, 50] on span "Select product variants" at bounding box center [240, 48] width 76 height 9
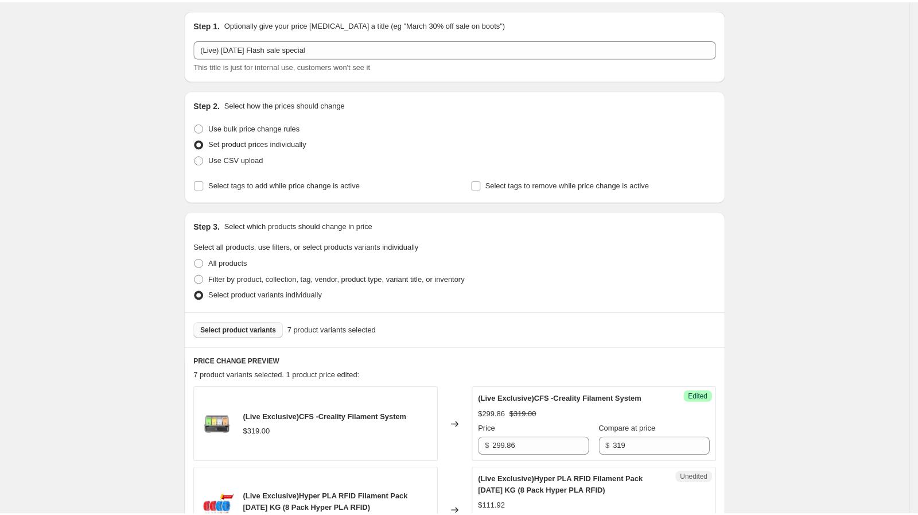
scroll to position [0, 0]
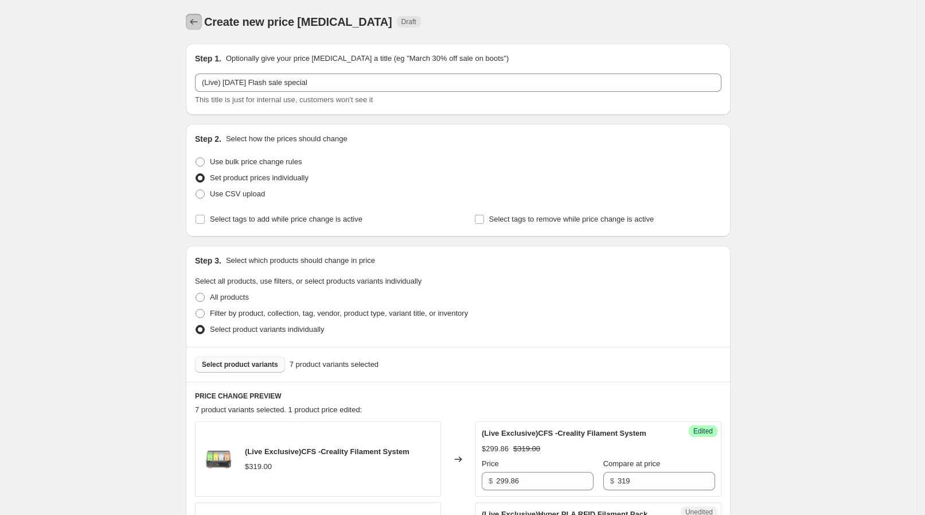
click at [200, 27] on icon "Price change jobs" at bounding box center [193, 21] width 11 height 11
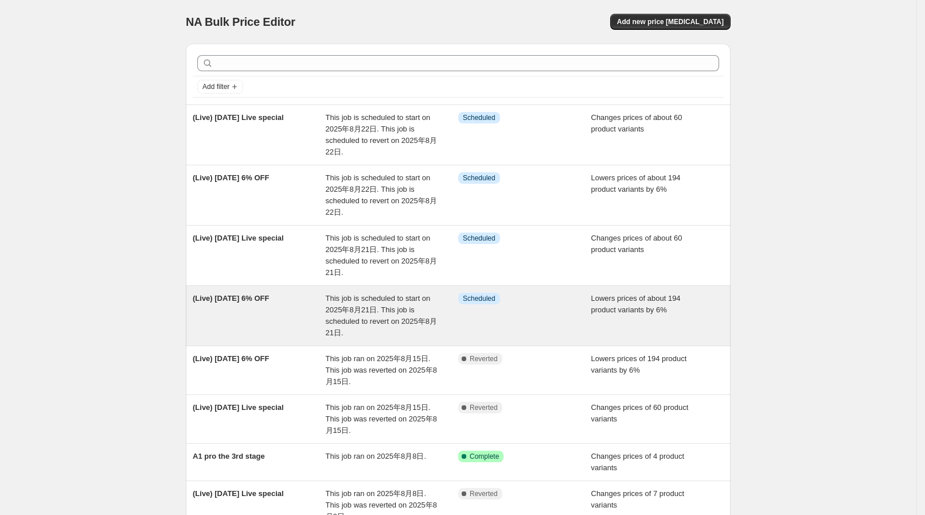
click at [563, 321] on div "Info Scheduled" at bounding box center [524, 316] width 133 height 46
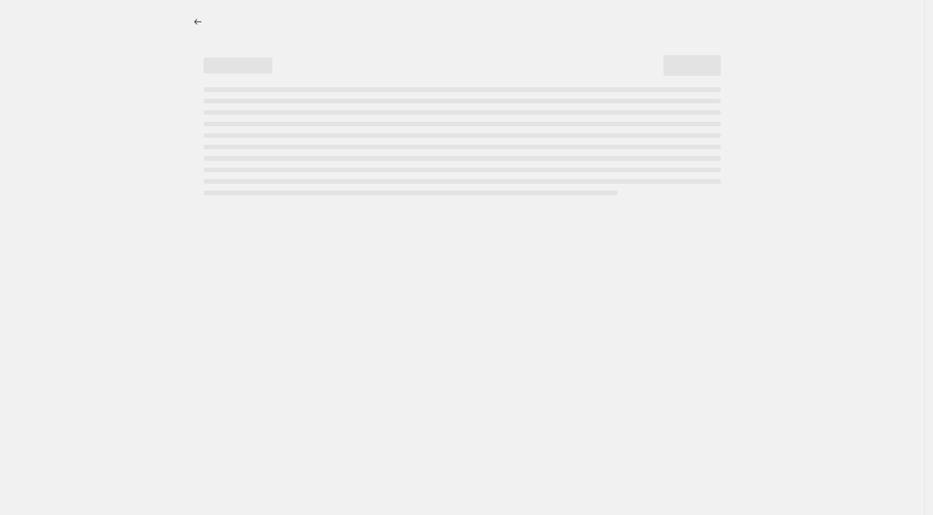
select select "percentage"
select select "collection"
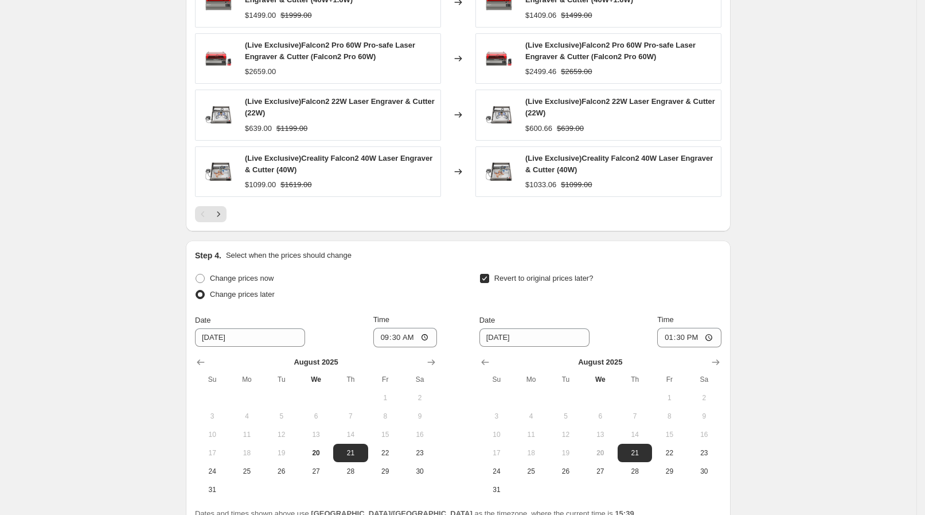
scroll to position [1063, 0]
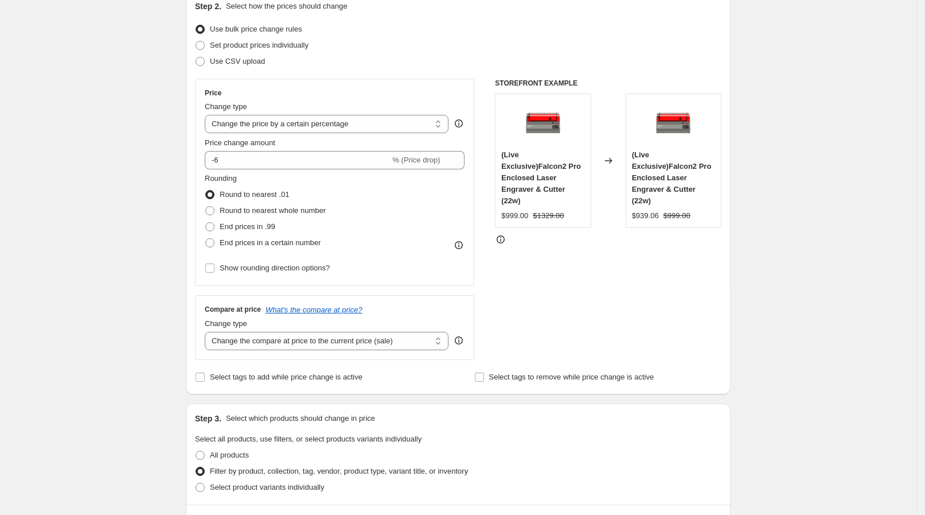
scroll to position [0, 0]
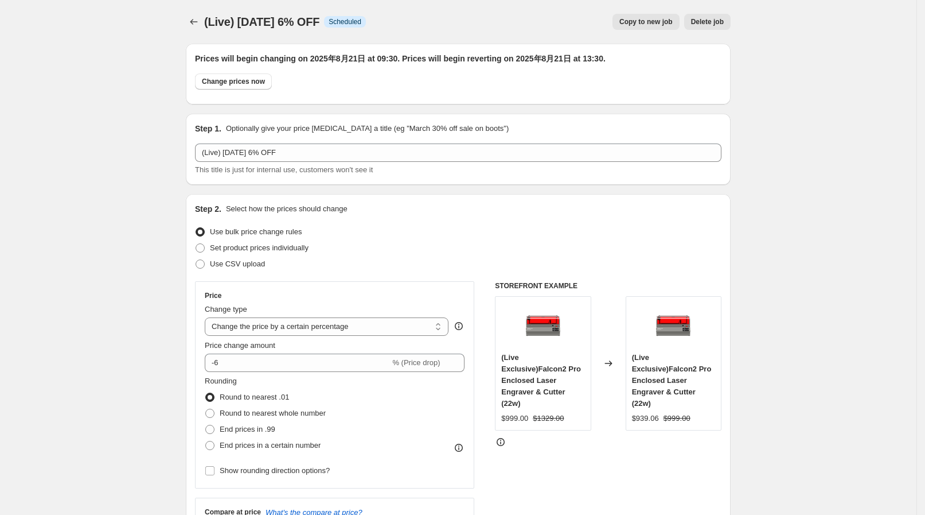
click at [196, 21] on icon "Price change jobs" at bounding box center [193, 22] width 7 height 6
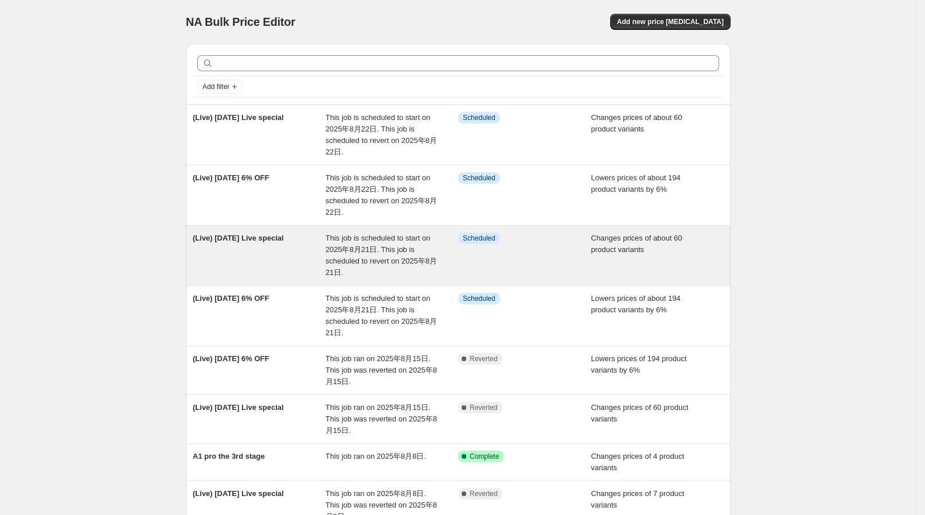
click at [442, 244] on div "This job is scheduled to start on 2025年8月21日. This job is scheduled to revert o…" at bounding box center [392, 255] width 133 height 46
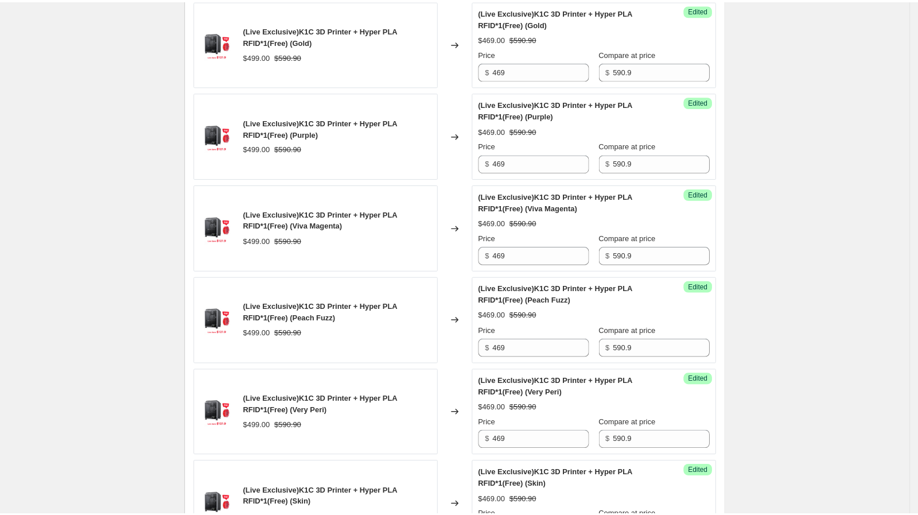
scroll to position [1641, 0]
